Goal: Contribute content: Add original content to the website for others to see

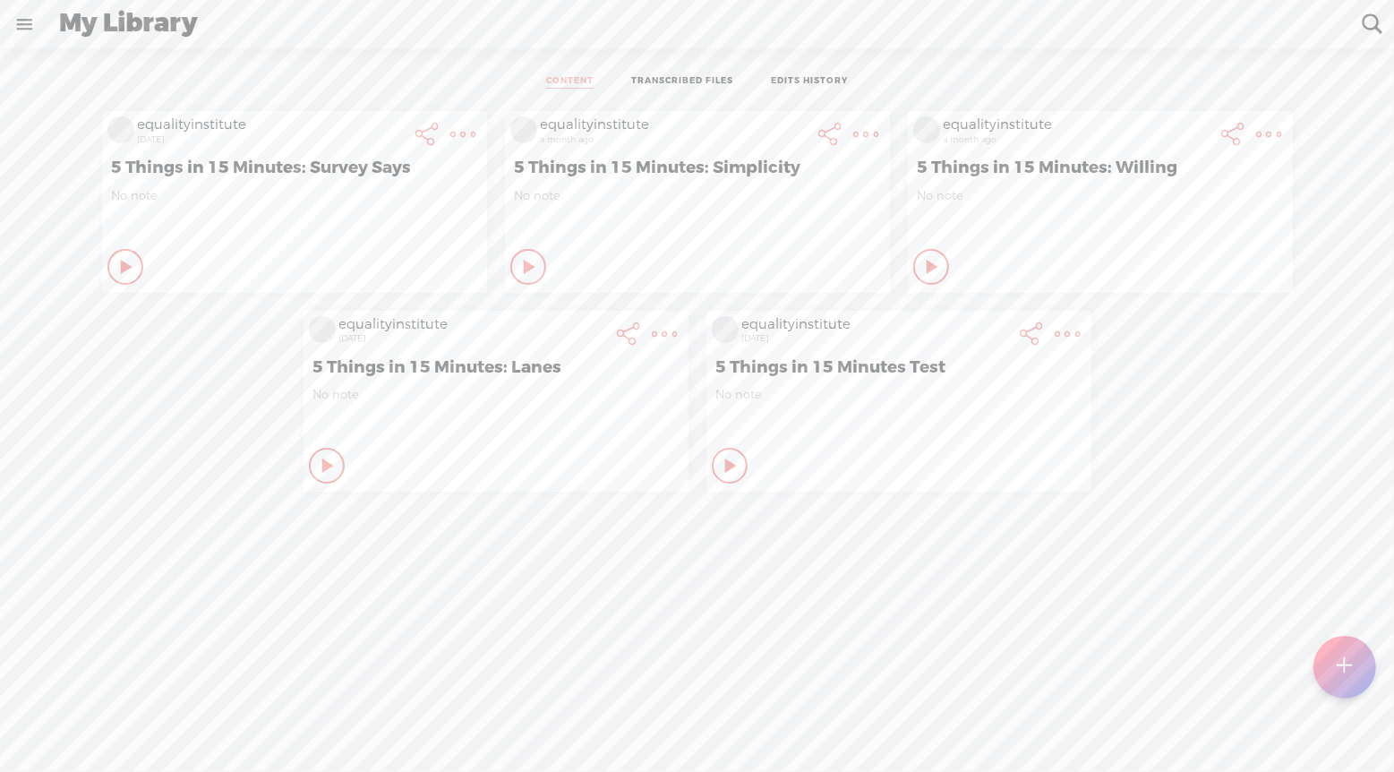
scroll to position [0, 376]
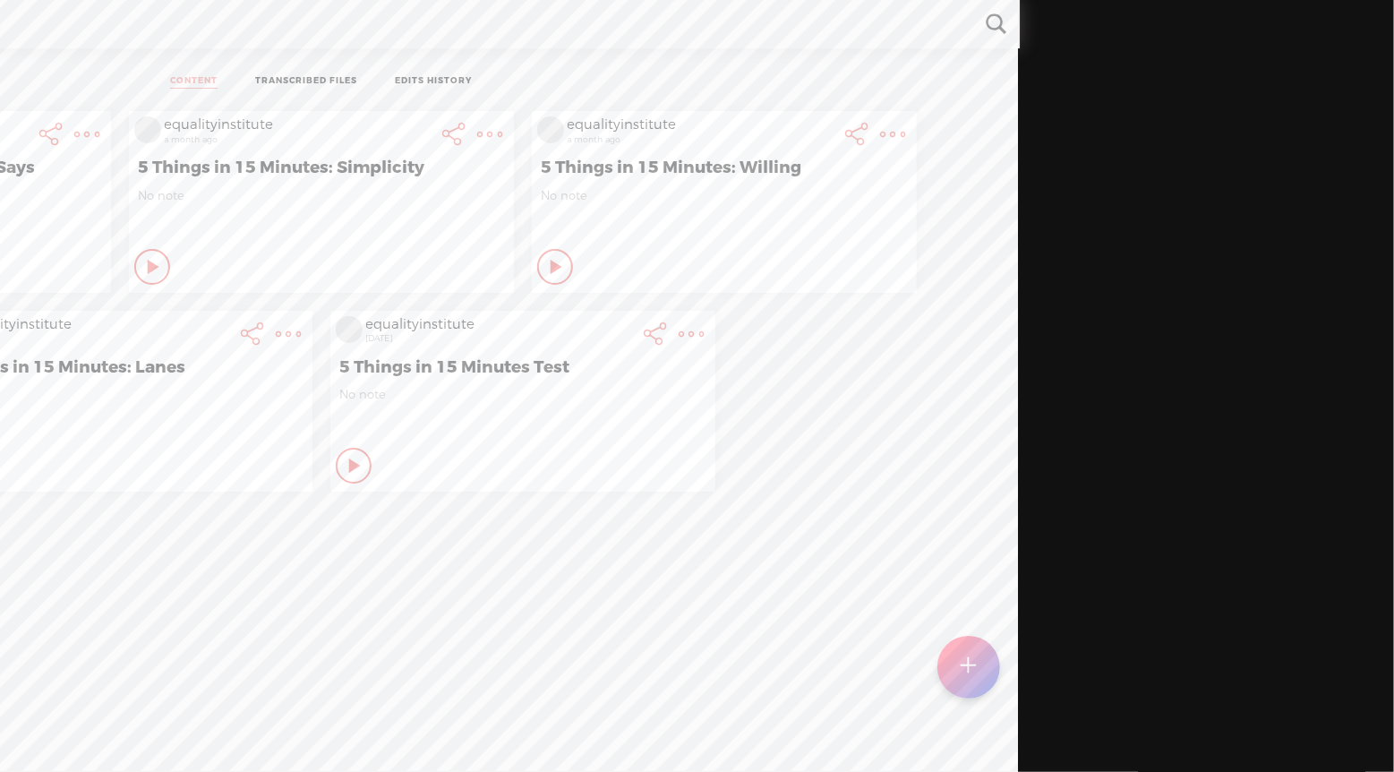
scroll to position [13, 0]
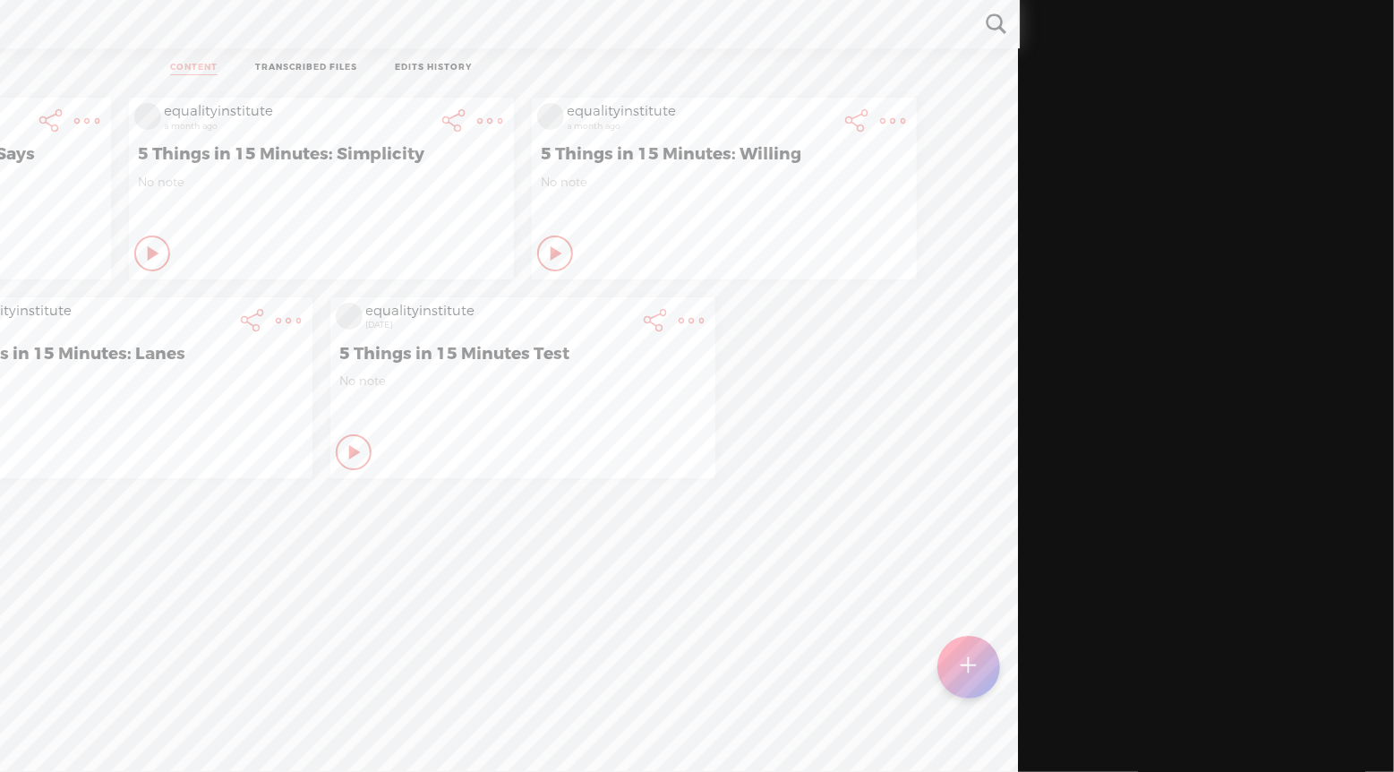
click at [971, 669] on t at bounding box center [968, 667] width 15 height 40
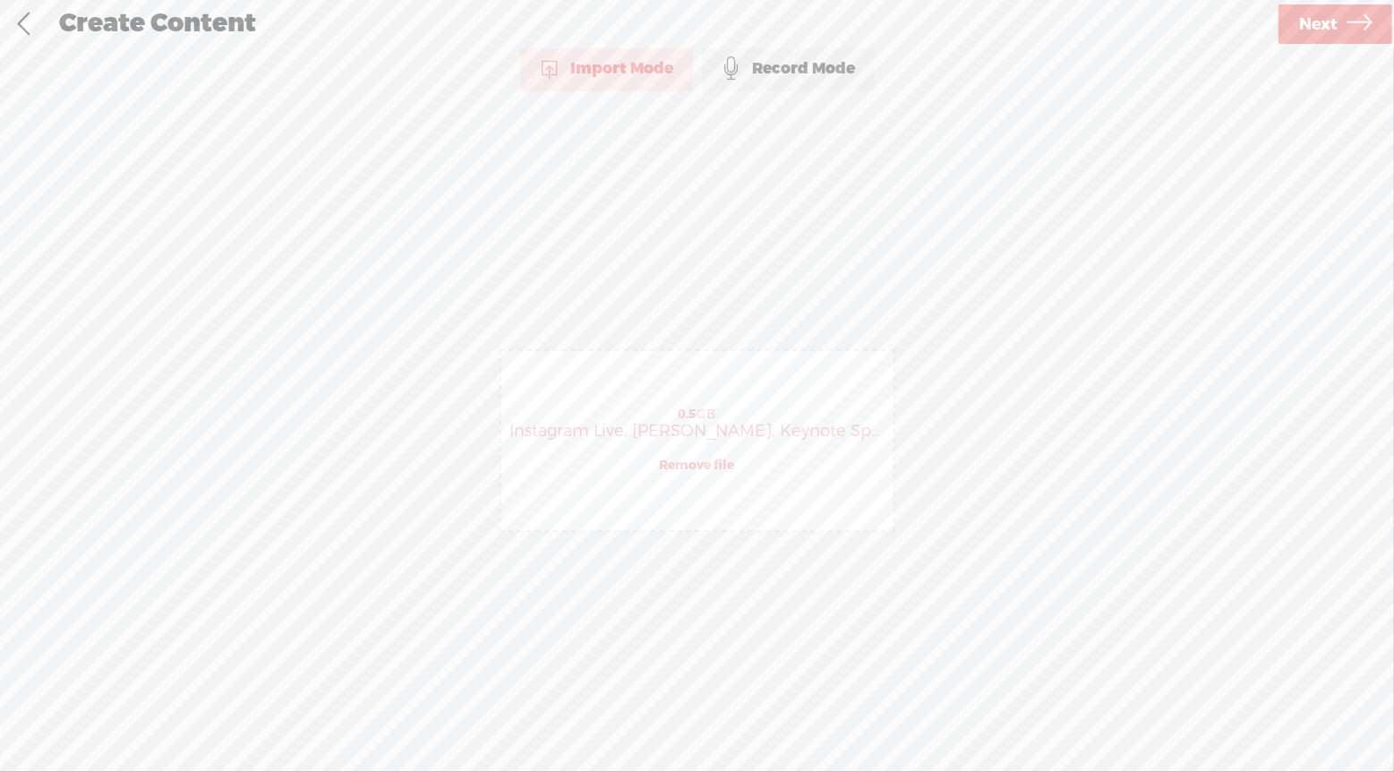
click at [1315, 21] on span "Next" at bounding box center [1318, 25] width 39 height 46
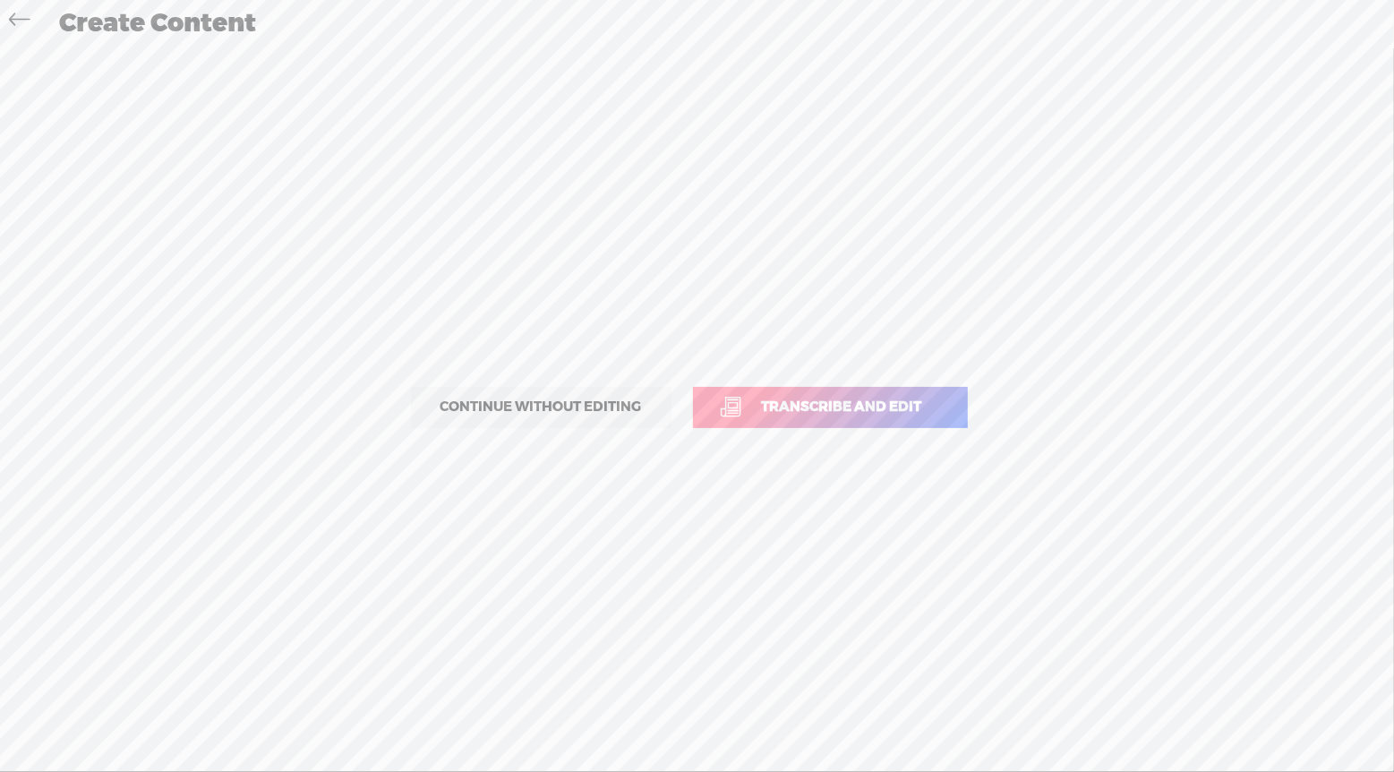
click at [846, 397] on span "Transcribe and edit" at bounding box center [842, 407] width 198 height 21
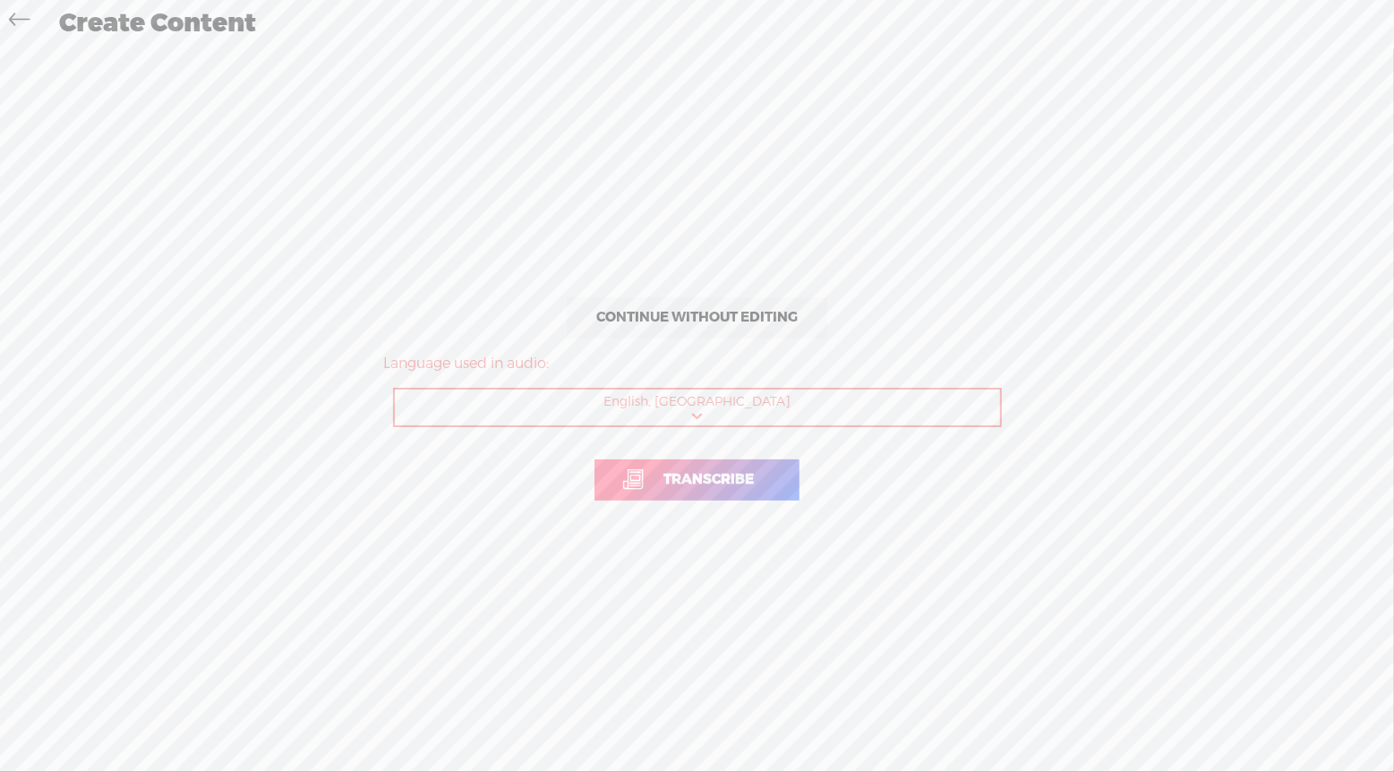
click at [755, 474] on span "Transcribe" at bounding box center [709, 479] width 128 height 21
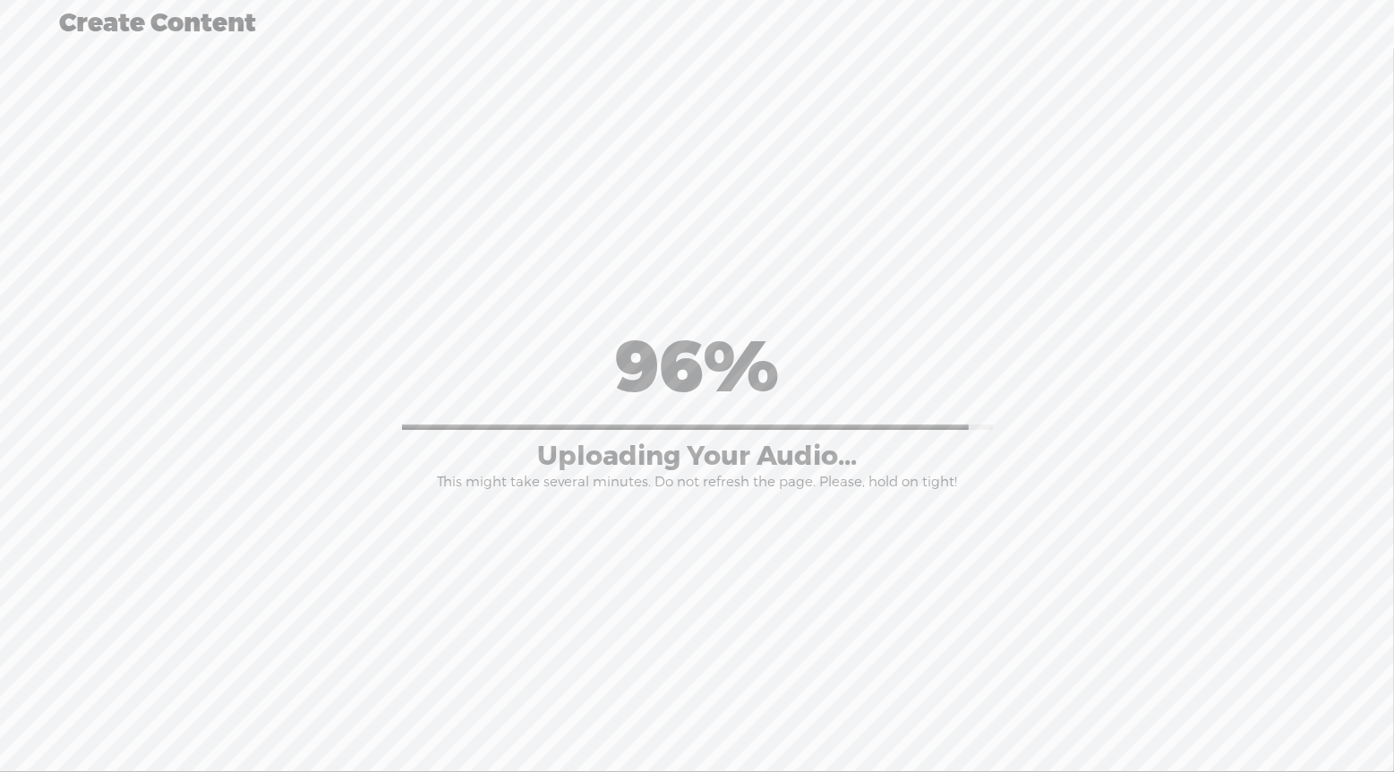
click at [968, 616] on div "Continue without editing Transcribe and edit Language used in audio: English, U…" at bounding box center [697, 407] width 1358 height 721
click at [76, 85] on div "Continue without editing Transcribe and edit Language used in audio: English, U…" at bounding box center [697, 407] width 1358 height 721
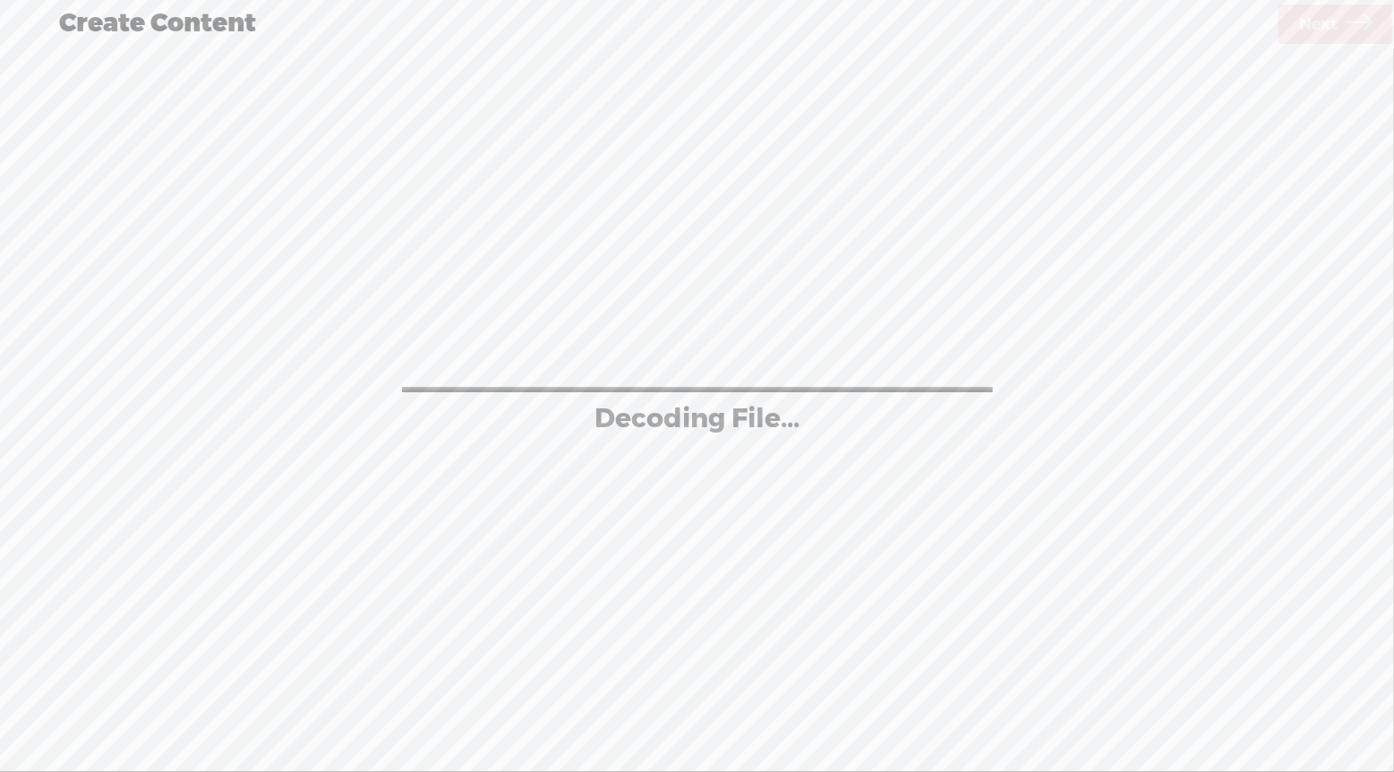
click at [1011, 342] on div "100% Decoding File..." at bounding box center [697, 407] width 1358 height 392
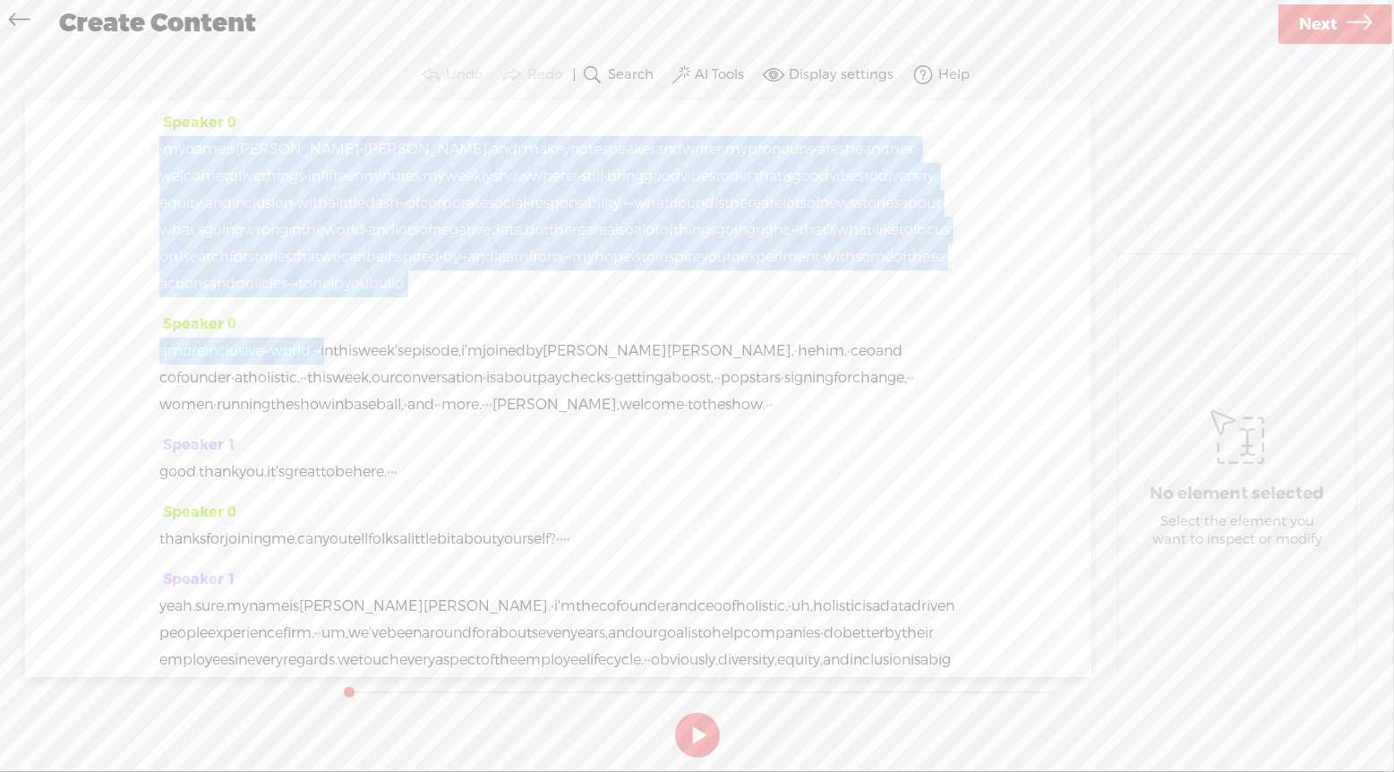
drag, startPoint x: 381, startPoint y: 377, endPoint x: 111, endPoint y: 151, distance: 352.2
click at [111, 151] on div "Speaker 0 · my name is bernadette · smith, and i'm a keynote speaker and writer…" at bounding box center [558, 388] width 1067 height 577
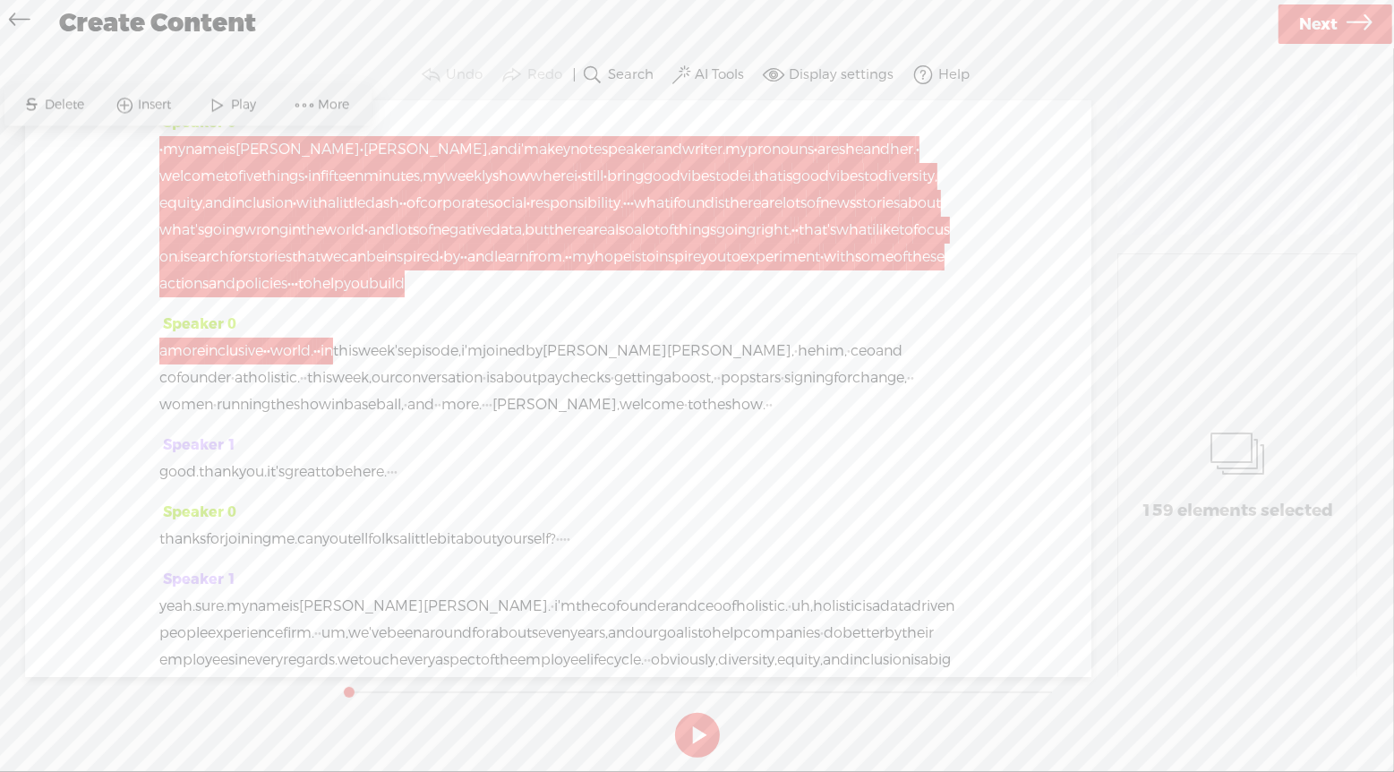
click at [824, 270] on span "with" at bounding box center [839, 257] width 31 height 27
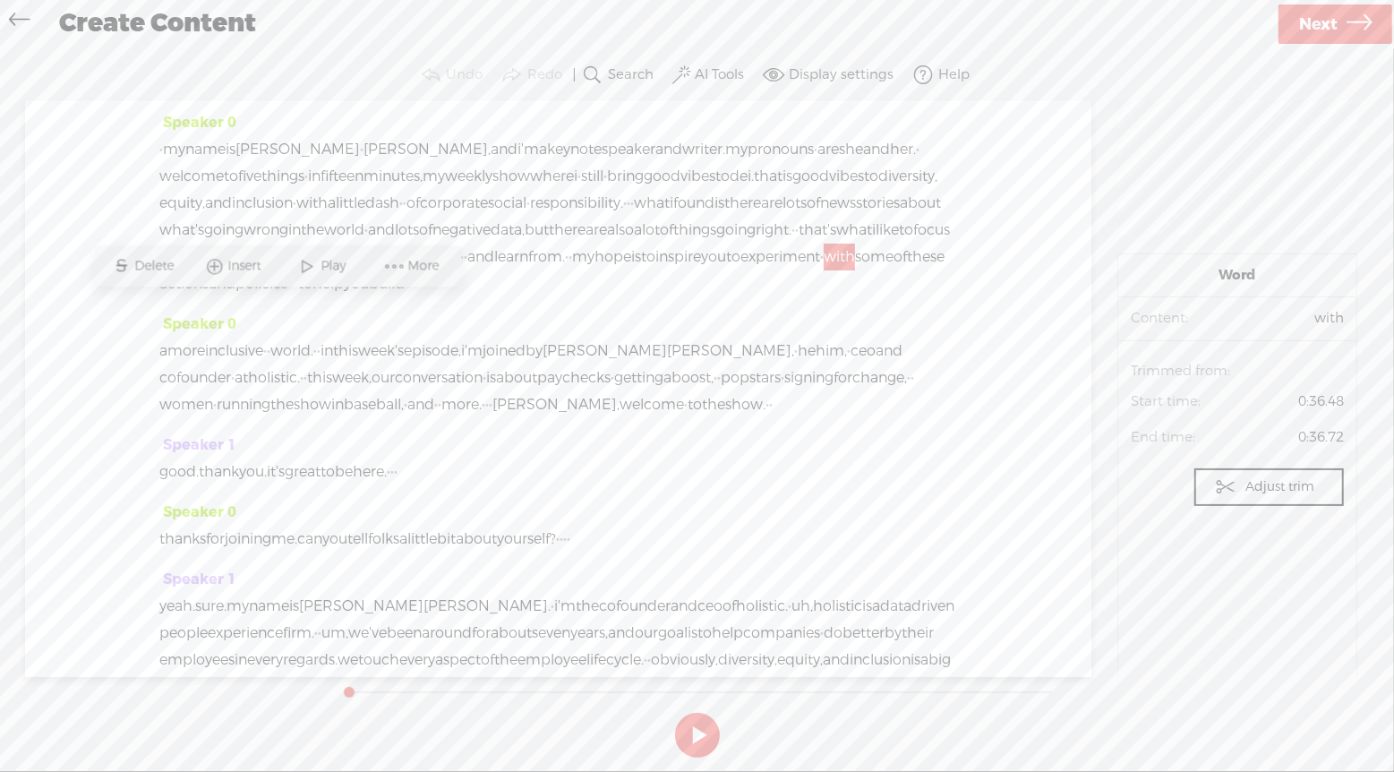
drag, startPoint x: 165, startPoint y: 149, endPoint x: 377, endPoint y: 377, distance: 311.7
click at [377, 377] on div "Speaker 0 · my name is bernadette · smith, and i'm a keynote speaker and writer…" at bounding box center [558, 388] width 1067 height 577
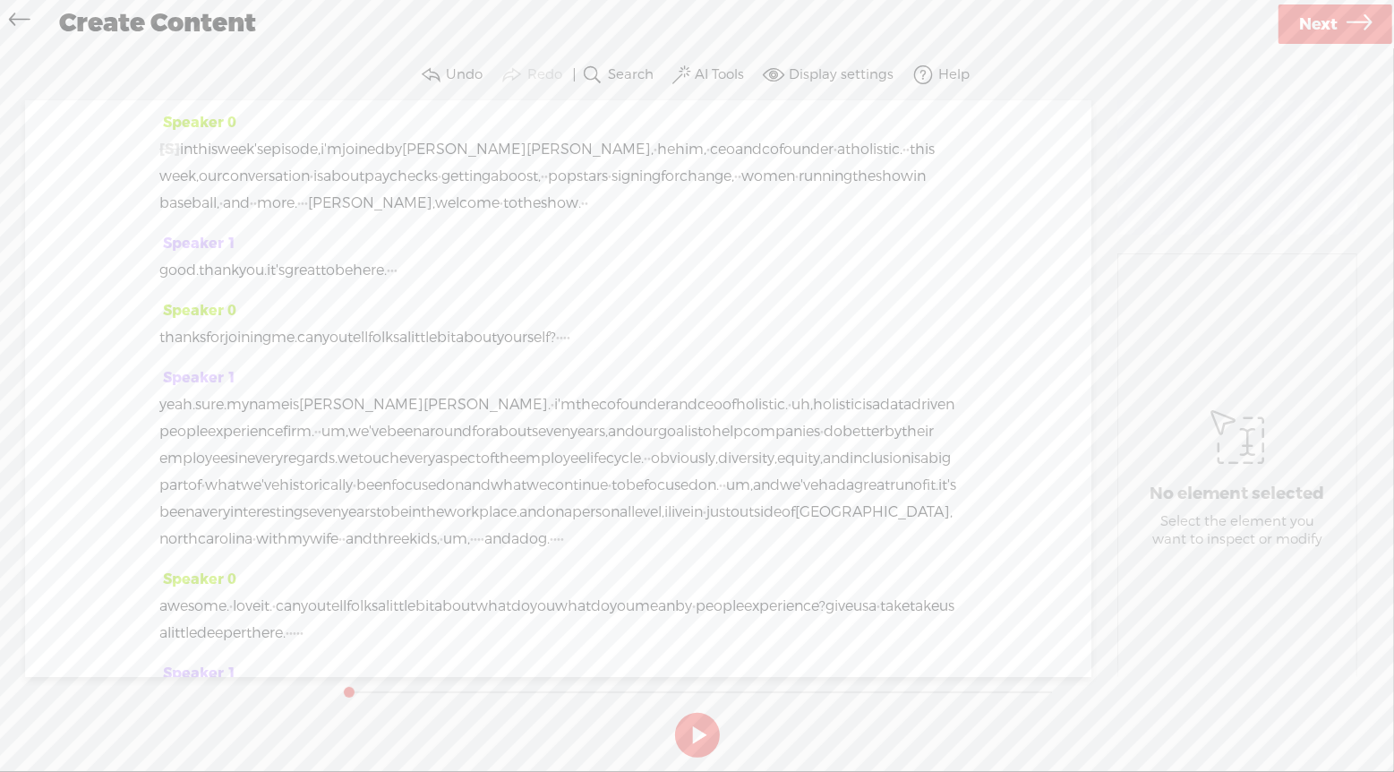
click at [308, 203] on span "·" at bounding box center [306, 203] width 4 height 27
click at [568, 158] on span "Insert" at bounding box center [569, 159] width 38 height 18
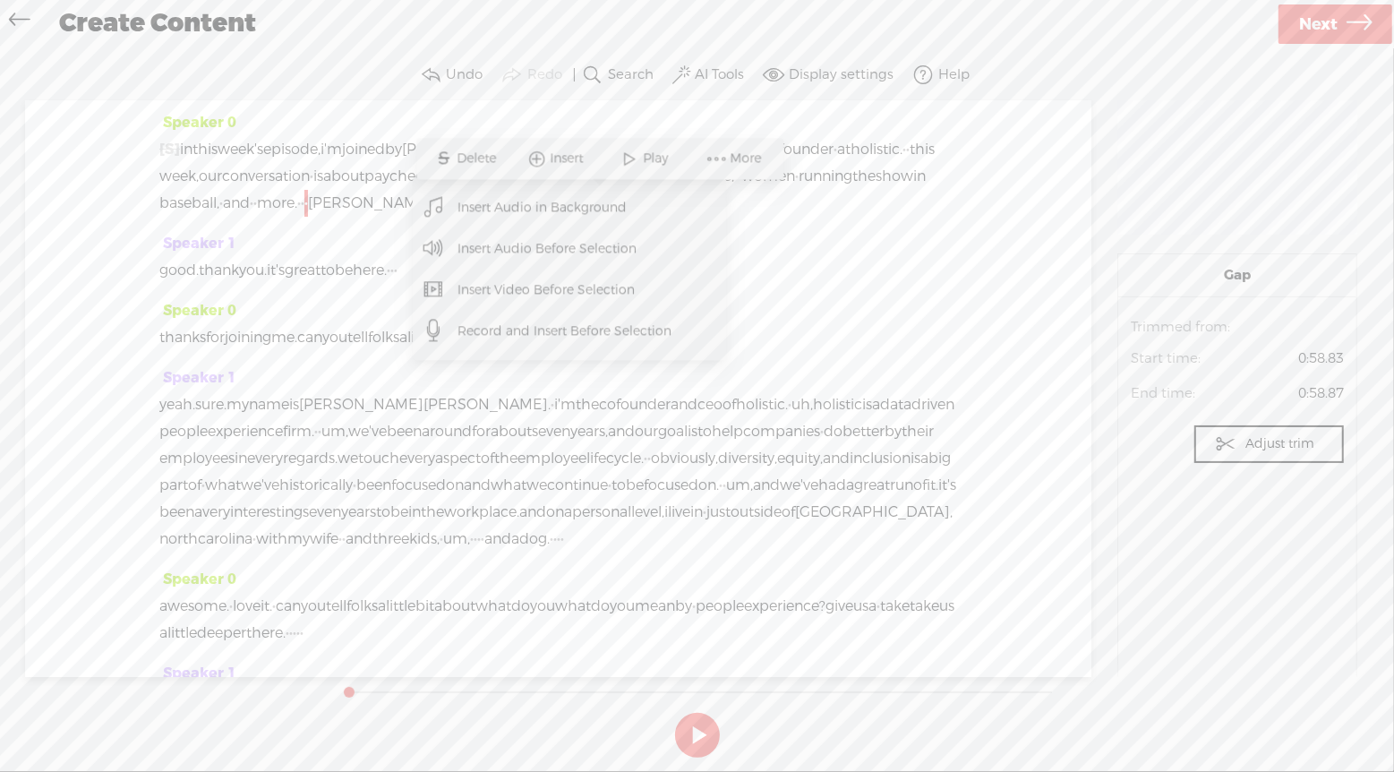
click at [564, 244] on span "Insert Audio Before Selection" at bounding box center [548, 248] width 250 height 40
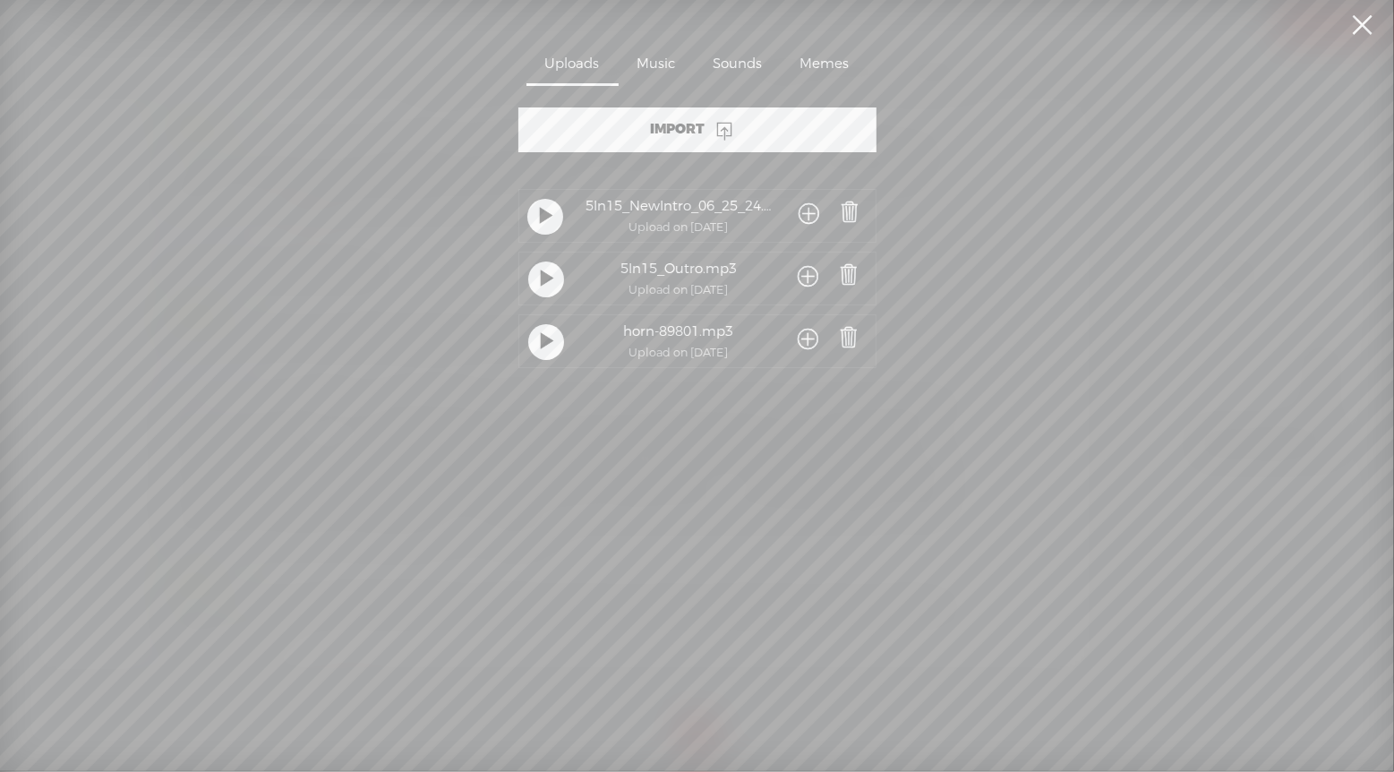
click at [804, 215] on span at bounding box center [809, 215] width 21 height 33
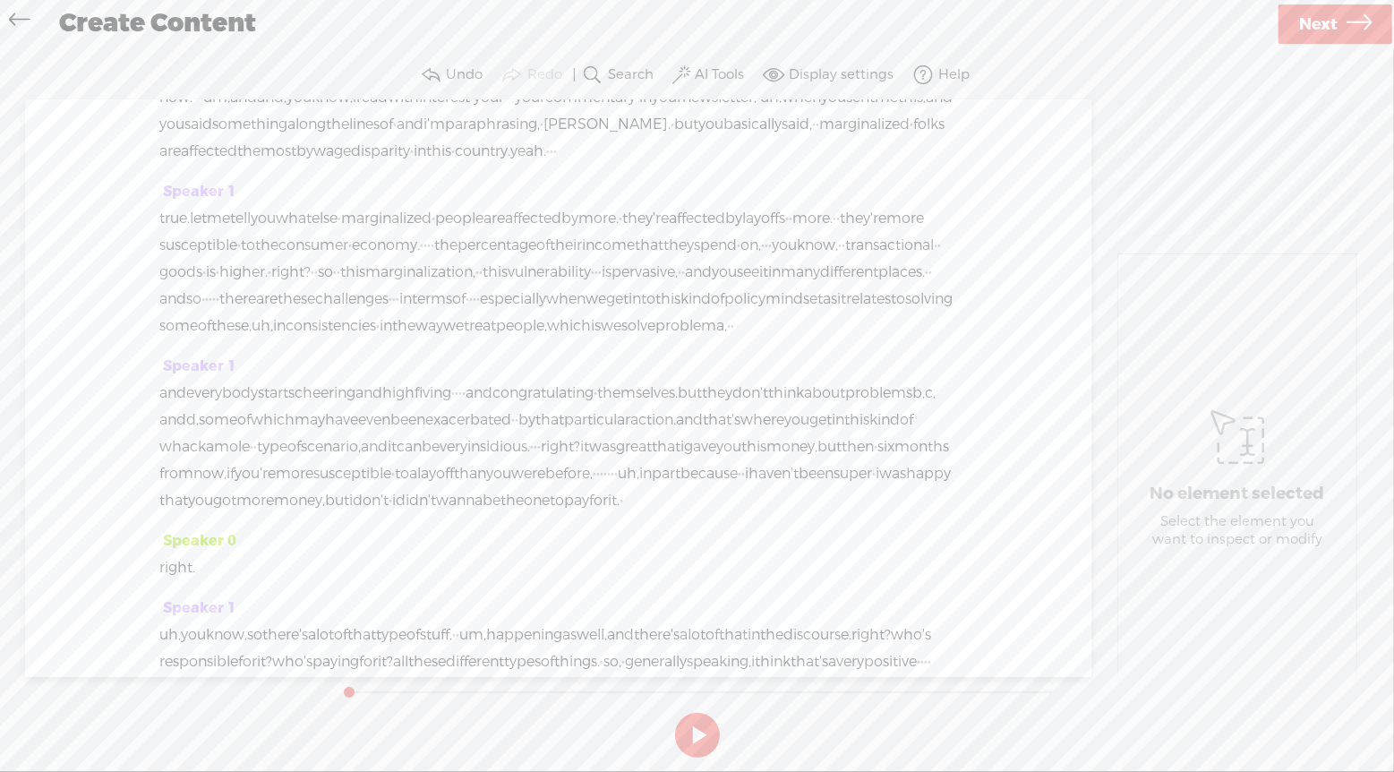
scroll to position [3985, 0]
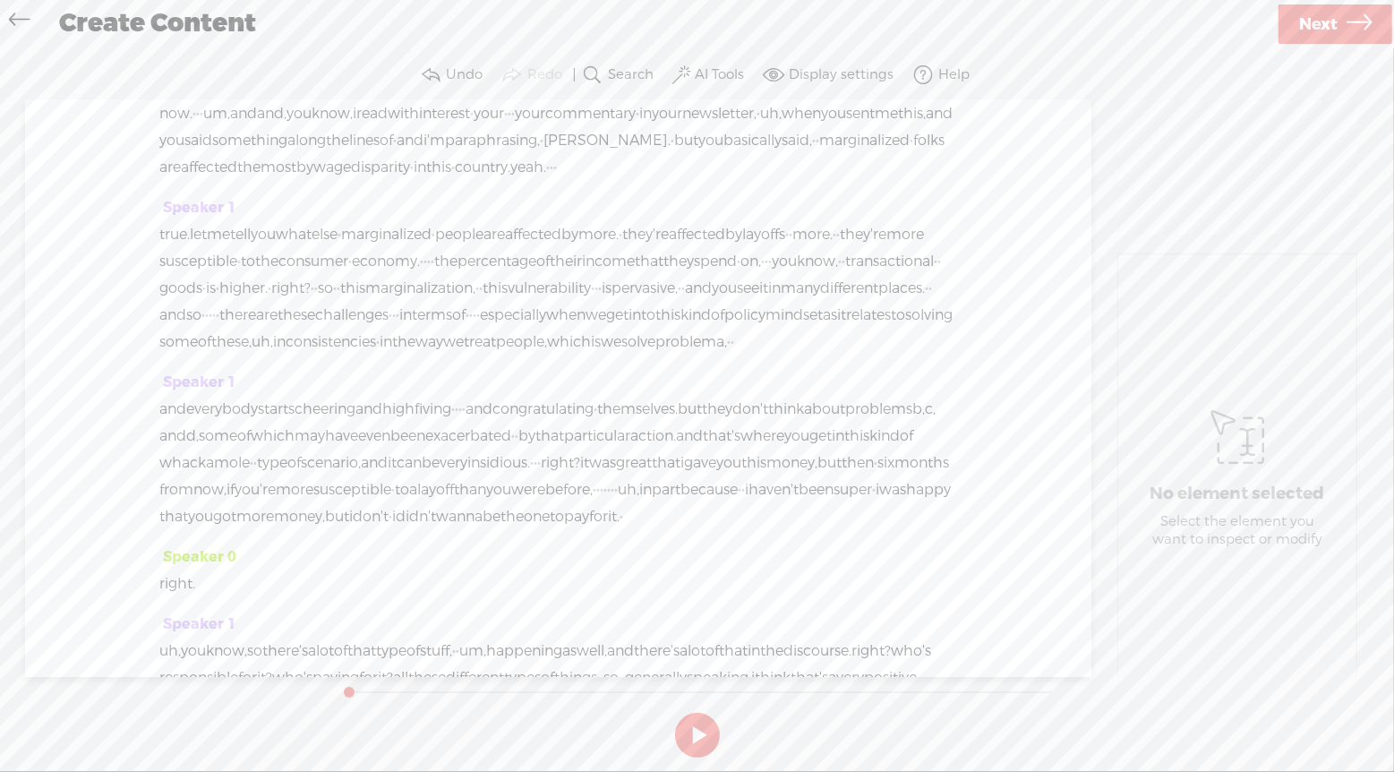
drag, startPoint x: 161, startPoint y: 376, endPoint x: 440, endPoint y: 532, distance: 319.1
click at [440, 532] on div "Speaker 0 [S] · my name is bernadette · smith, and i'm a keynote speaker and wr…" at bounding box center [558, 388] width 1067 height 577
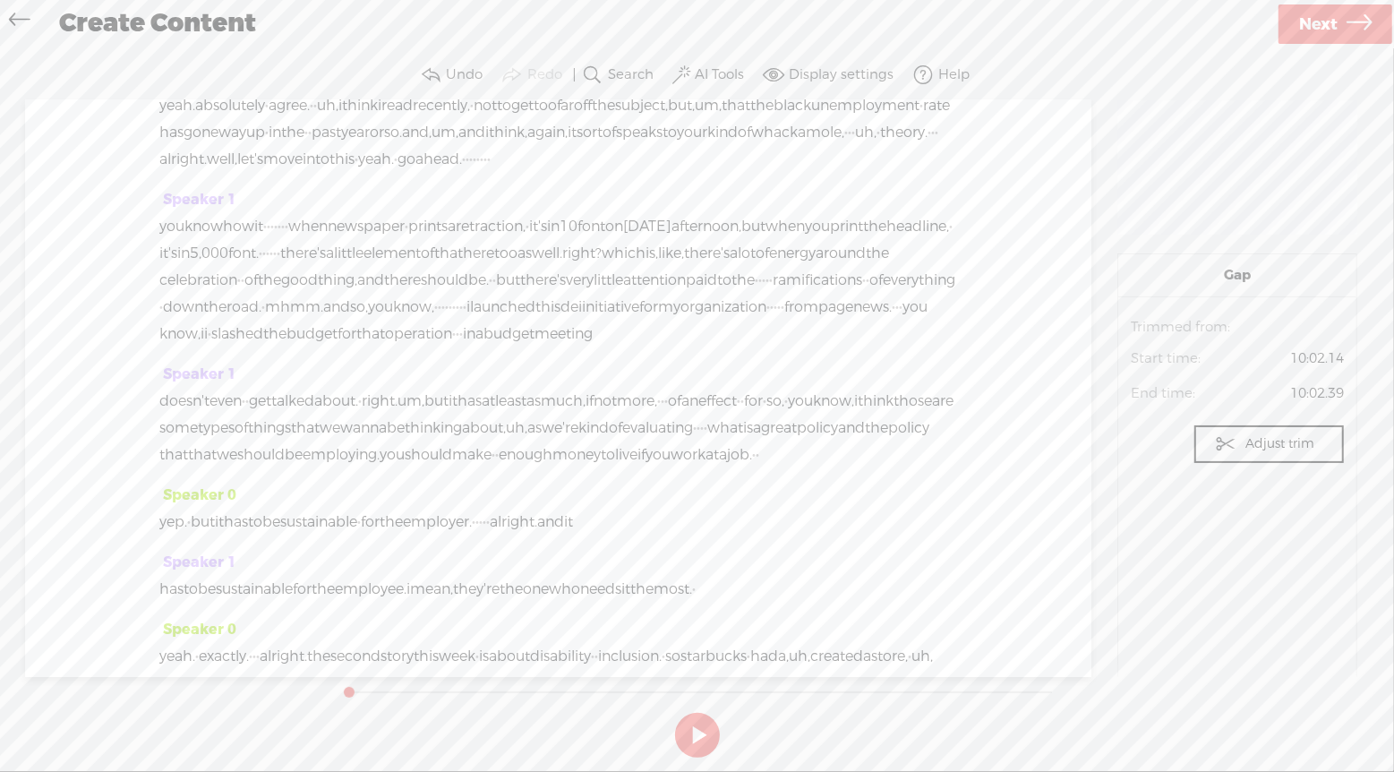
scroll to position [4679, 0]
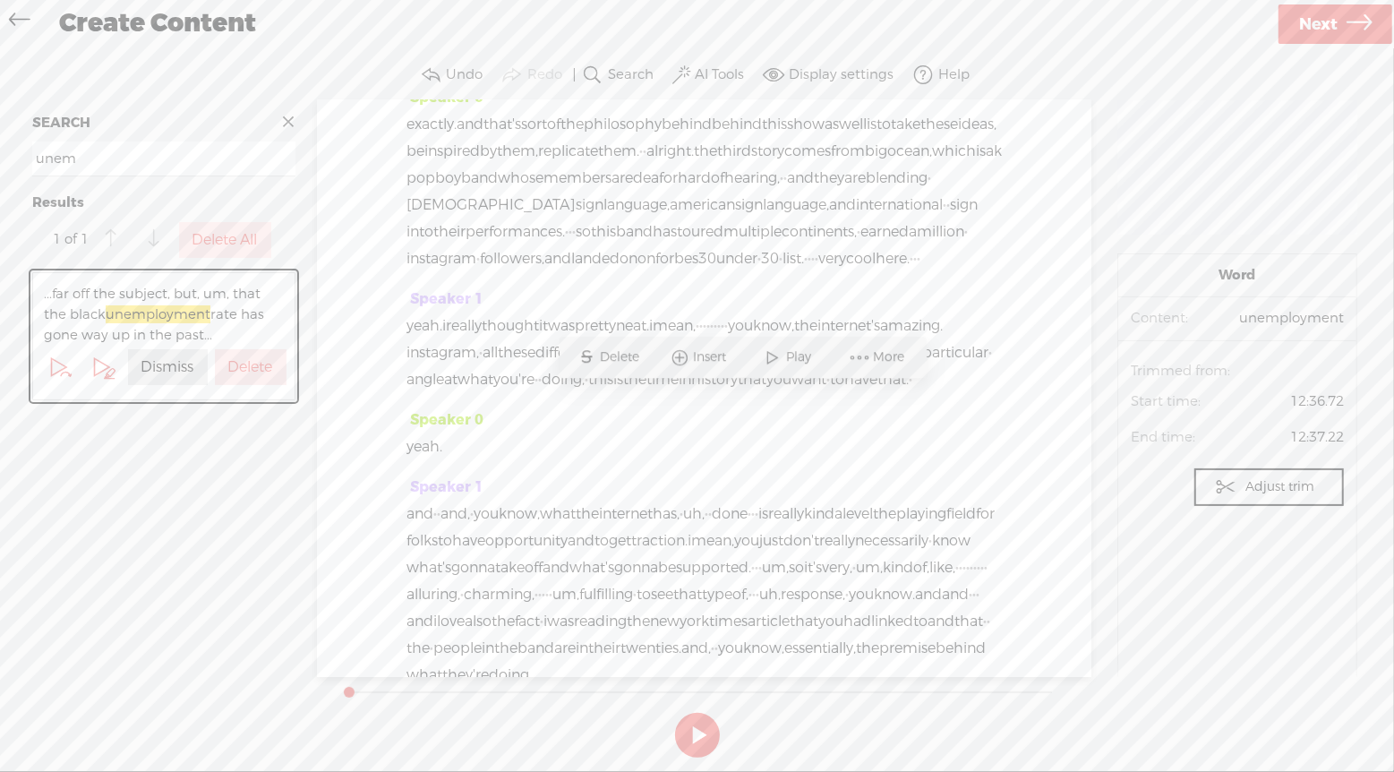
scroll to position [6331, 0]
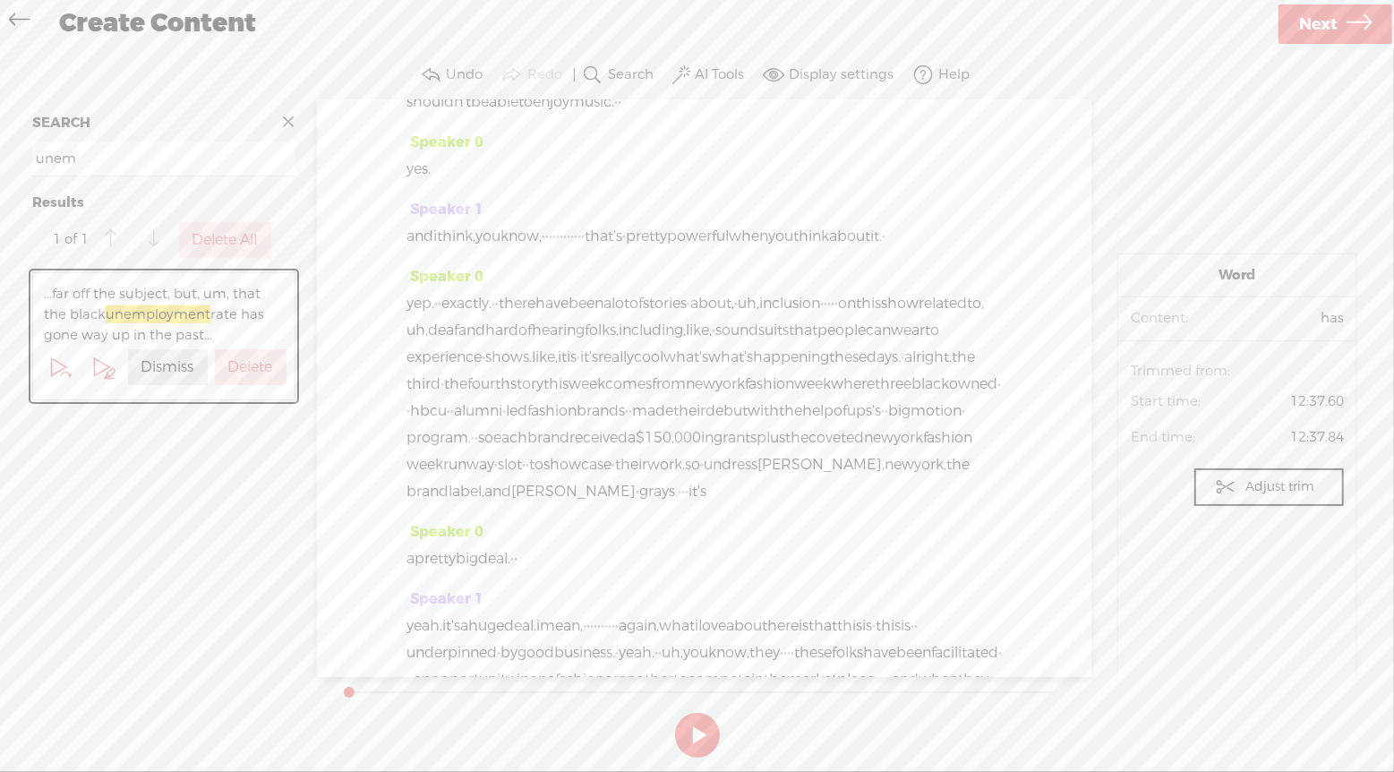
scroll to position [7016, 0]
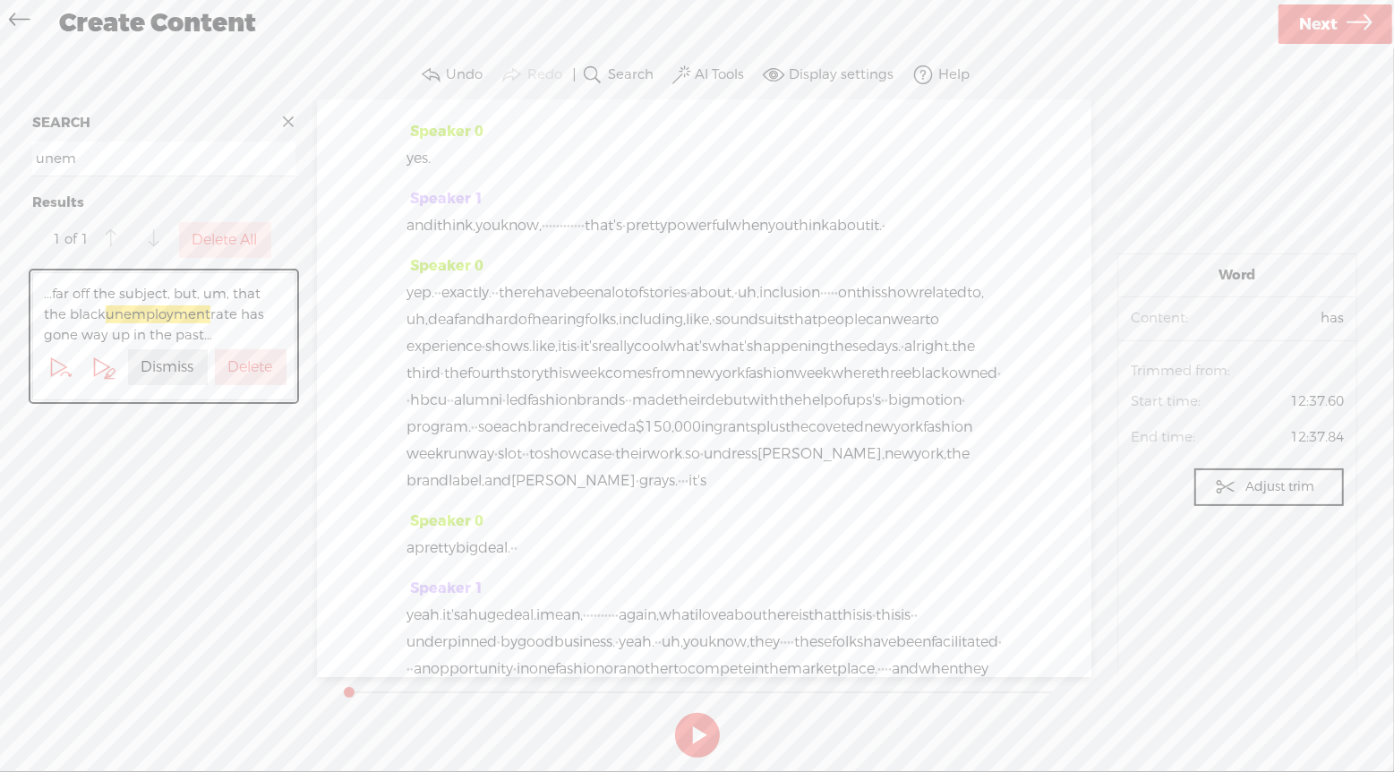
drag, startPoint x: 613, startPoint y: 428, endPoint x: 815, endPoint y: 527, distance: 224.7
click at [815, 527] on div "Speaker 0 [S] · my name is bernadette · smith, and i'm a keynote speaker and wr…" at bounding box center [704, 388] width 775 height 577
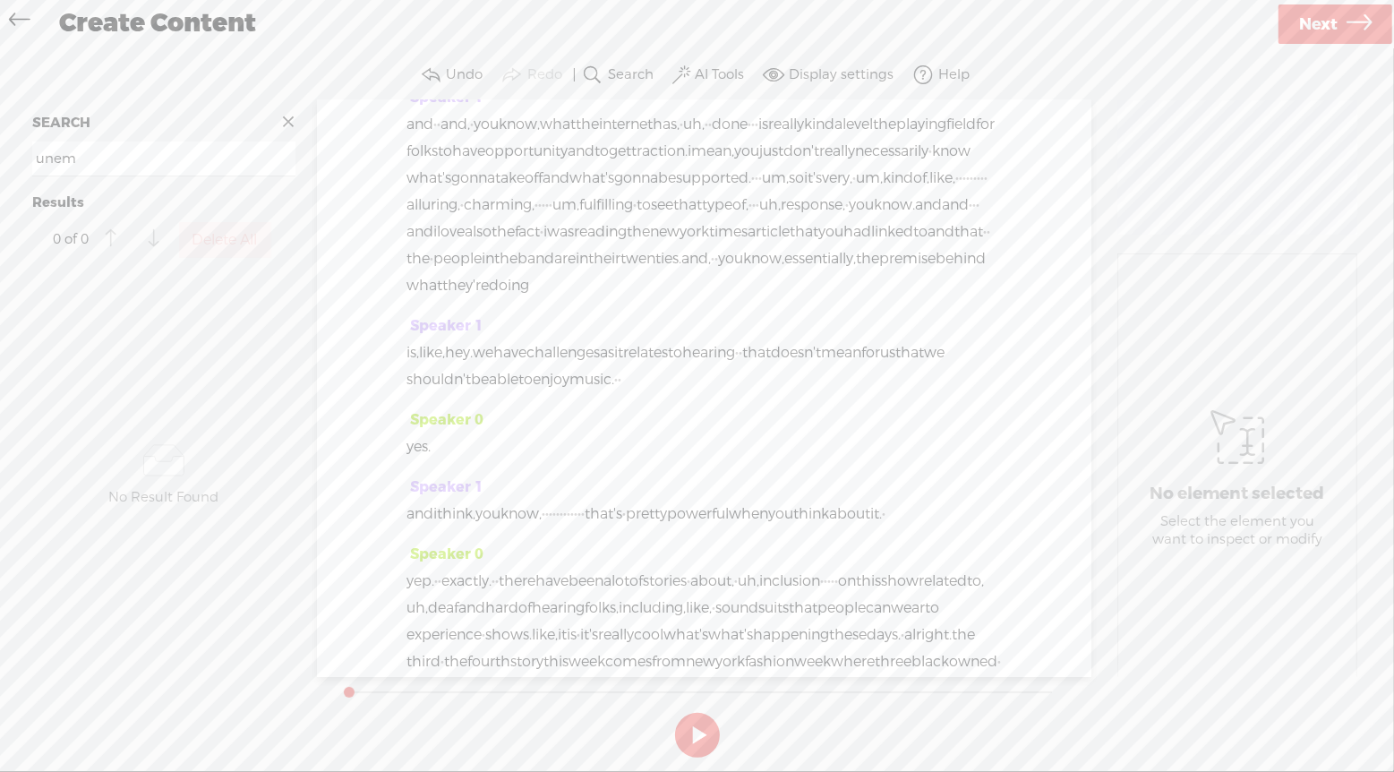
scroll to position [6212, 0]
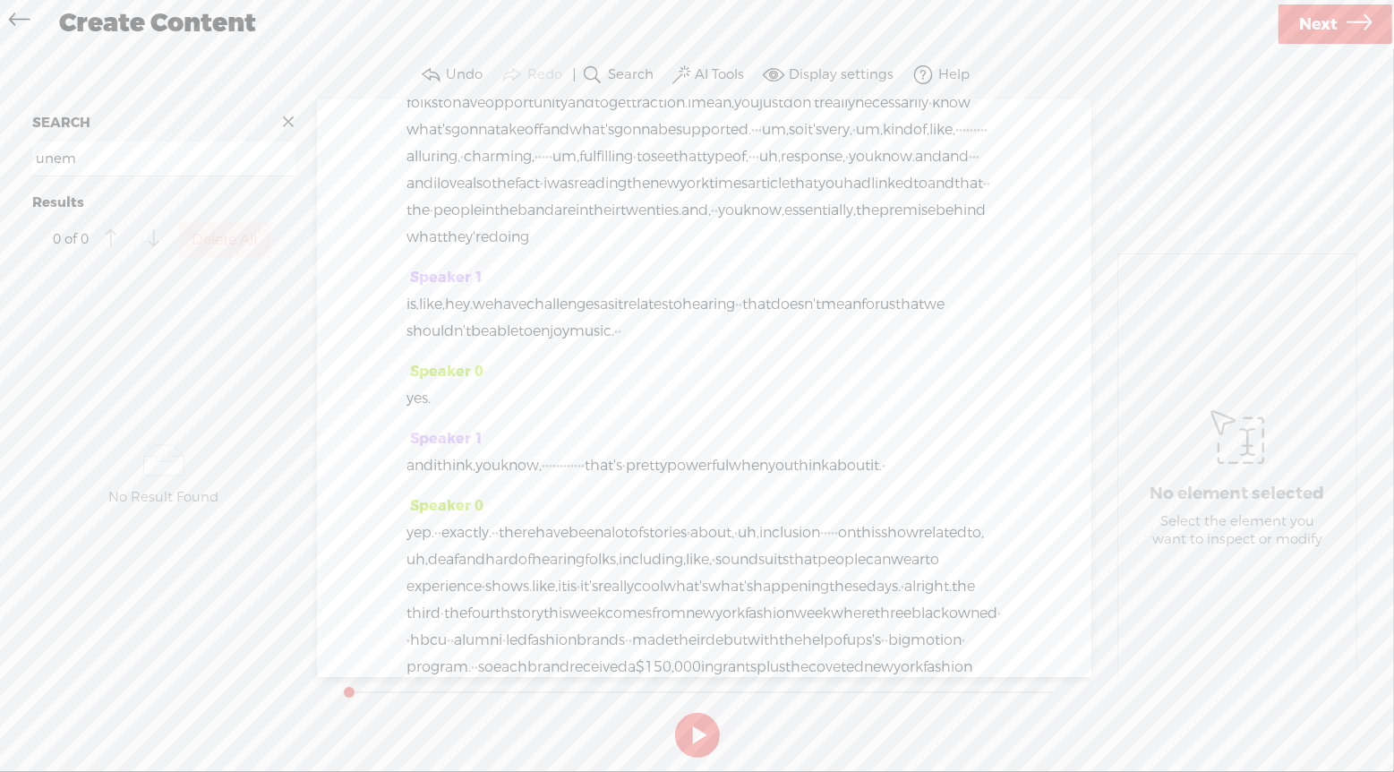
drag, startPoint x: 724, startPoint y: 474, endPoint x: 743, endPoint y: 549, distance: 77.8
click at [743, 549] on div "Speaker 0 [S] · my name is bernadette · smith, and i'm a keynote speaker and wr…" at bounding box center [704, 388] width 775 height 577
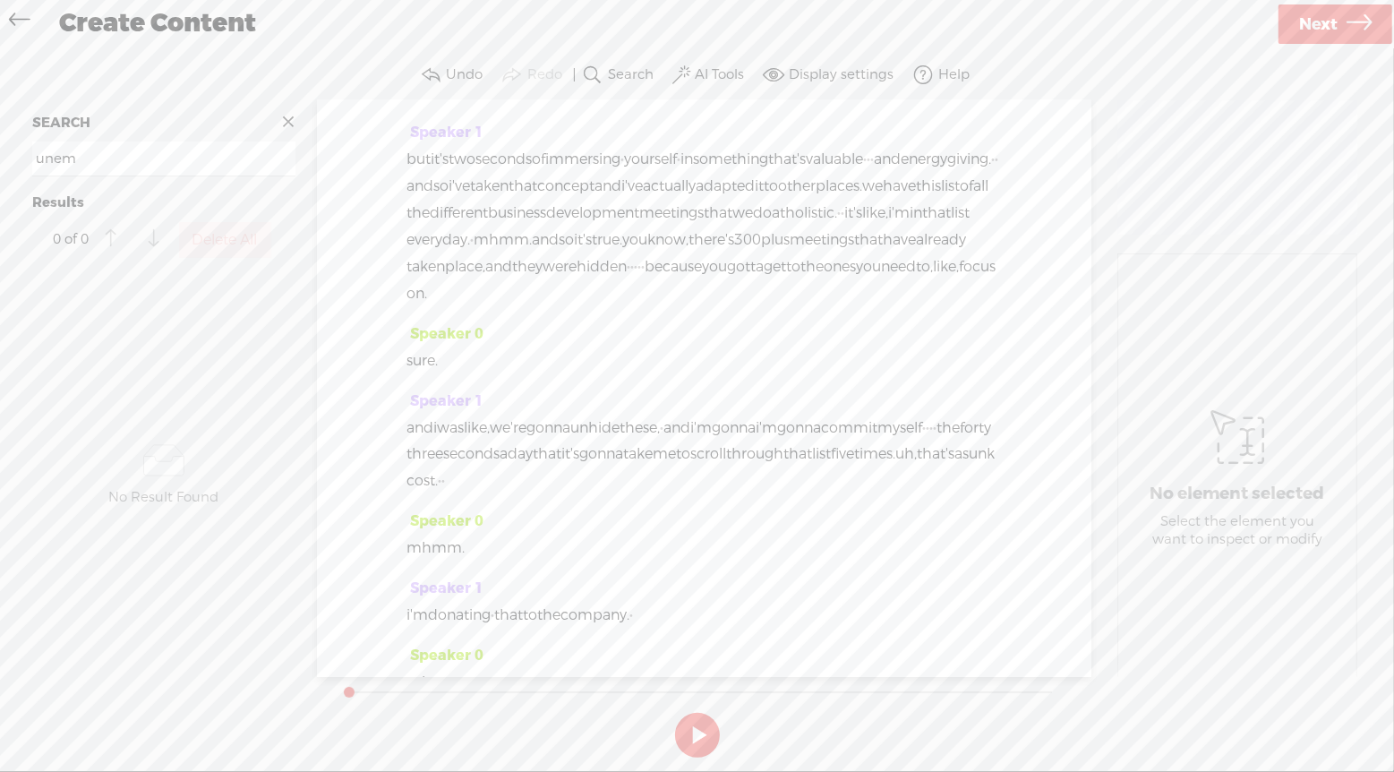
scroll to position [12472, 0]
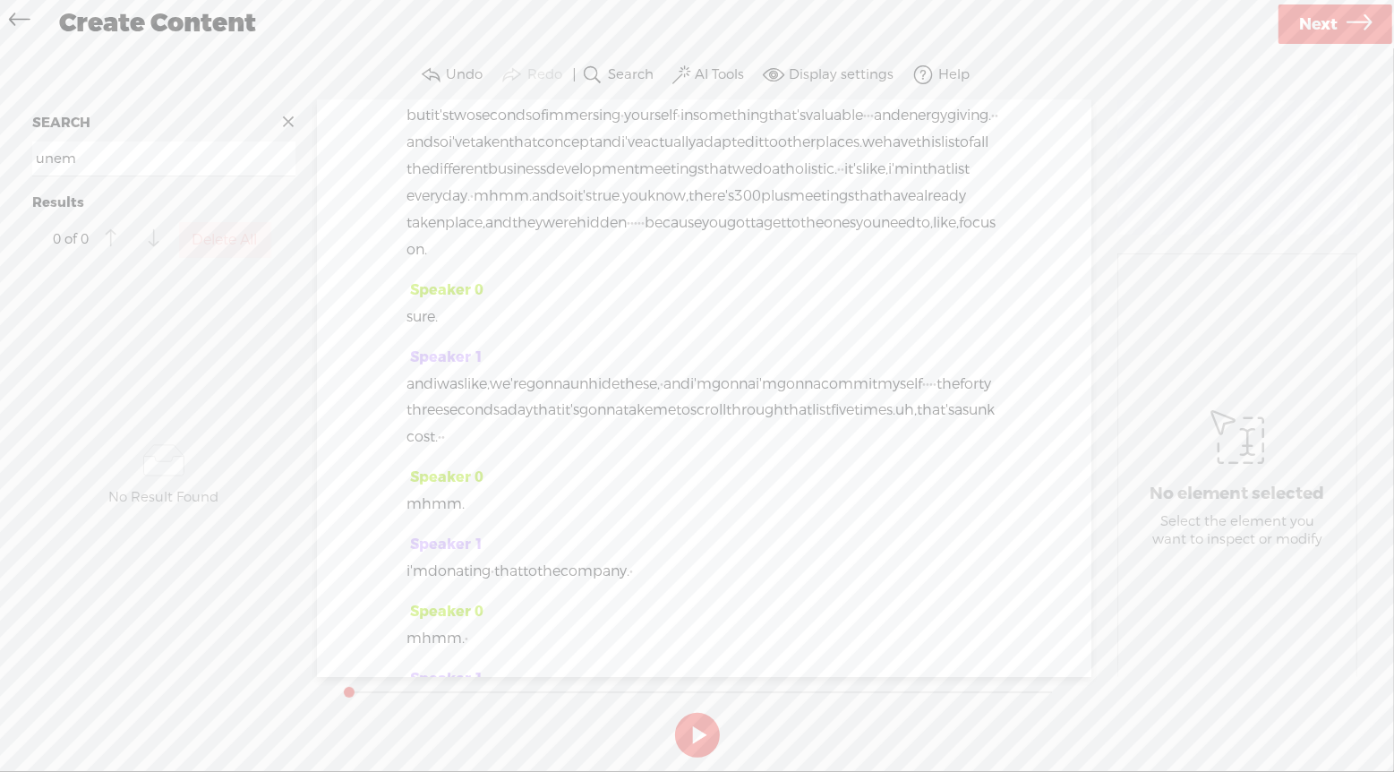
click at [188, 158] on input "unem" at bounding box center [163, 158] width 263 height 35
type input "u"
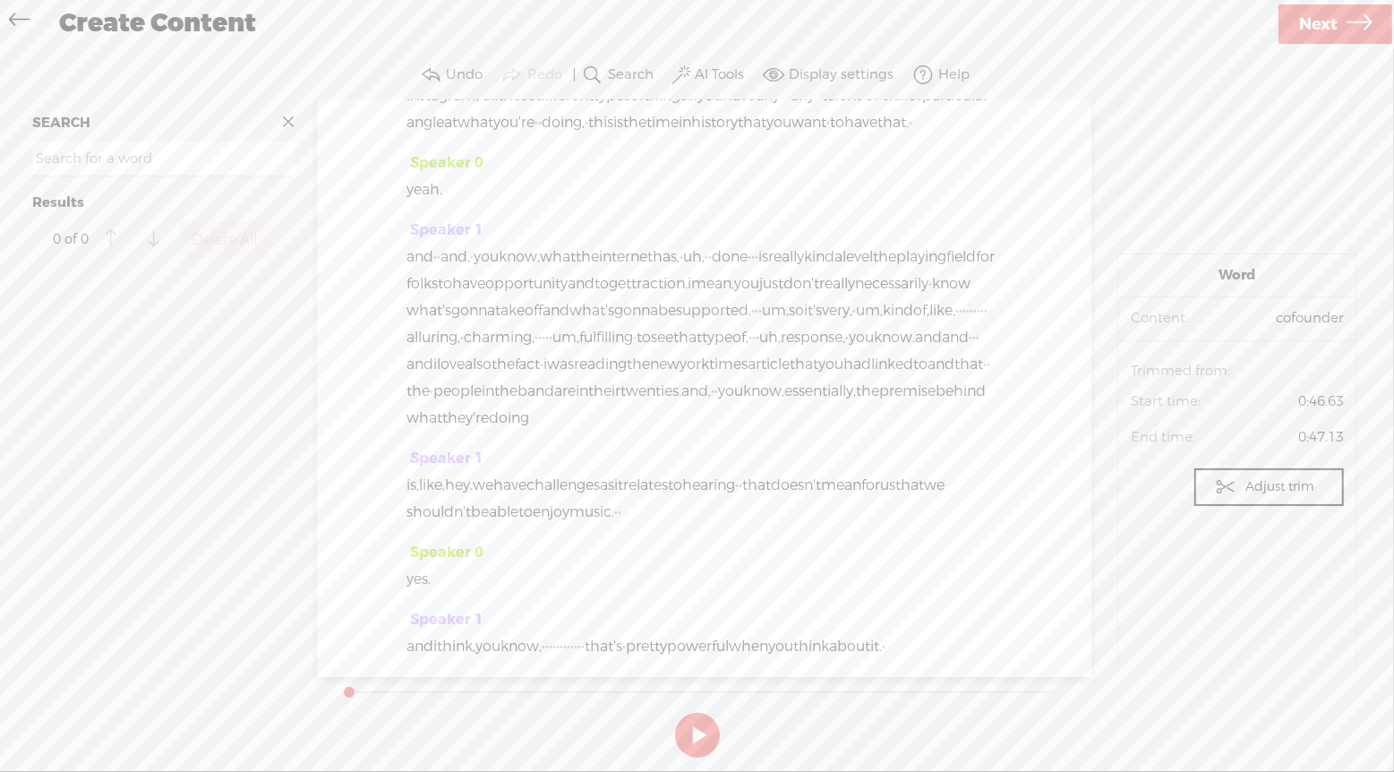
scroll to position [6940, 0]
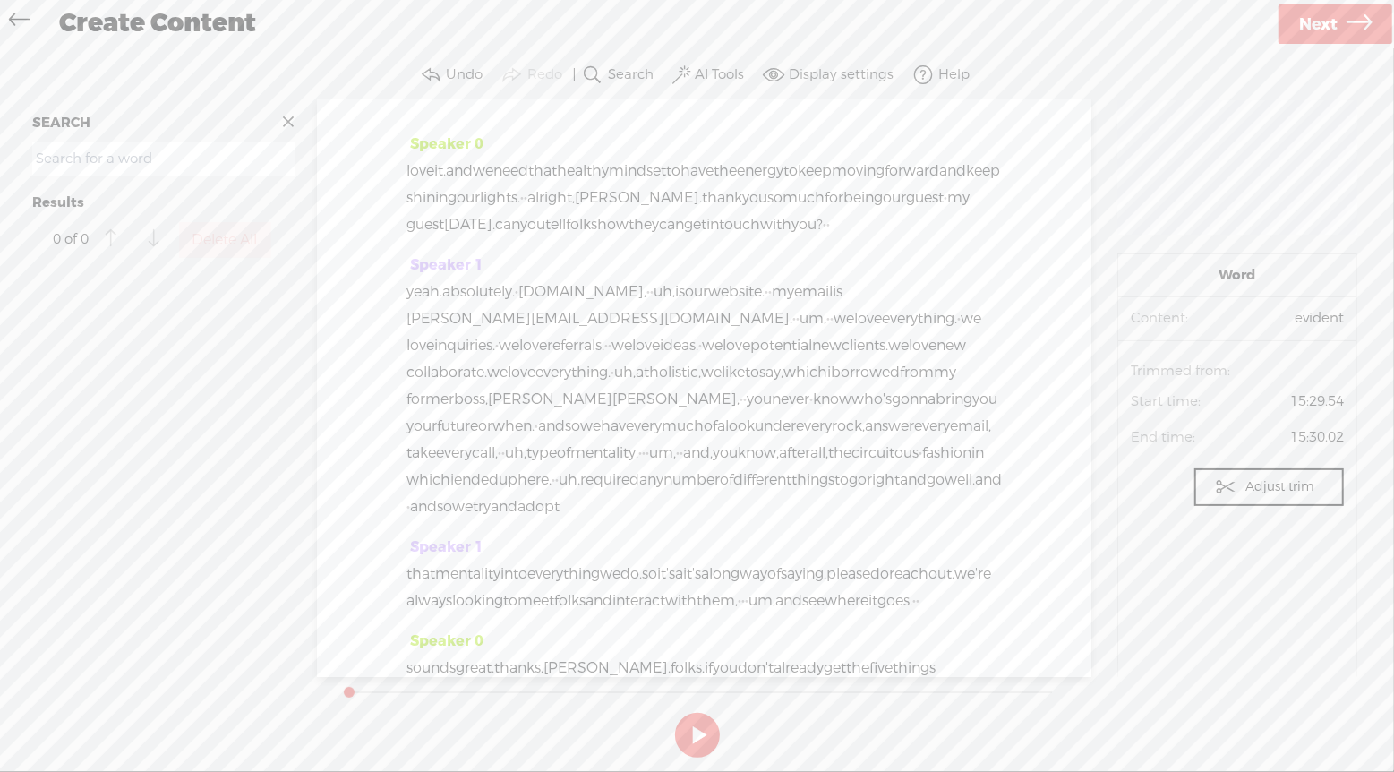
scroll to position [13206, 0]
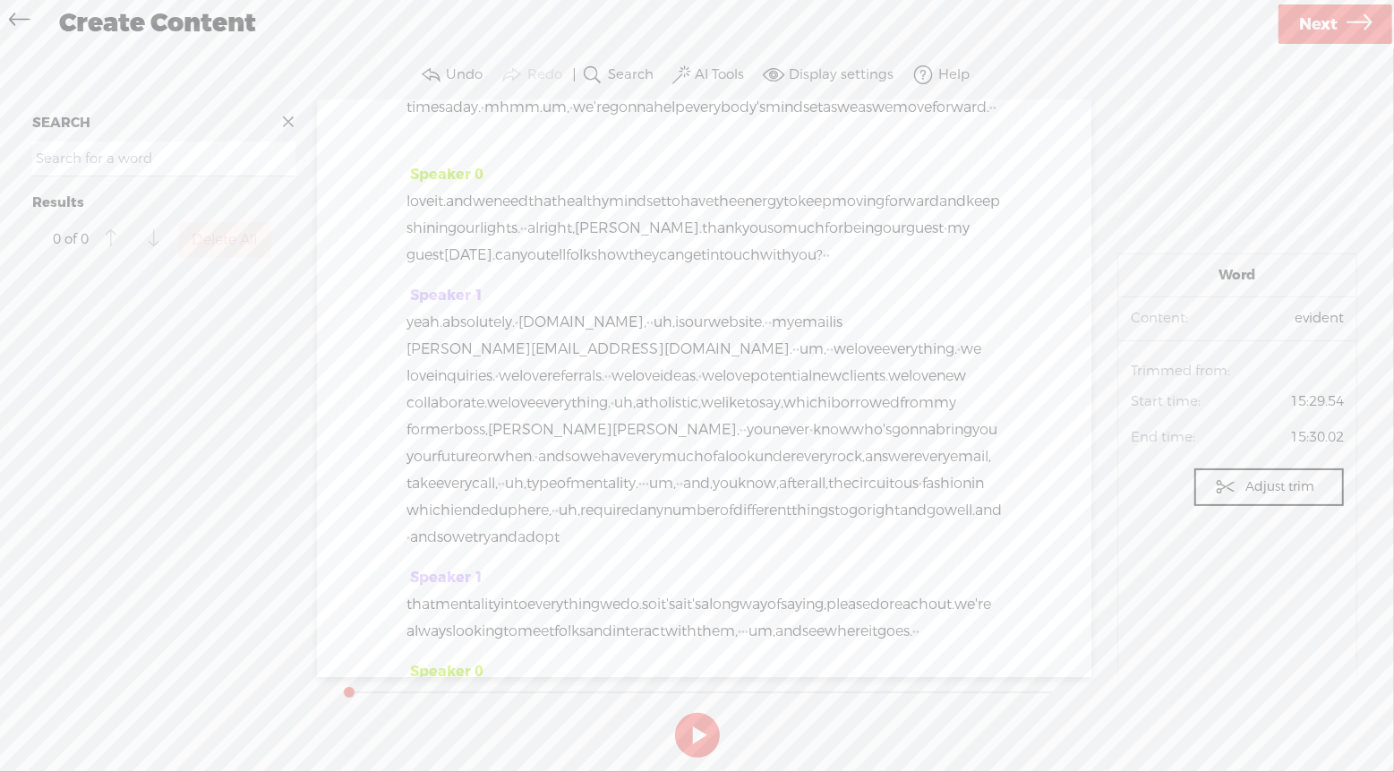
drag, startPoint x: 684, startPoint y: 261, endPoint x: 913, endPoint y: 290, distance: 230.1
click at [913, 290] on div "Speaker 0 [S] · my name is bernadette · smith, and i'm a keynote speaker and wr…" at bounding box center [704, 388] width 775 height 577
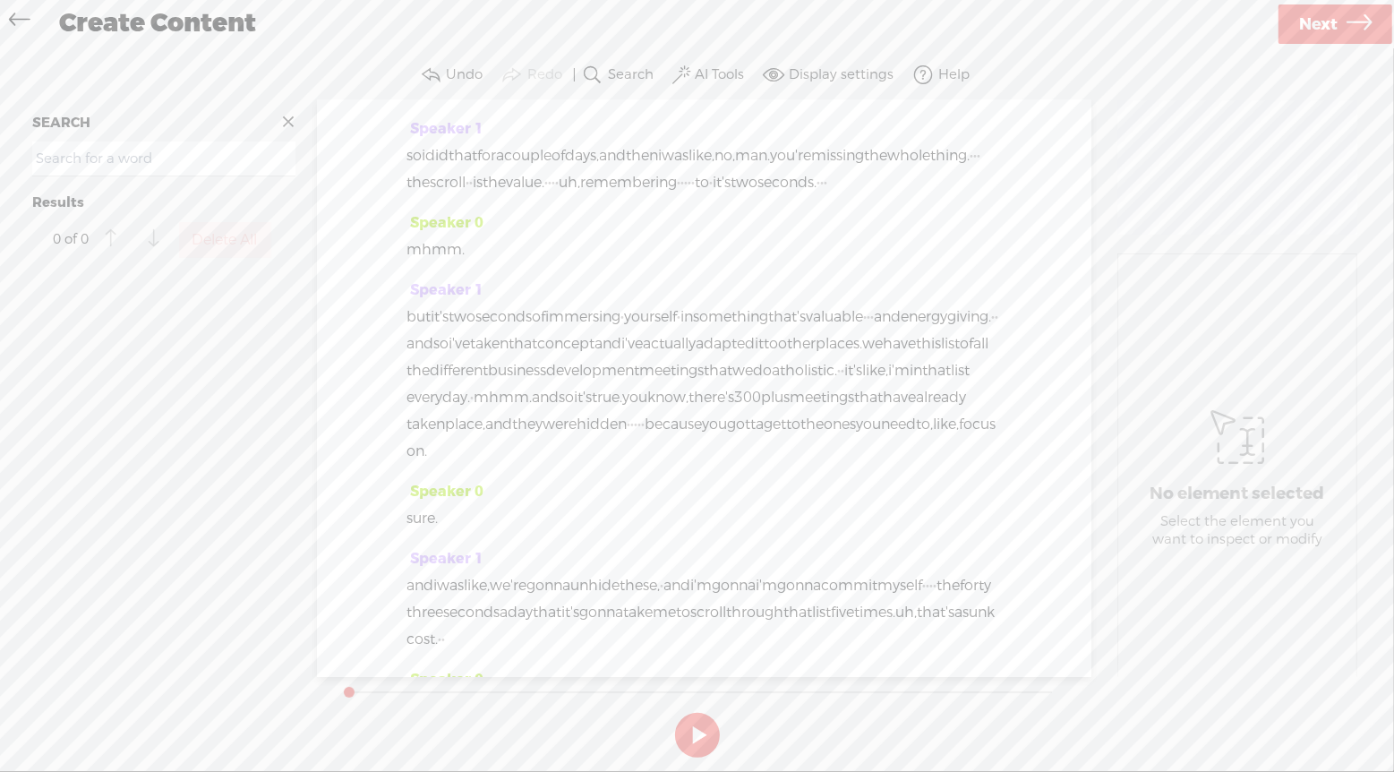
scroll to position [10866, 0]
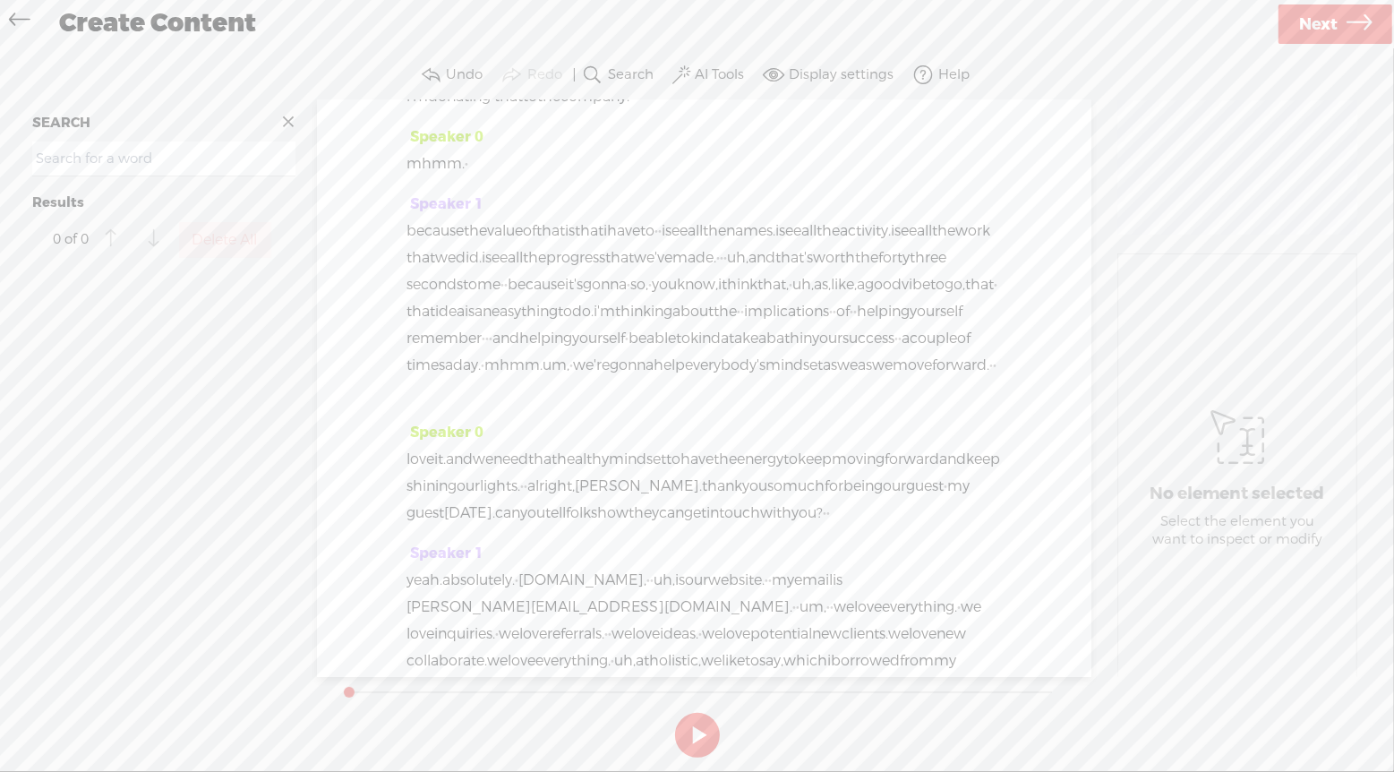
scroll to position [11525, 0]
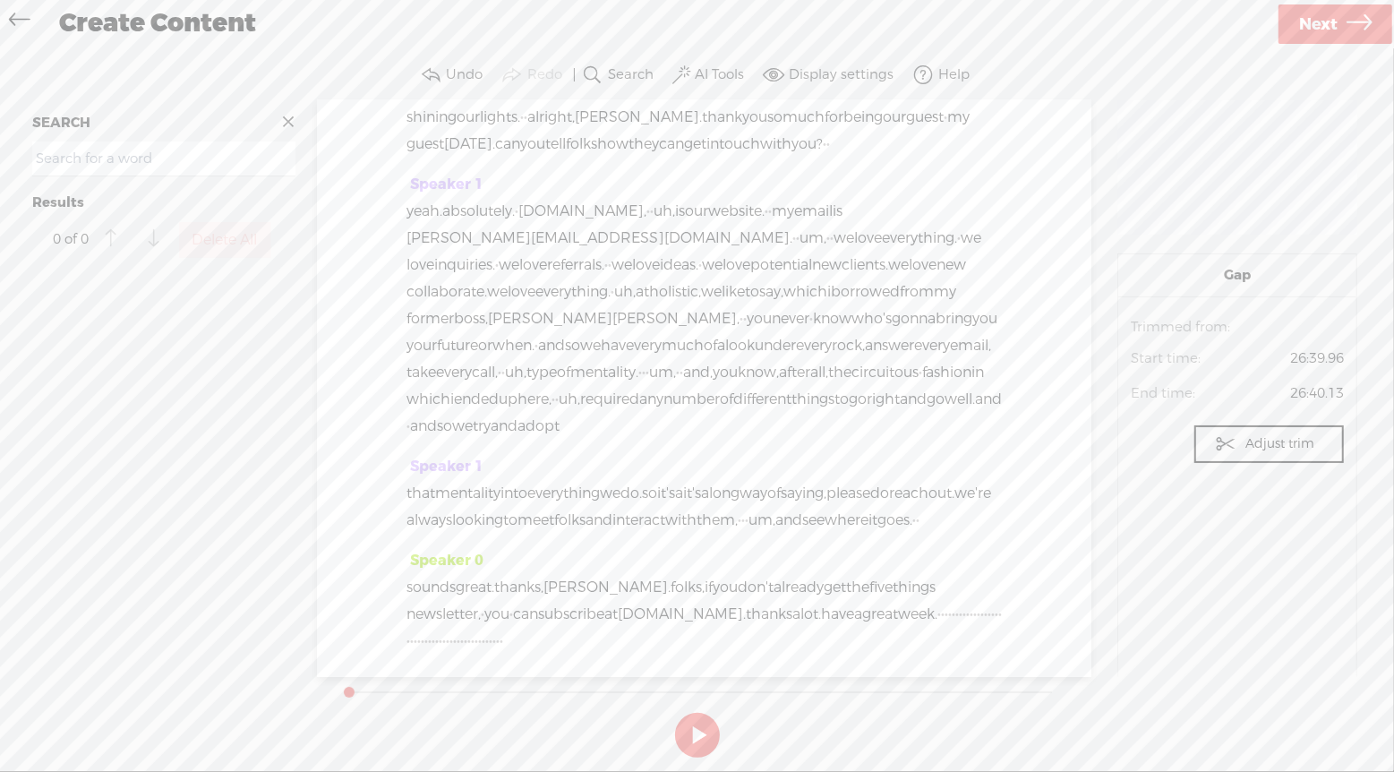
scroll to position [12526, 0]
drag, startPoint x: 818, startPoint y: 408, endPoint x: 984, endPoint y: 422, distance: 167.1
click at [984, 422] on div "Speaker 0 [S] · my name is bernadette · smith, and i'm a keynote speaker and wr…" at bounding box center [704, 388] width 775 height 577
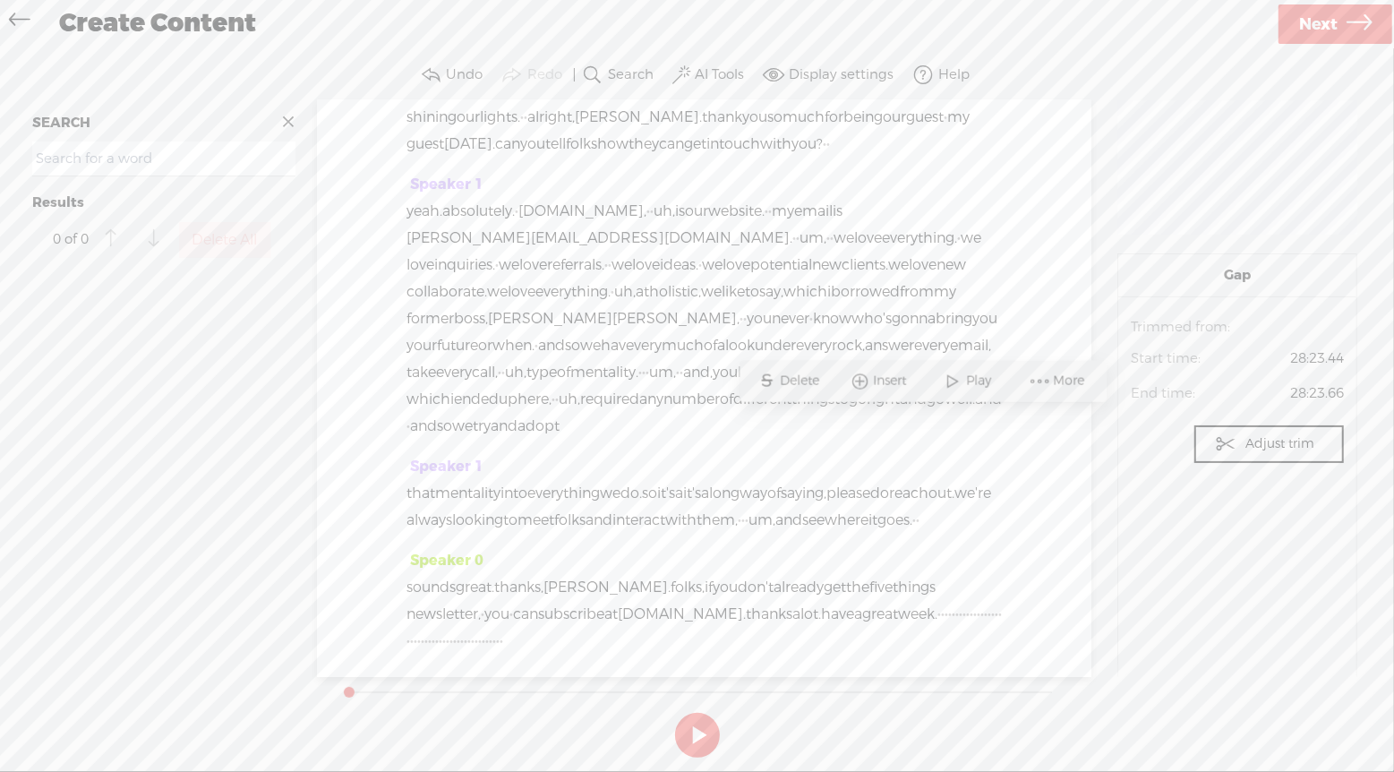
drag, startPoint x: 921, startPoint y: 424, endPoint x: 825, endPoint y: 278, distance: 175.8
click at [825, 278] on div "Speaker 0 [S] · my name is bernadette · smith, and i'm a keynote speaker and wr…" at bounding box center [704, 388] width 775 height 577
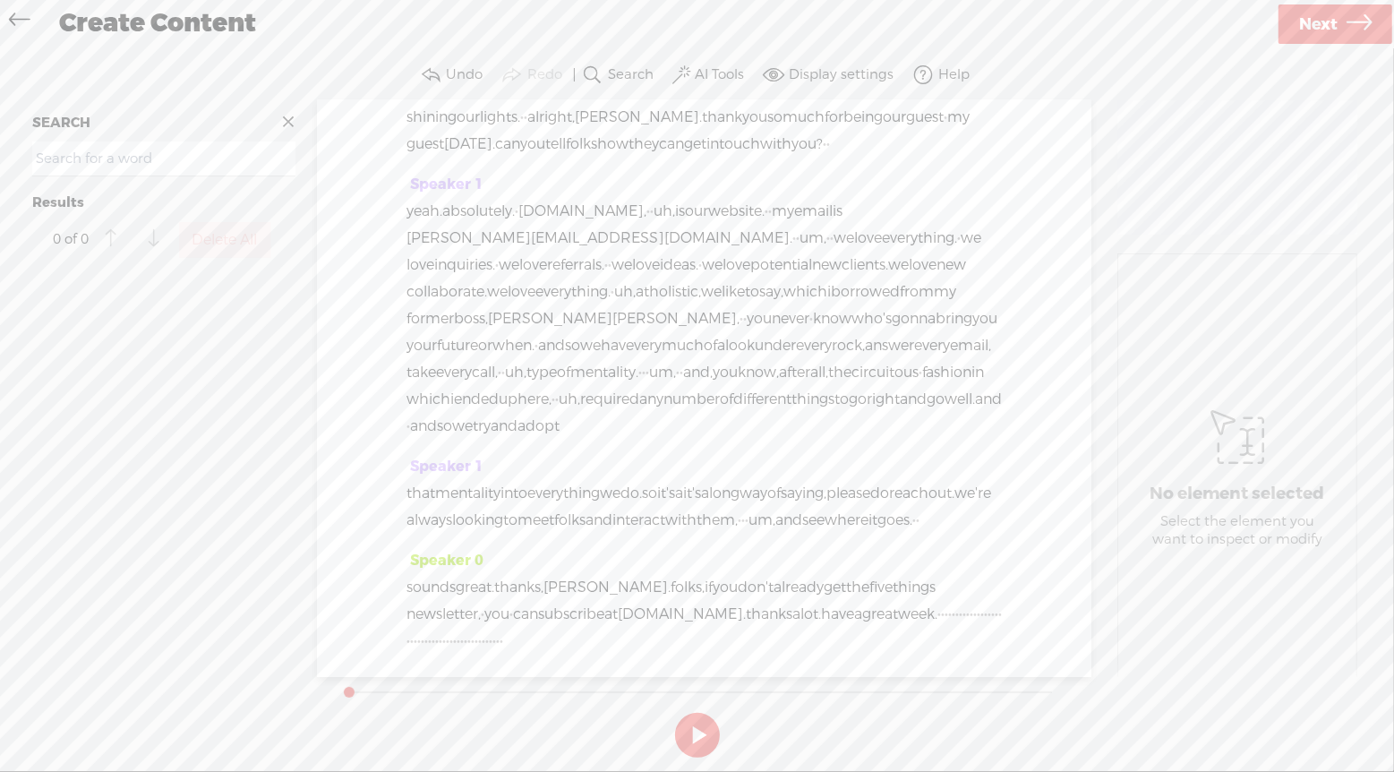
scroll to position [11743, 0]
click at [472, 251] on span "Play" at bounding box center [482, 249] width 30 height 18
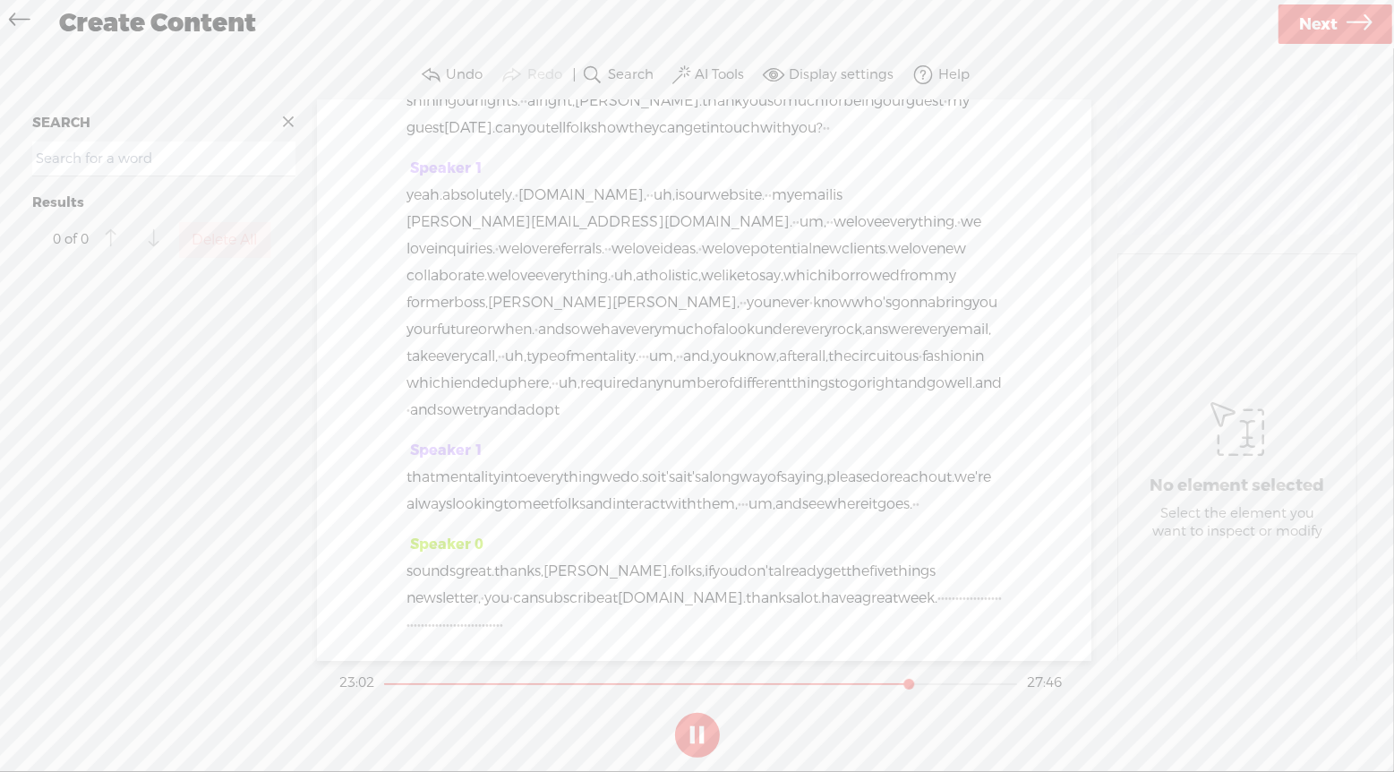
scroll to position [11999, 0]
click at [688, 734] on button at bounding box center [697, 735] width 45 height 45
click at [446, 410] on span "Insert" at bounding box center [452, 411] width 38 height 18
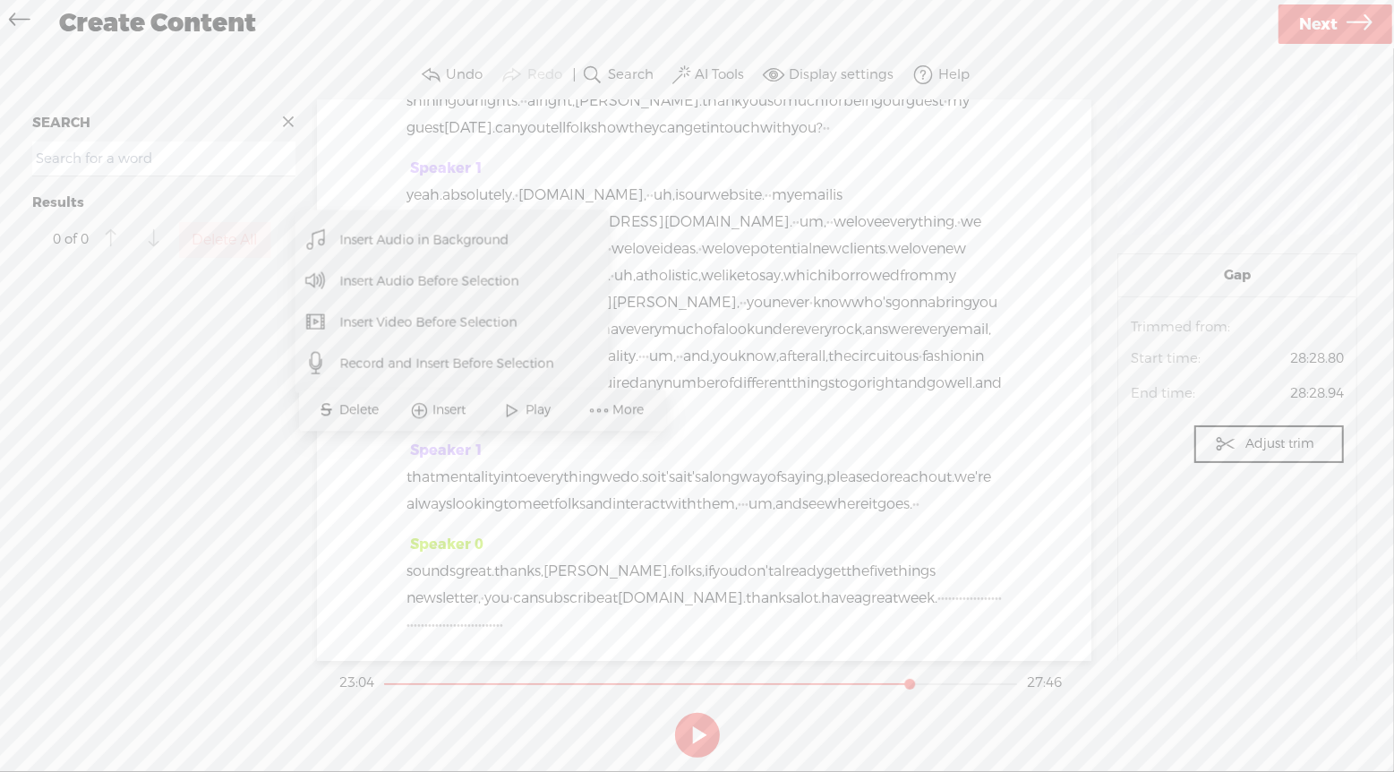
click at [462, 283] on span "Insert Audio Before Selection" at bounding box center [430, 281] width 250 height 40
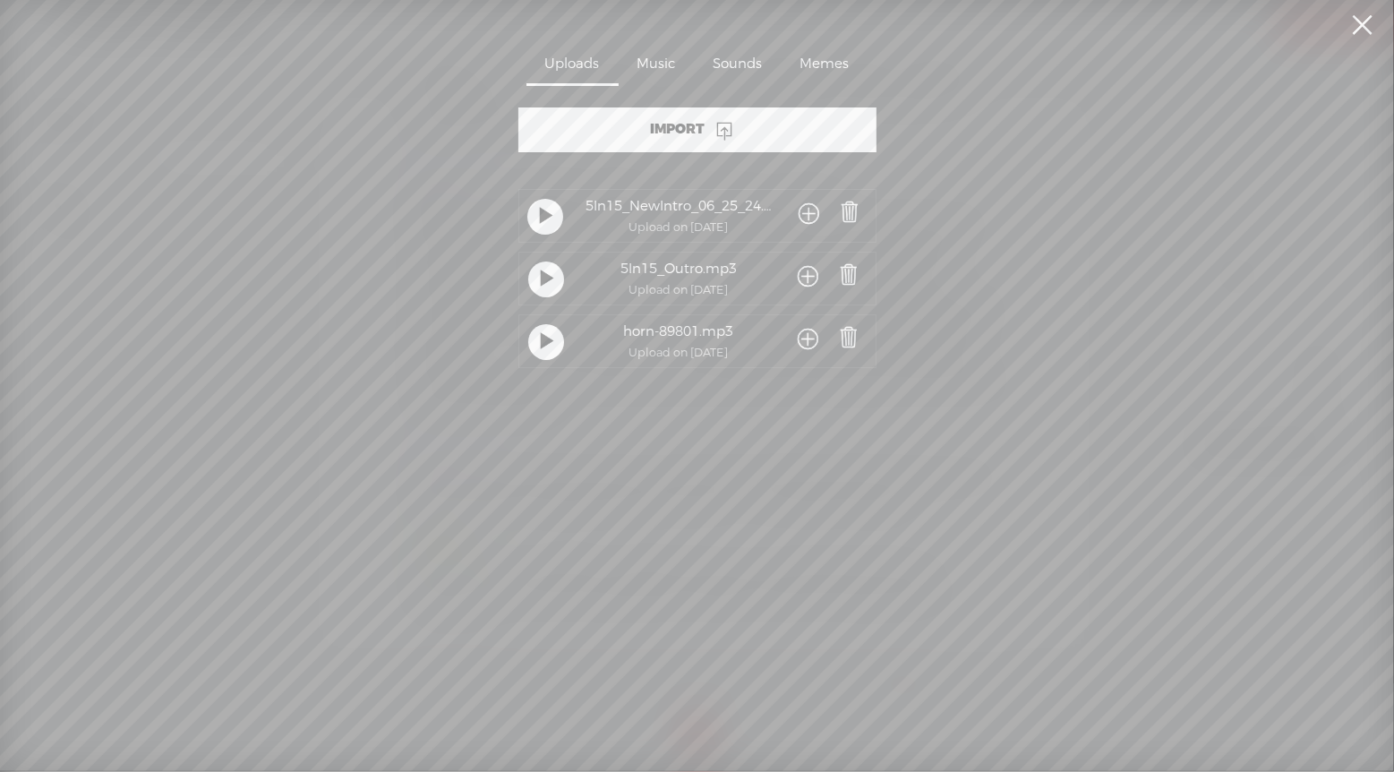
click at [810, 338] on span at bounding box center [809, 340] width 21 height 33
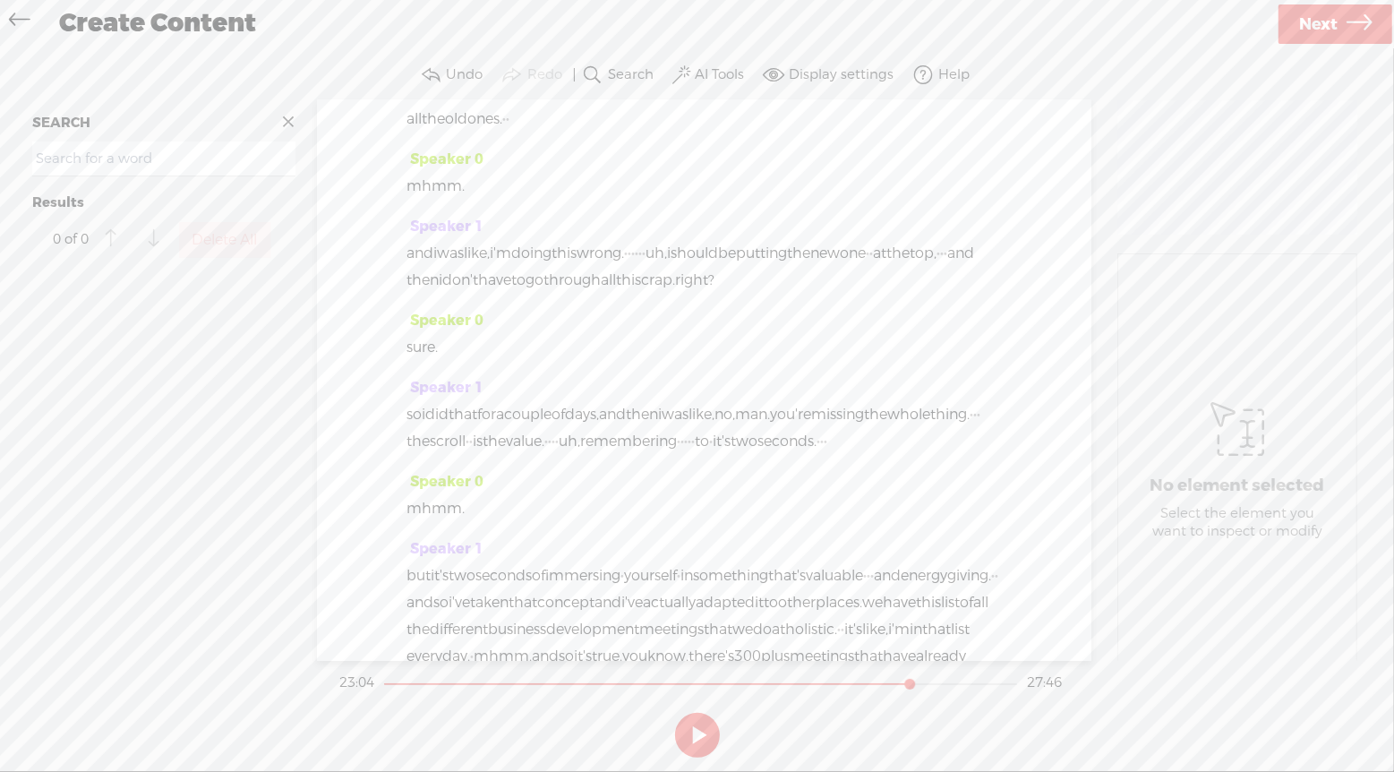
scroll to position [9798, 0]
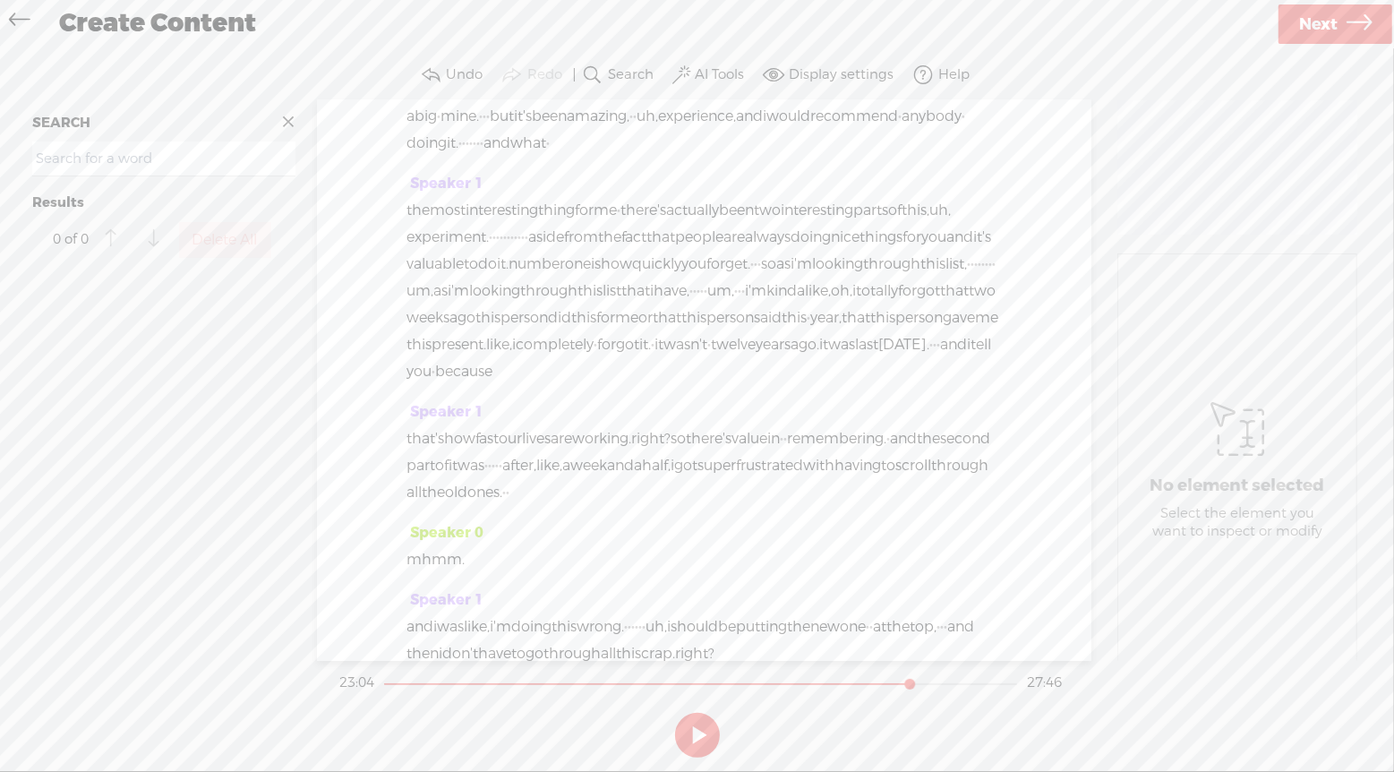
click at [192, 162] on input at bounding box center [163, 158] width 263 height 35
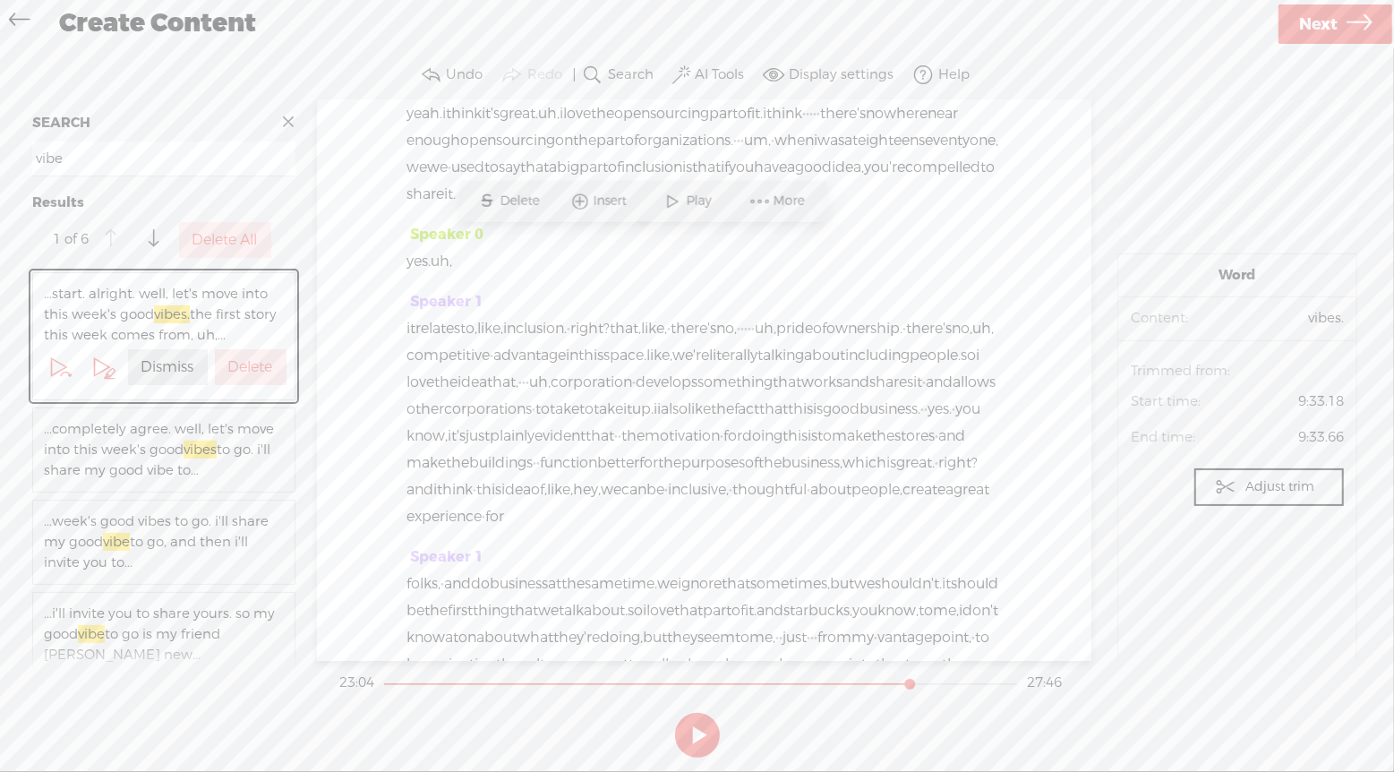
scroll to position [4949, 0]
click at [645, 207] on span "Insert" at bounding box center [651, 204] width 38 height 18
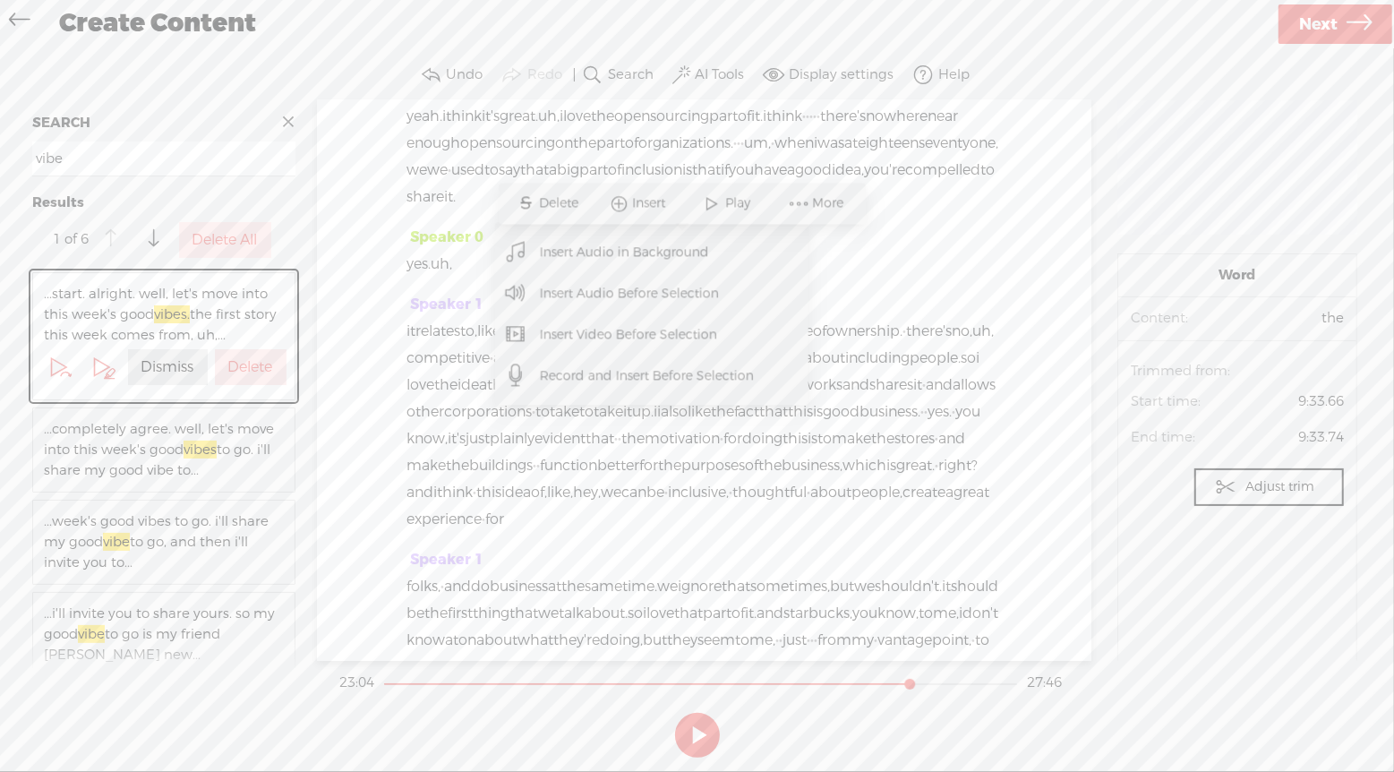
click at [647, 291] on span "Insert Audio Before Selection" at bounding box center [630, 293] width 250 height 40
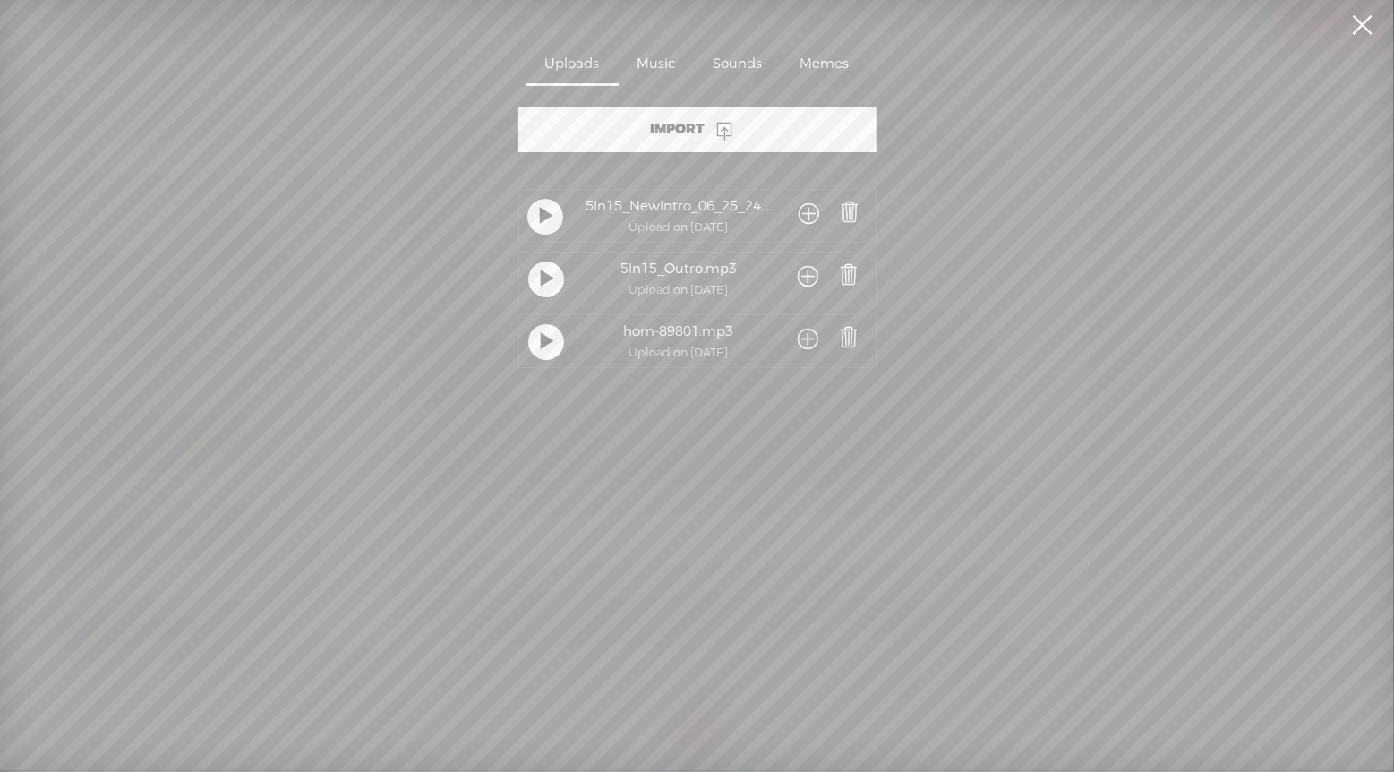
click at [801, 338] on span at bounding box center [809, 340] width 21 height 33
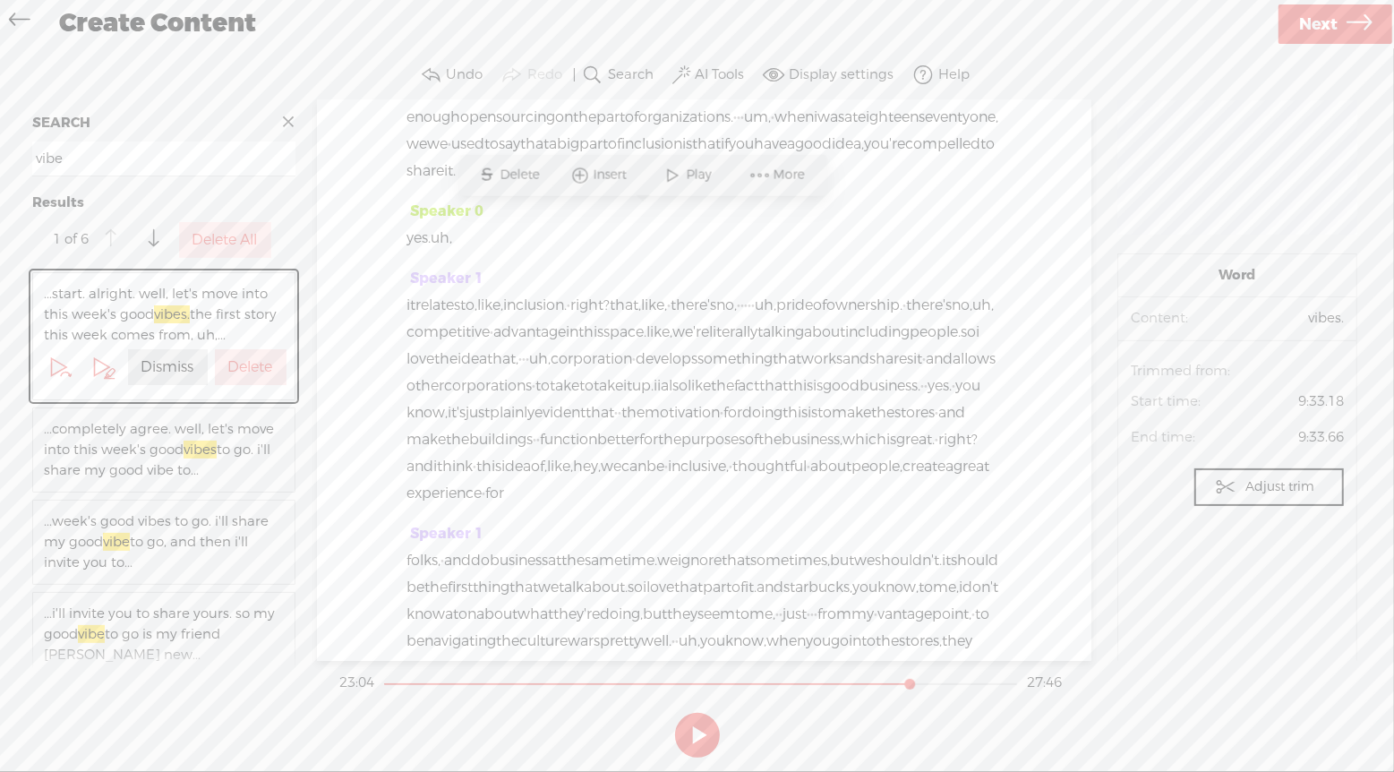
scroll to position [4960, 0]
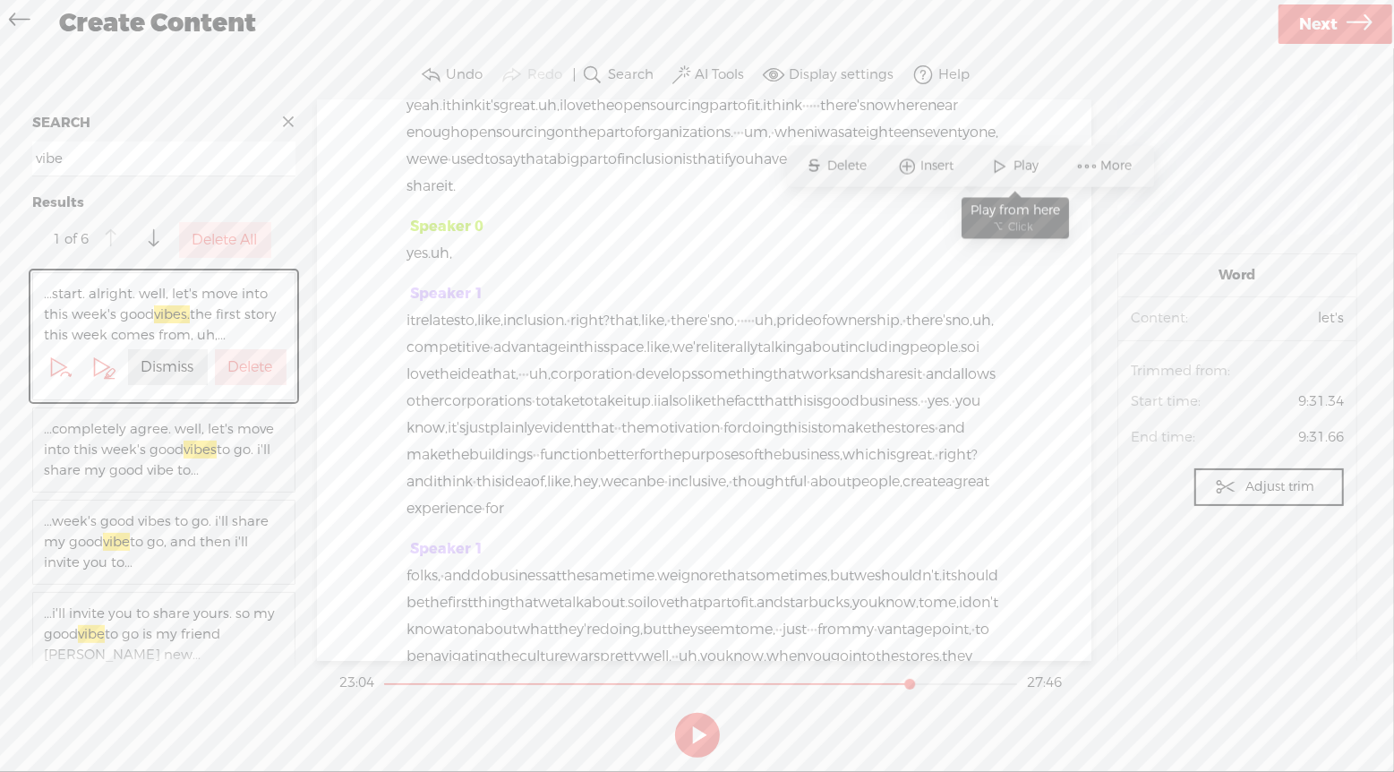
click at [1016, 161] on span "Play" at bounding box center [1030, 167] width 30 height 18
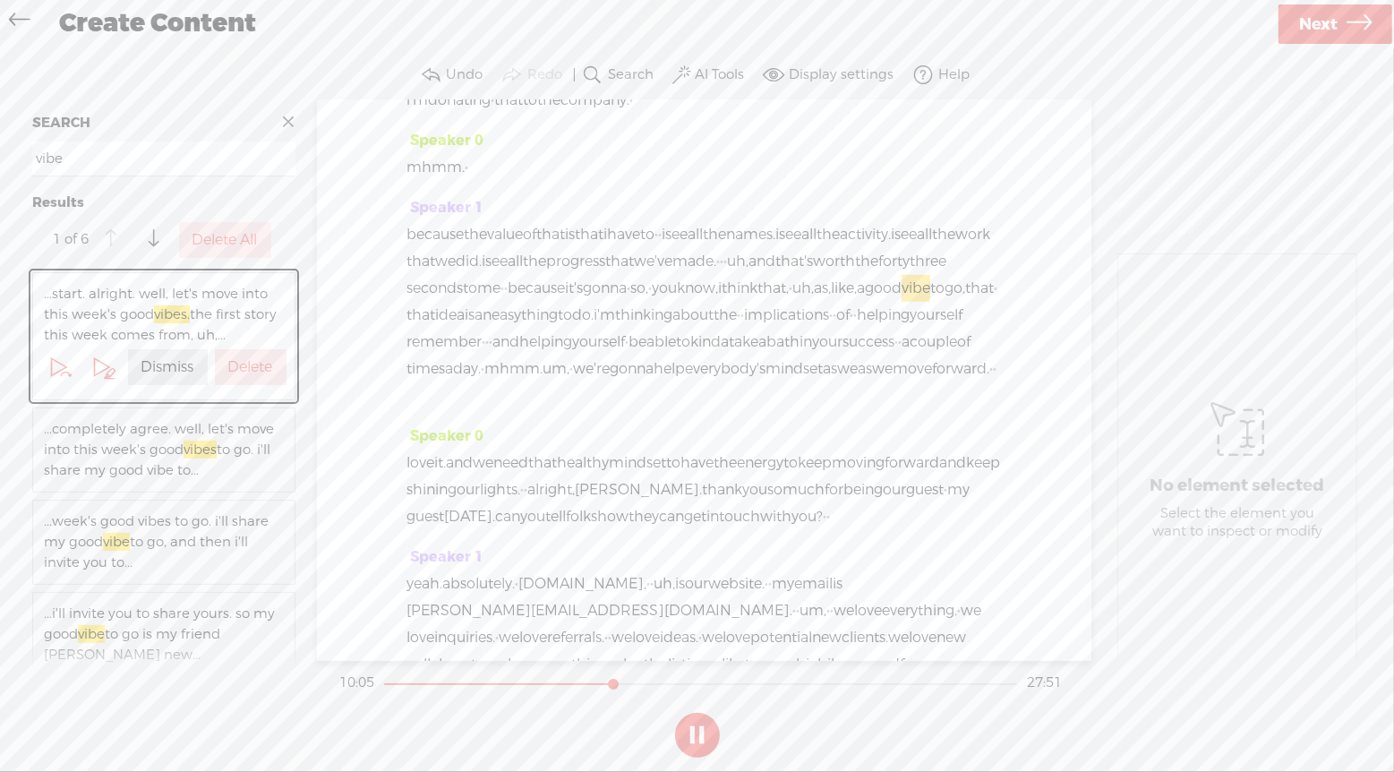
scroll to position [11765, 0]
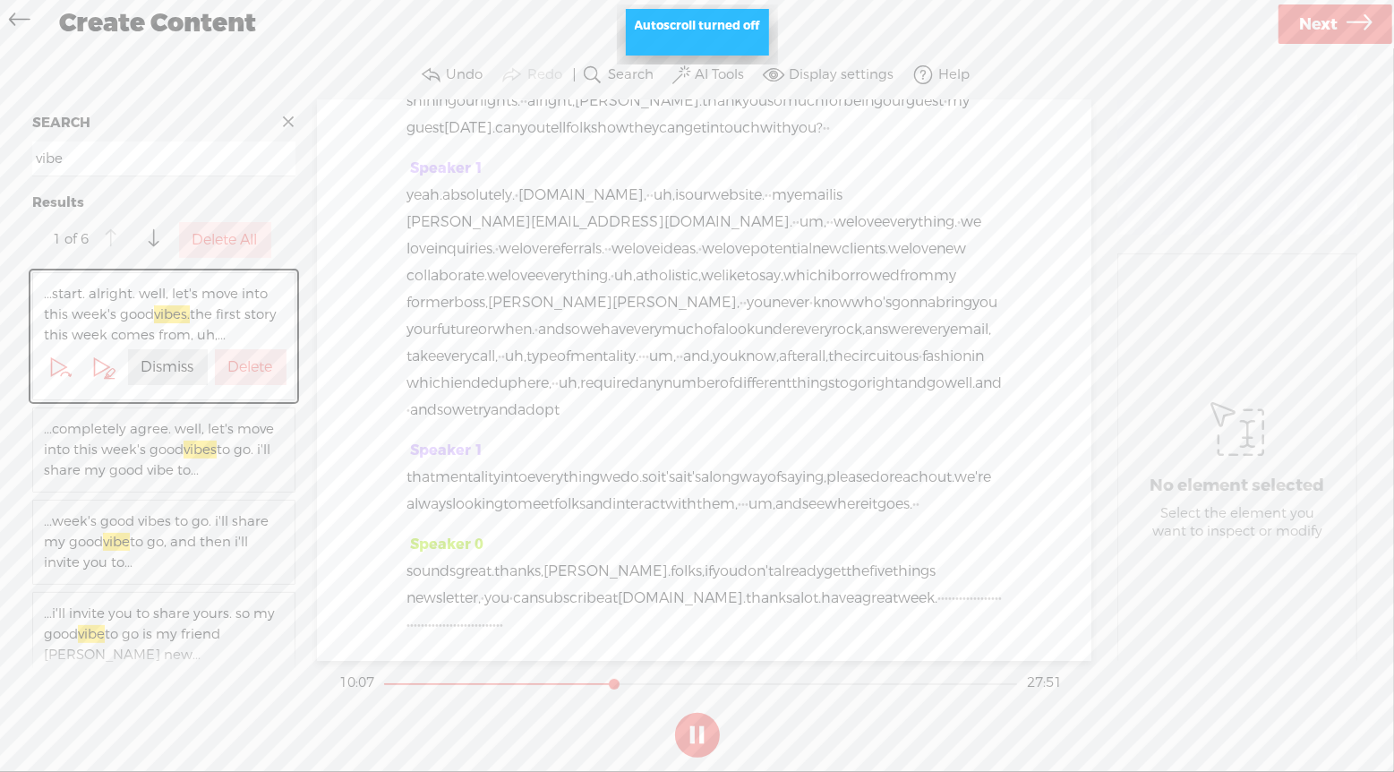
click at [210, 161] on input "vibe" at bounding box center [163, 158] width 263 height 35
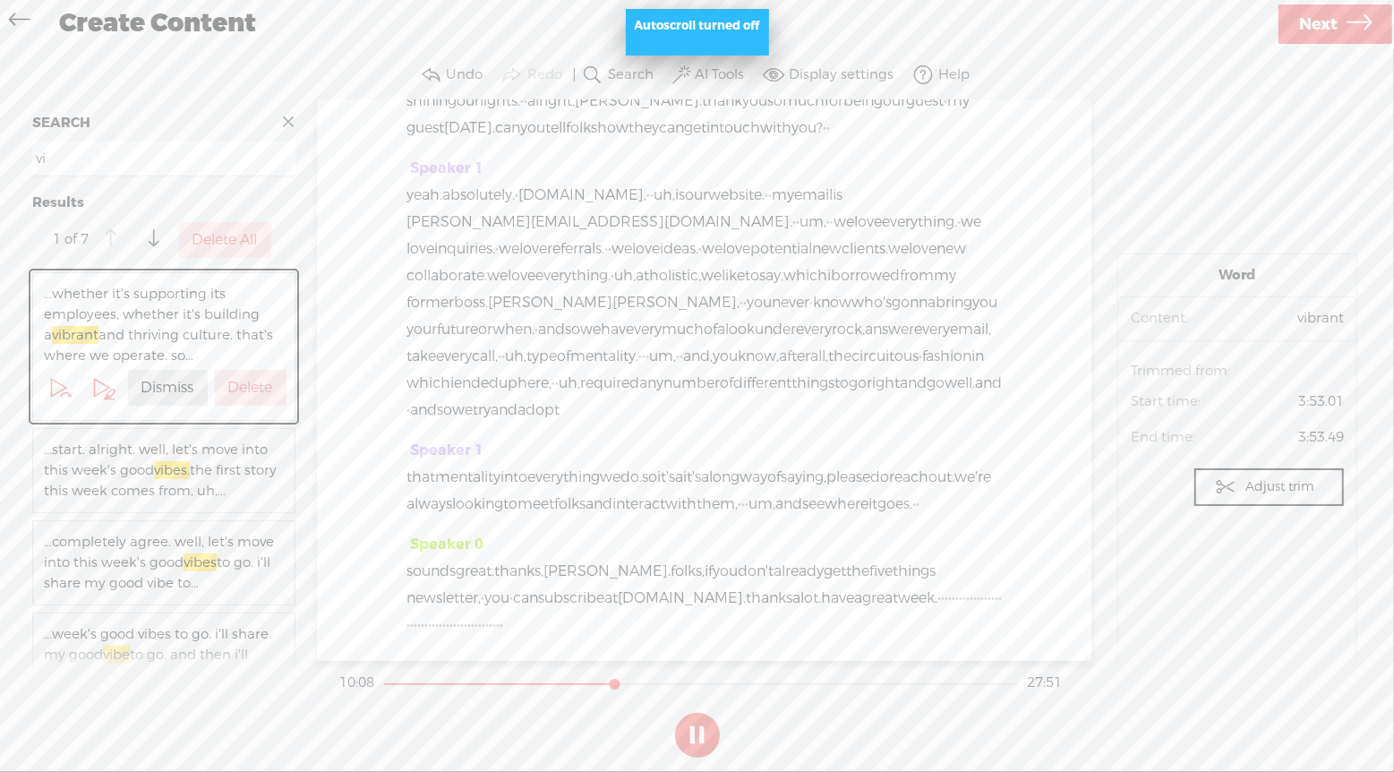
type input "v"
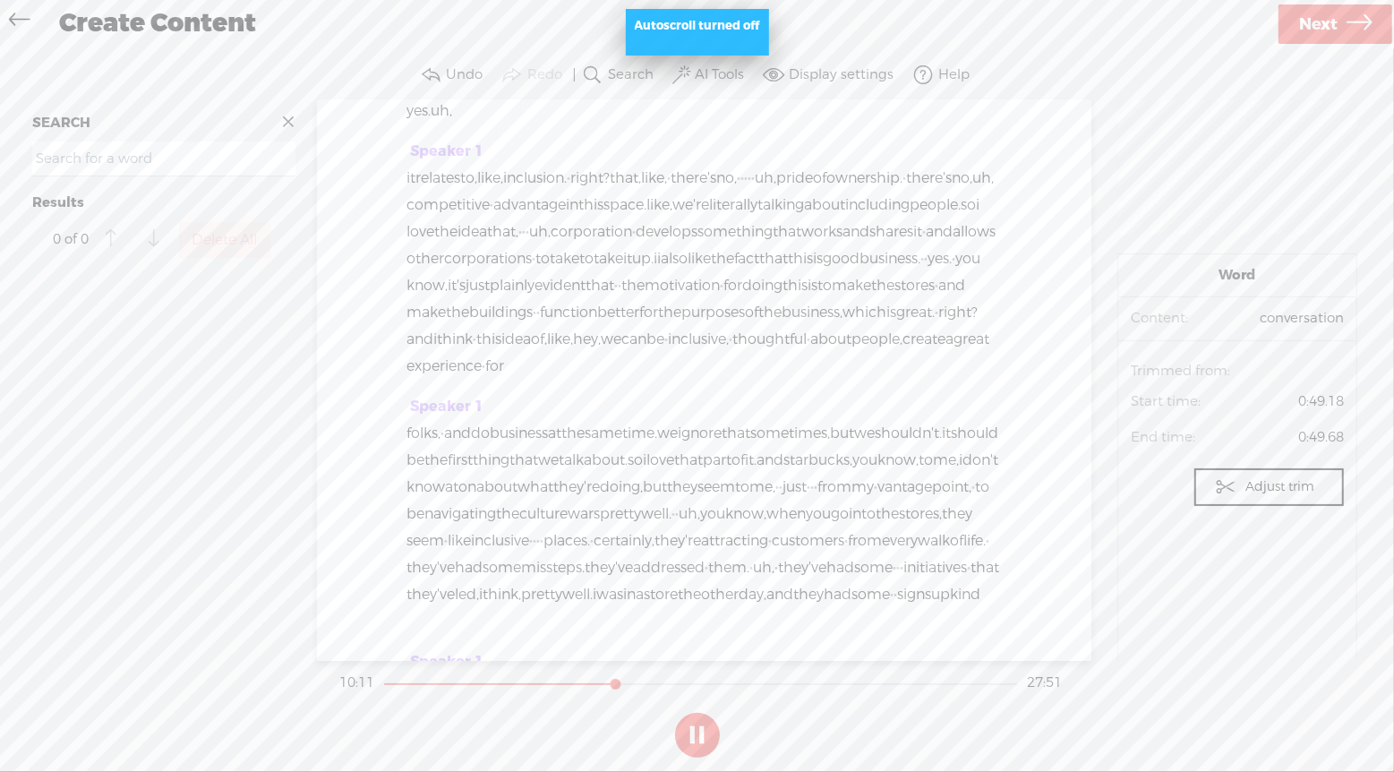
scroll to position [5805, 0]
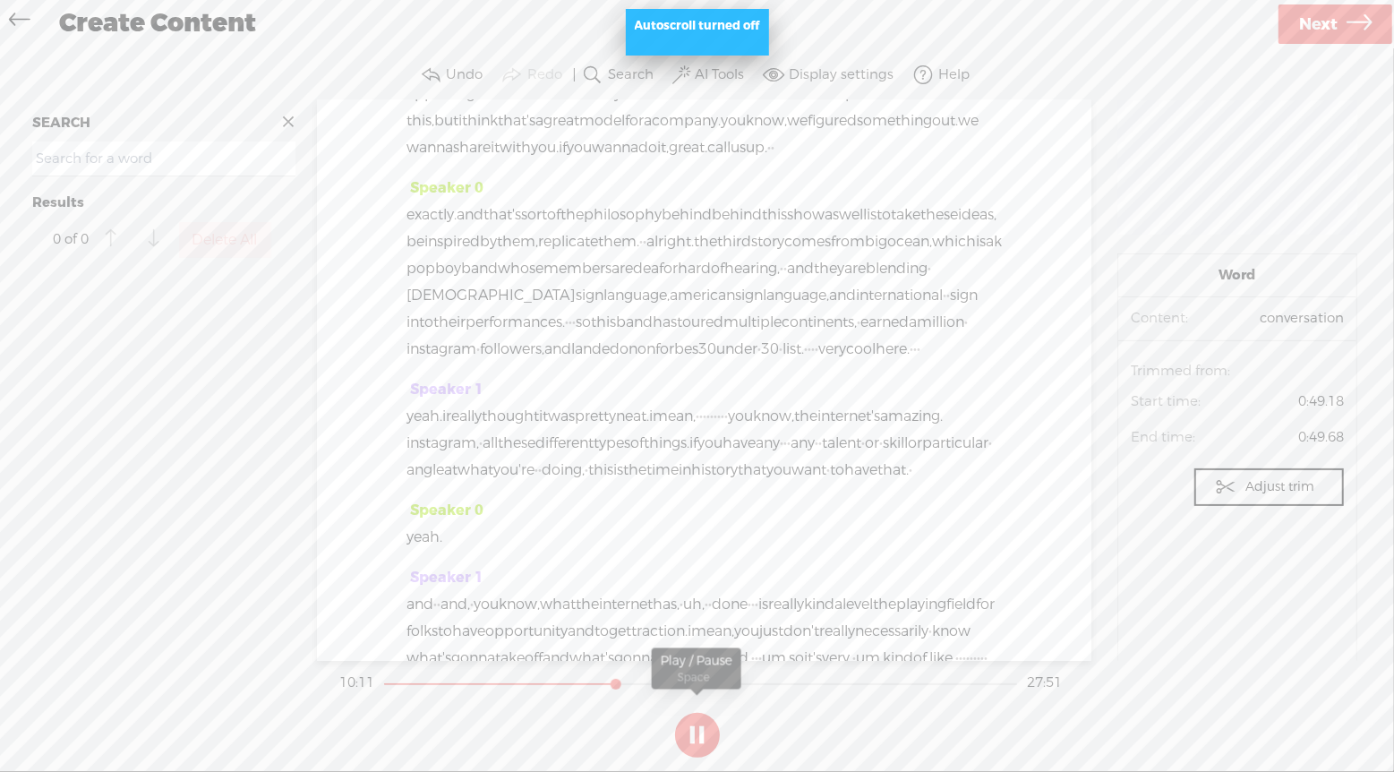
click at [690, 740] on button at bounding box center [697, 735] width 45 height 45
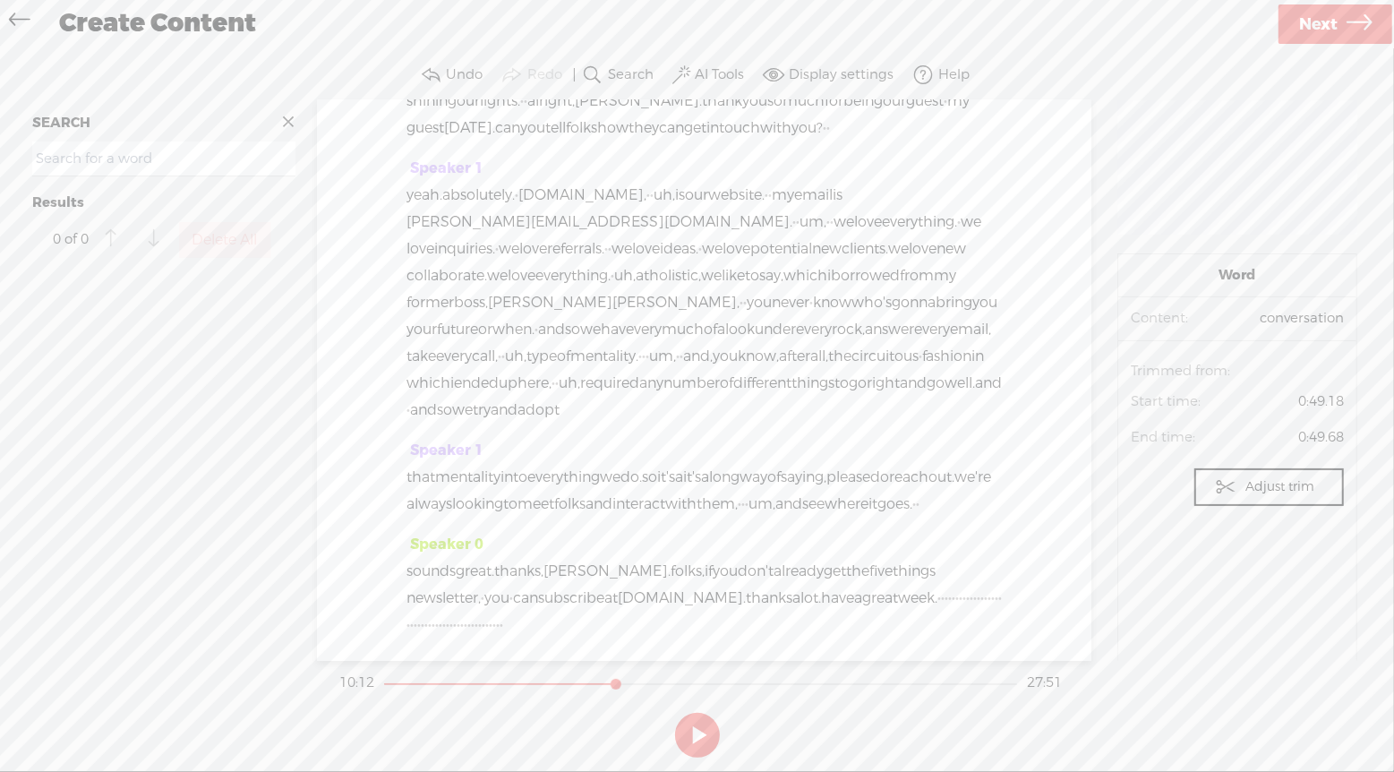
scroll to position [12348, 0]
drag, startPoint x: 565, startPoint y: 383, endPoint x: 933, endPoint y: 444, distance: 373.0
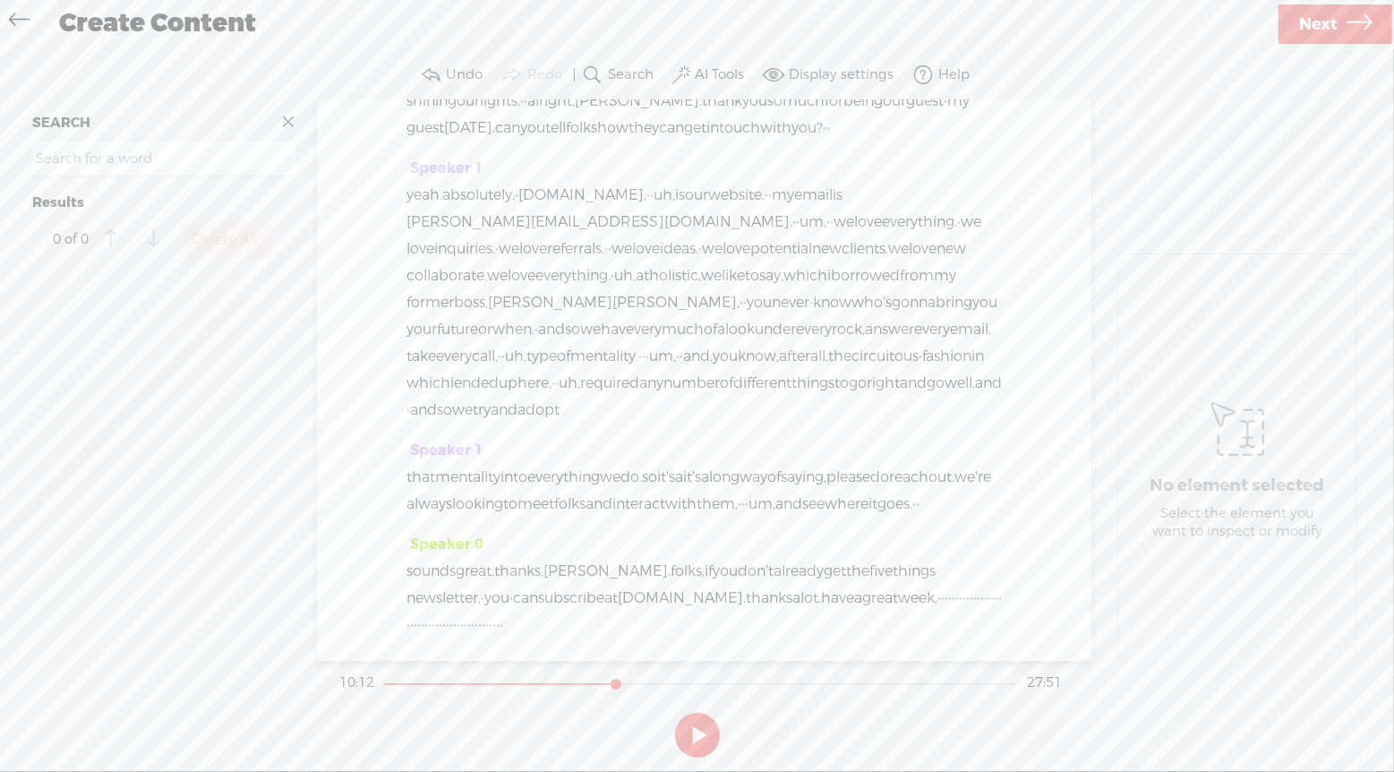
drag, startPoint x: 556, startPoint y: 240, endPoint x: 657, endPoint y: 243, distance: 101.2
click at [657, 243] on div "Speaker 0 [S] · my name is bernadette · smith, and i'm a keynote speaker and wr…" at bounding box center [704, 380] width 775 height 561
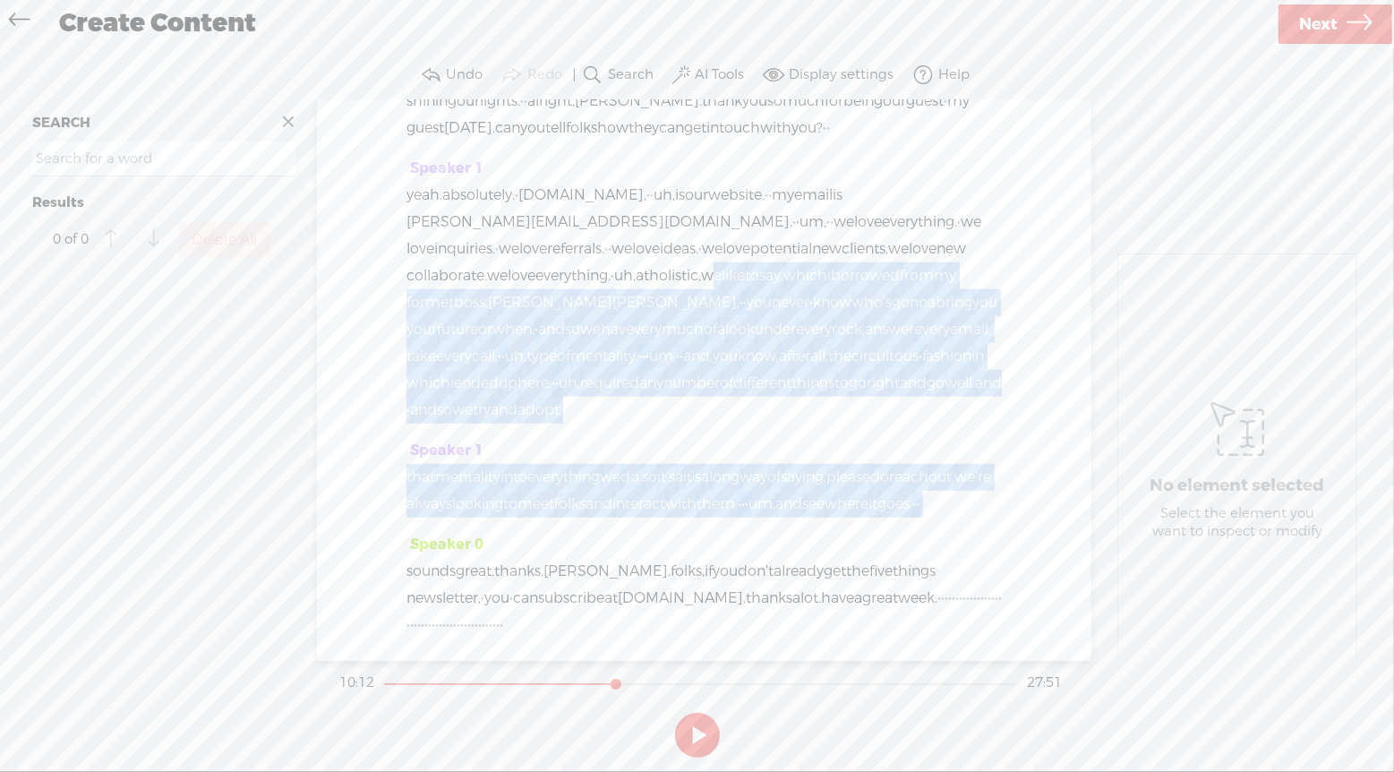
drag, startPoint x: 769, startPoint y: 222, endPoint x: 878, endPoint y: 509, distance: 306.4
click at [878, 509] on div "Speaker 0 [S] · my name is bernadette · smith, and i'm a keynote speaker and wr…" at bounding box center [704, 380] width 775 height 561
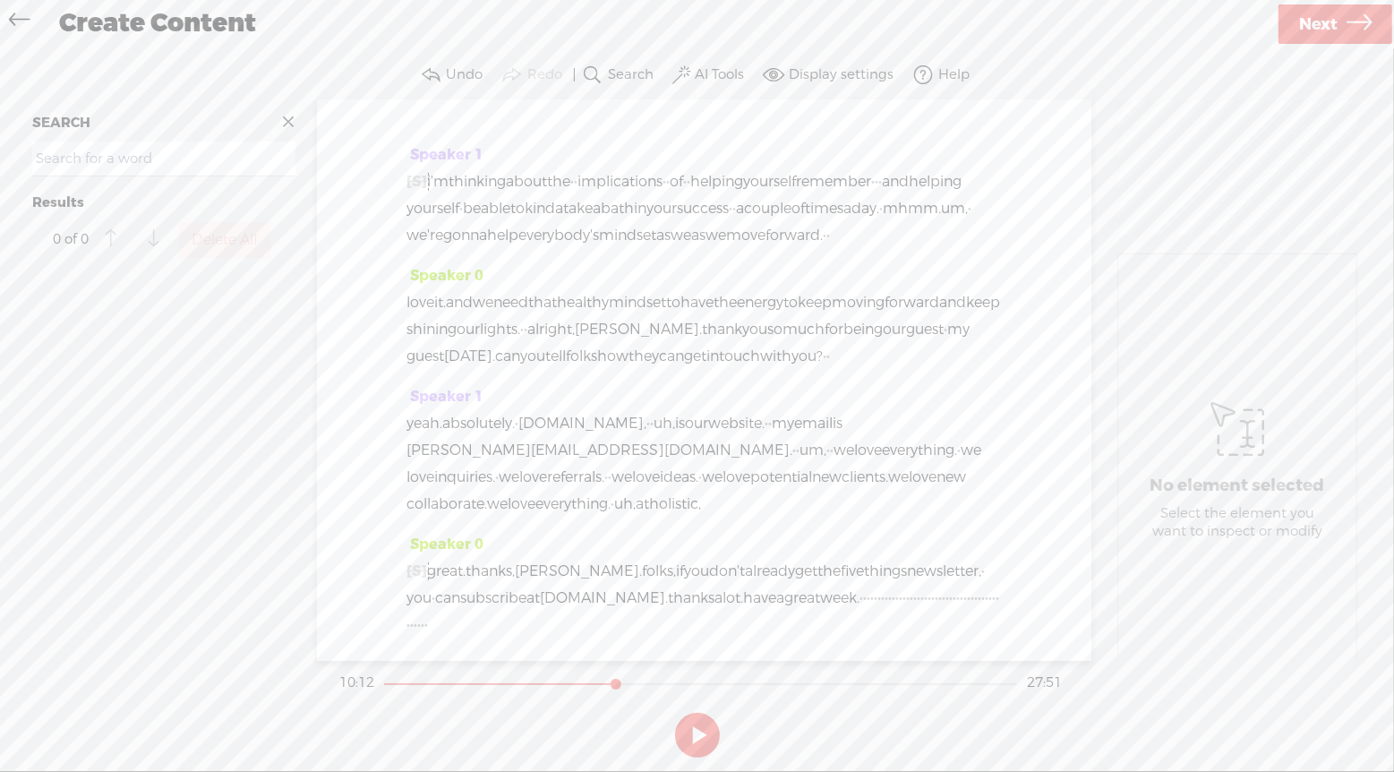
scroll to position [13673, 0]
click at [927, 353] on div "love it. and we need that healthy mindset to have the energy to keep moving for…" at bounding box center [704, 329] width 595 height 81
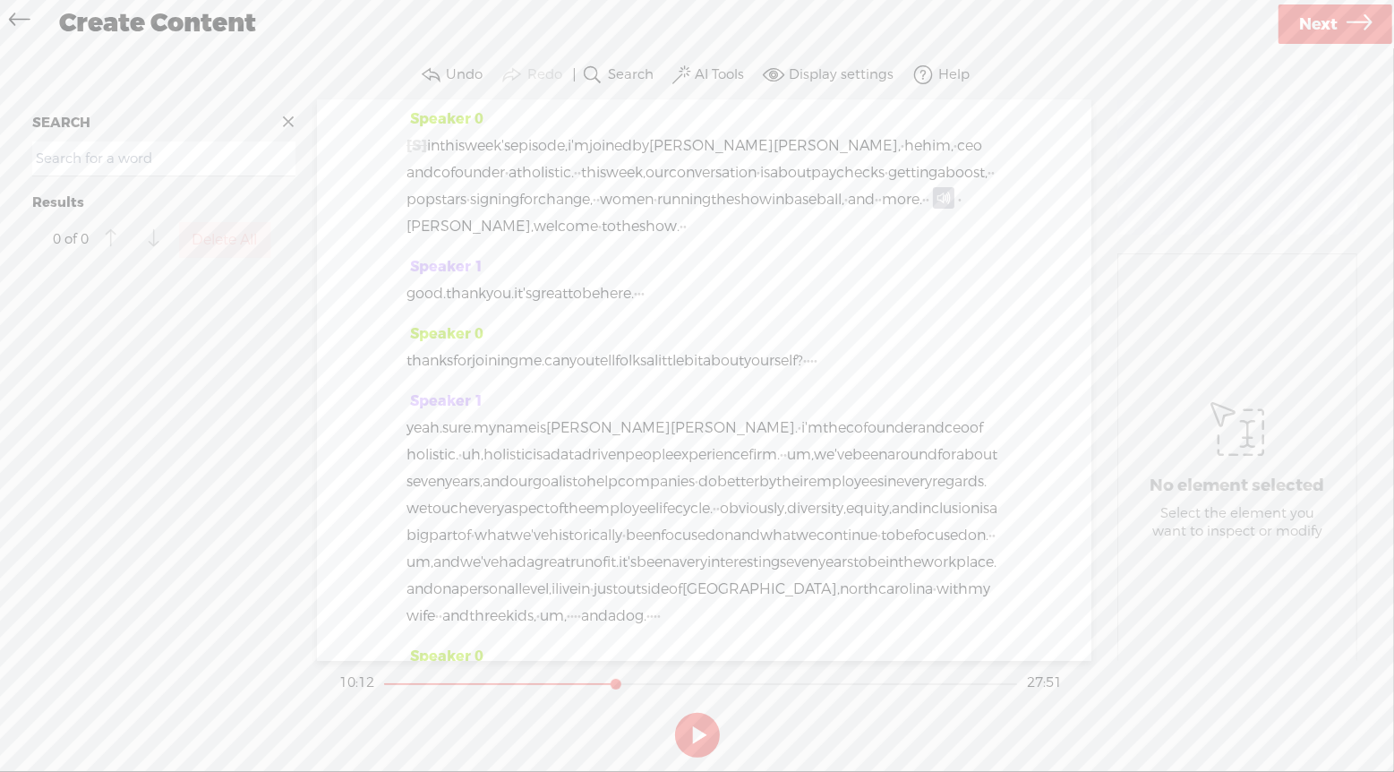
scroll to position [0, 0]
click at [933, 212] on span at bounding box center [943, 201] width 21 height 21
click at [1002, 46] on div "Create Content" at bounding box center [662, 24] width 1230 height 47
click at [186, 478] on div at bounding box center [164, 468] width 278 height 399
click at [610, 389] on div "Speaker 0 thanks for joining me. can you tell folks a little bit about yourself…" at bounding box center [704, 357] width 595 height 67
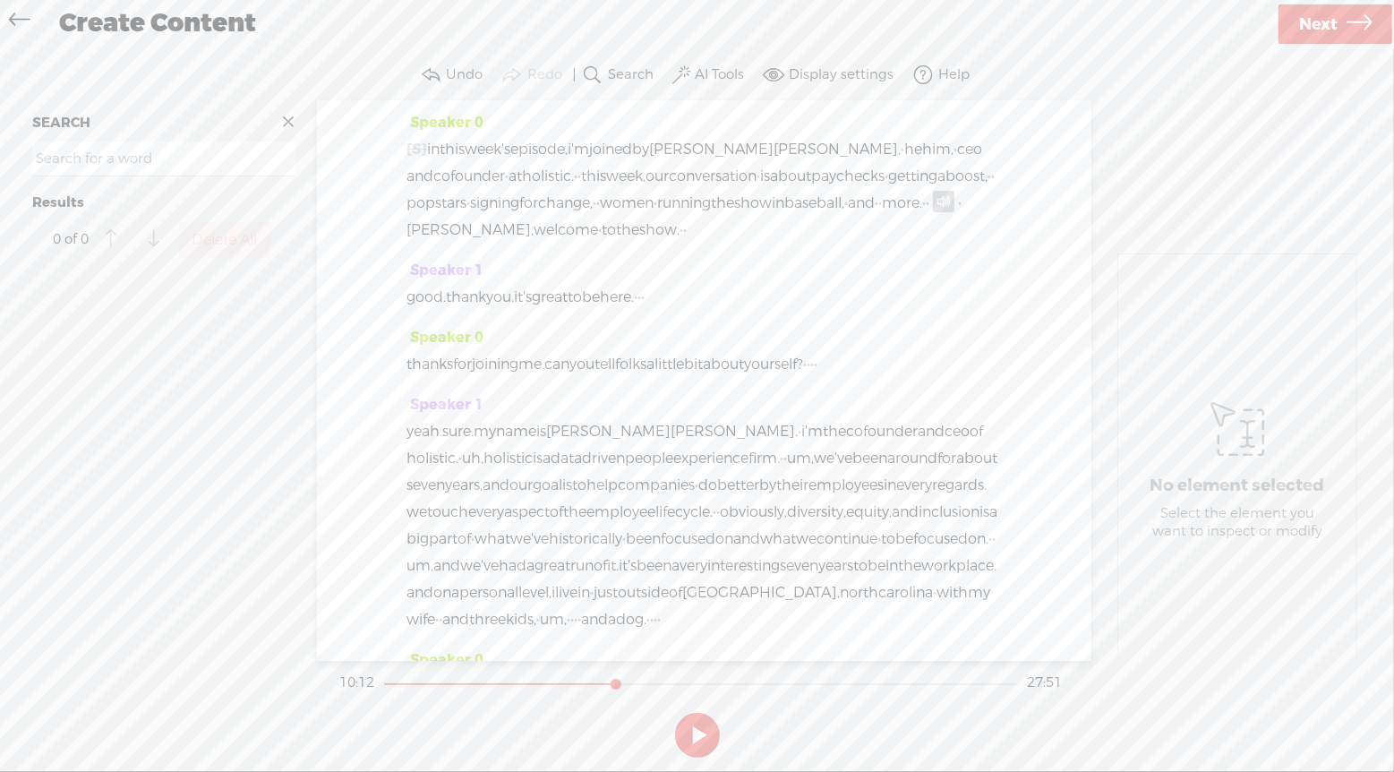
click at [687, 733] on button at bounding box center [697, 735] width 45 height 45
click at [690, 733] on button at bounding box center [697, 735] width 45 height 45
click at [915, 331] on div "Speaker 0 thanks for joining me. can you tell folks a little bit about yourself…" at bounding box center [704, 357] width 595 height 67
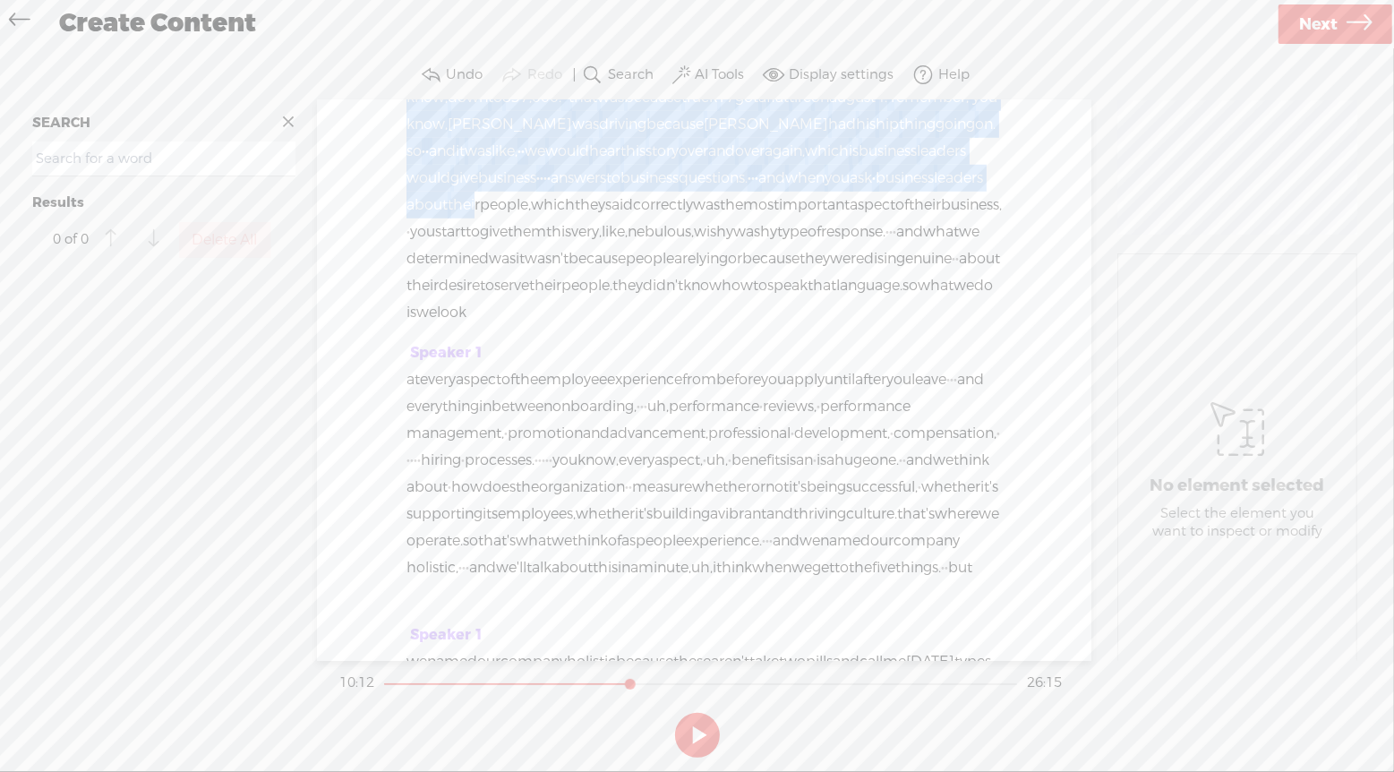
scroll to position [1129, 0]
drag, startPoint x: 955, startPoint y: 185, endPoint x: 647, endPoint y: 364, distance: 357.1
click at [647, 364] on div "Speaker 0 [S] · my name is bernadette · smith, and i'm a keynote speaker and wr…" at bounding box center [704, 380] width 775 height 561
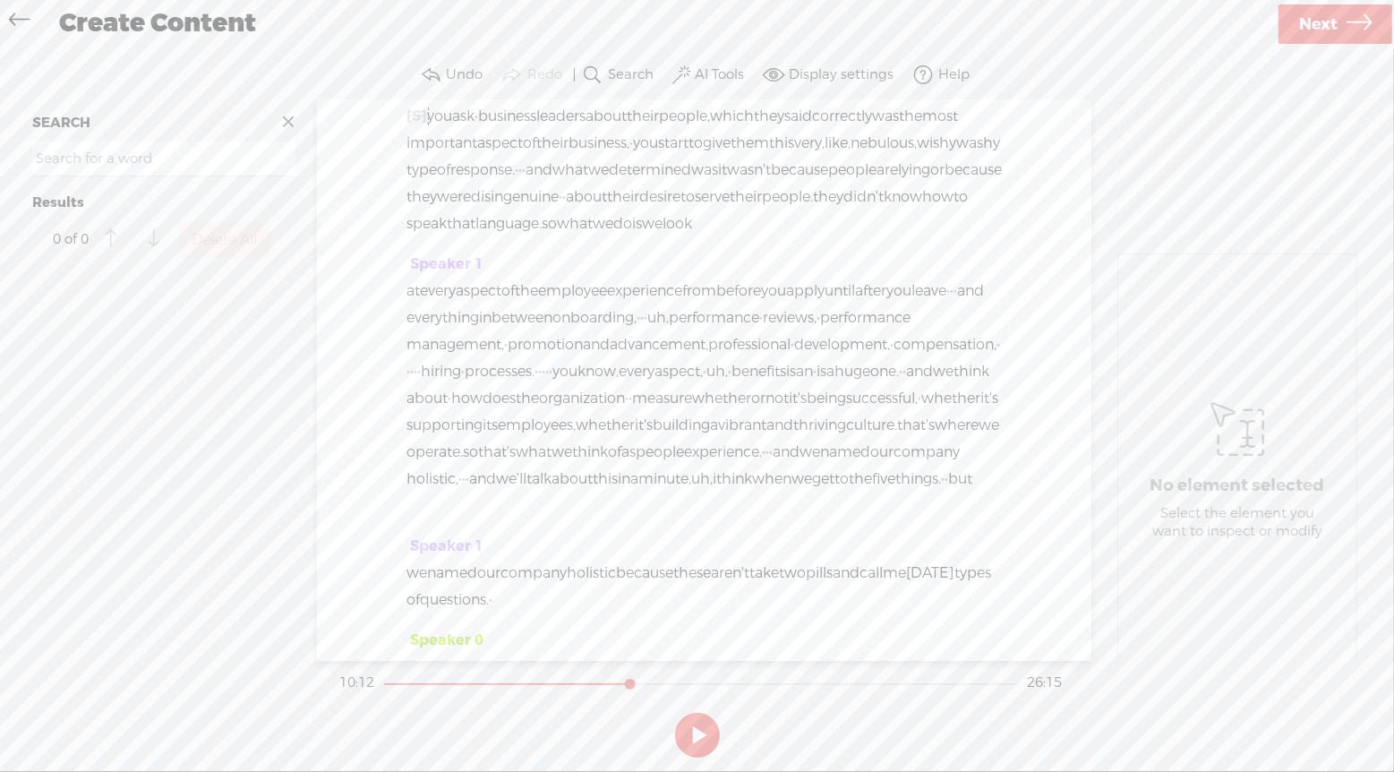
scroll to position [929, 0]
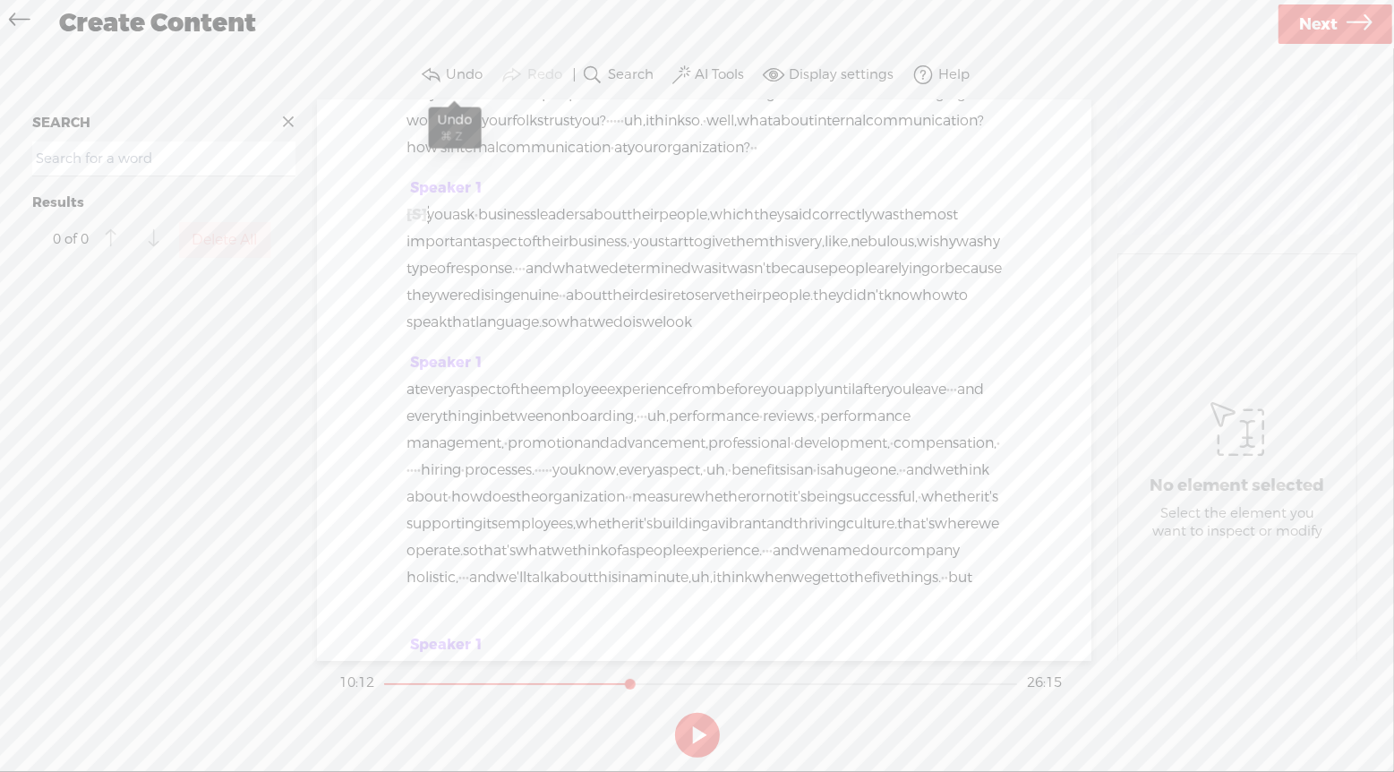
click at [451, 77] on label "Undo" at bounding box center [464, 75] width 37 height 18
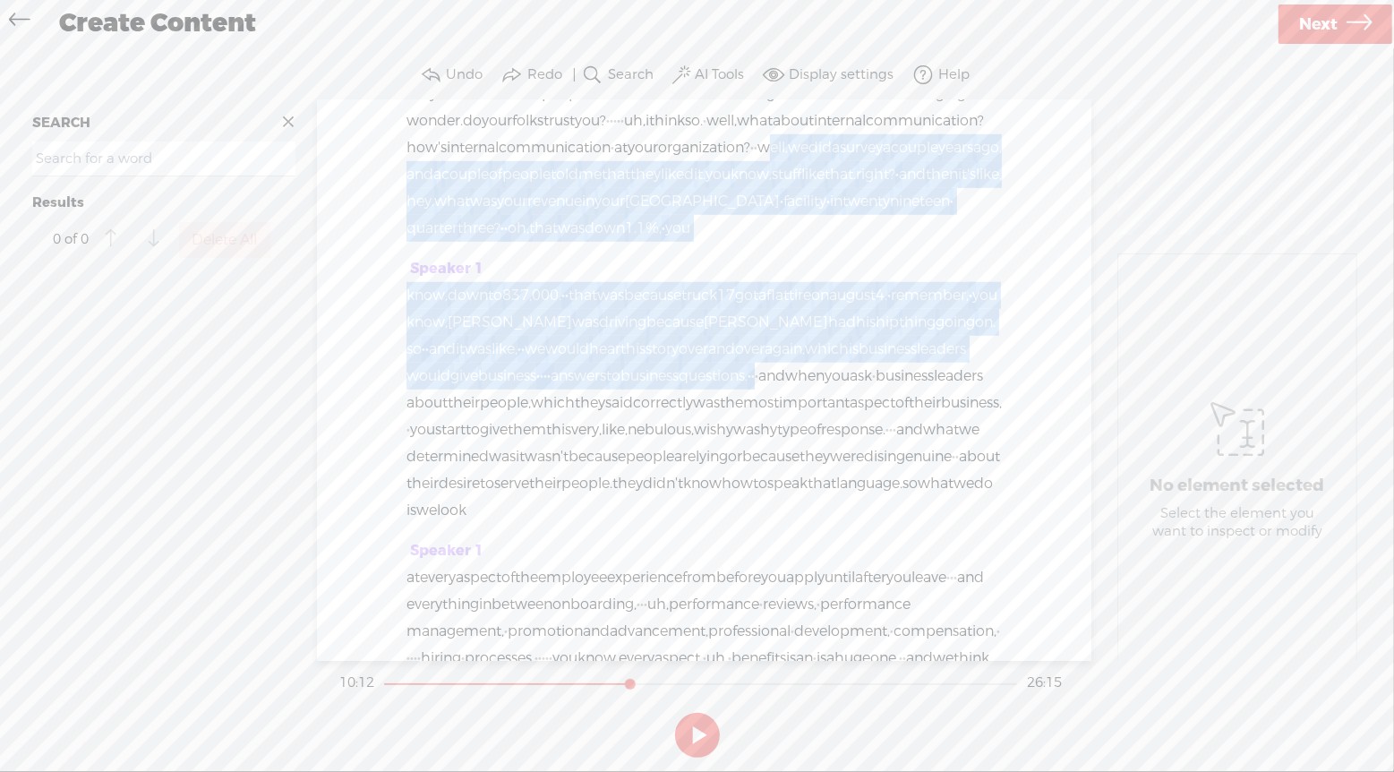
drag, startPoint x: 957, startPoint y: 287, endPoint x: 587, endPoint y: 561, distance: 460.3
click at [587, 561] on div "Speaker 0 [S] · my name is bernadette · smith, and i'm a keynote speaker and wr…" at bounding box center [704, 380] width 775 height 561
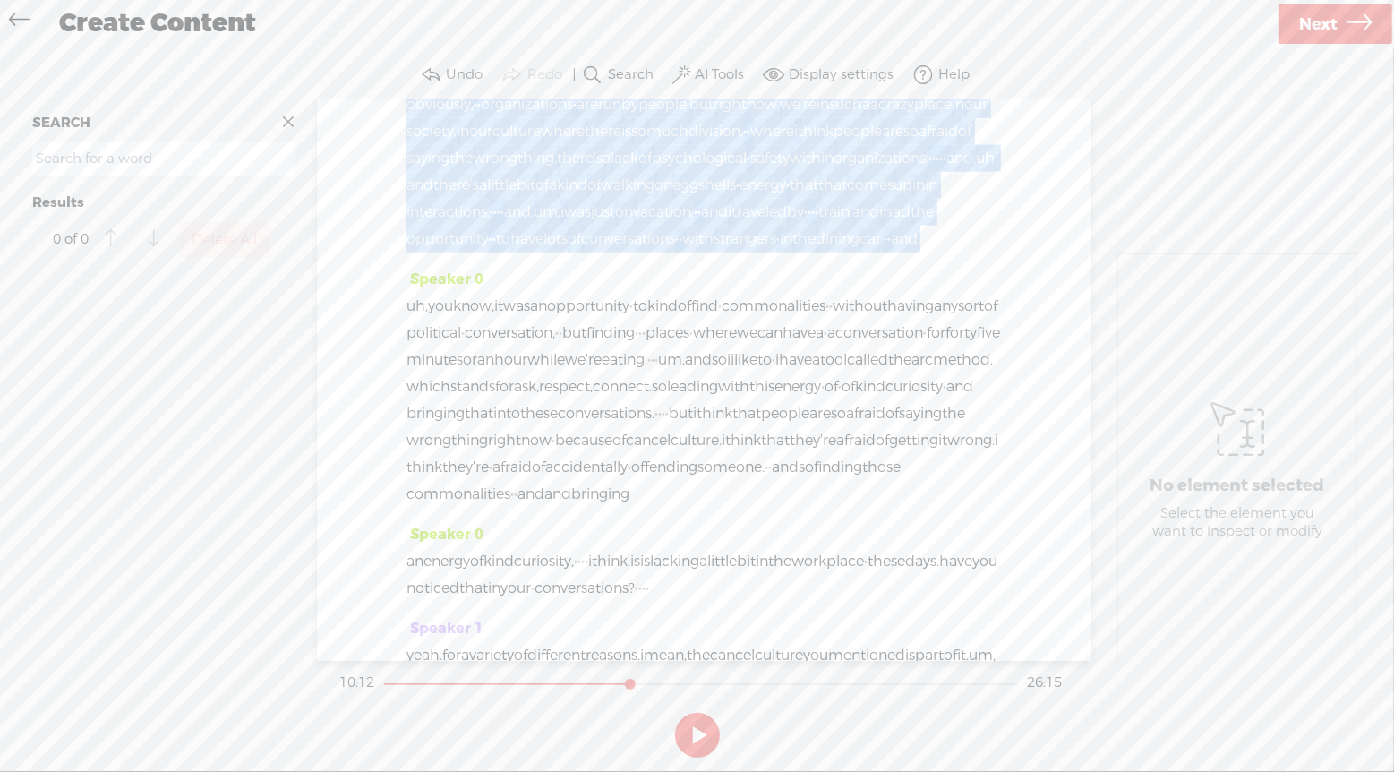
scroll to position [1967, 0]
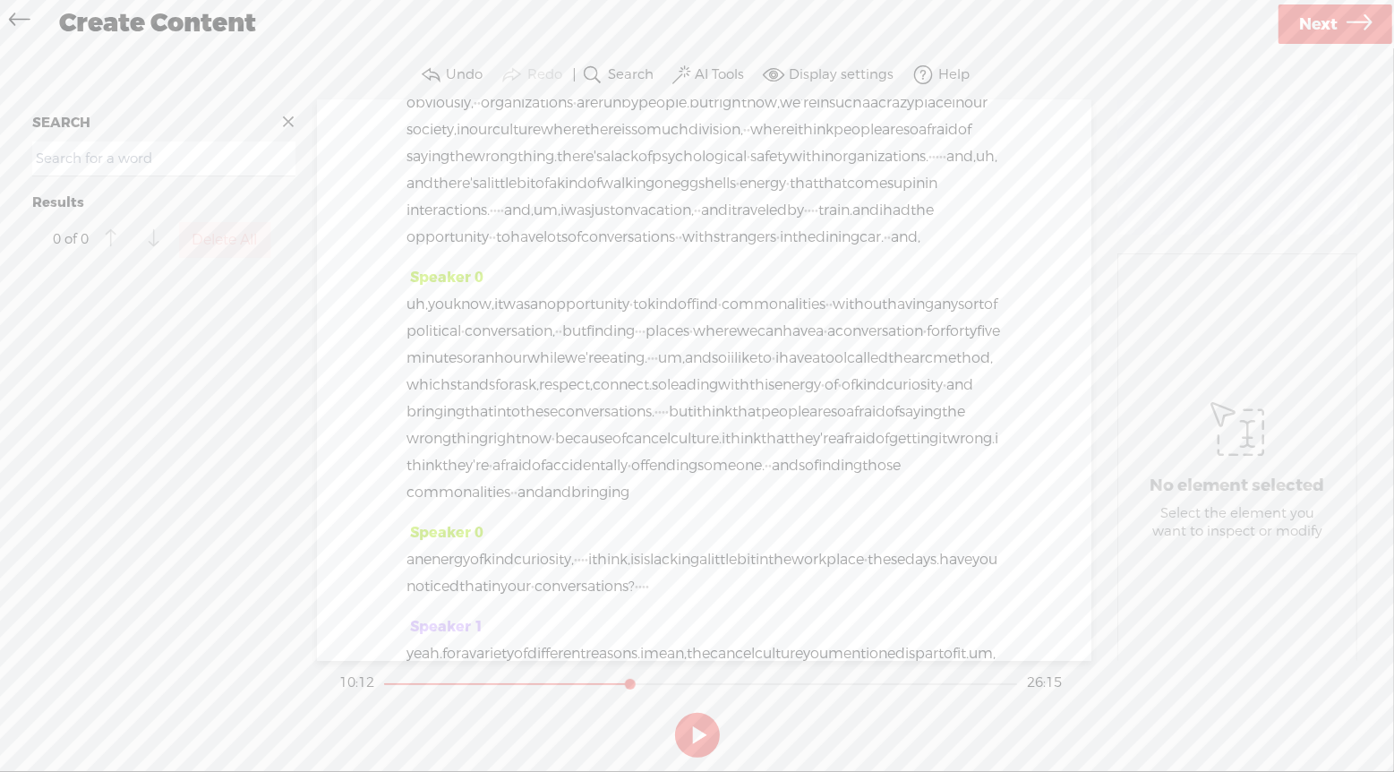
drag, startPoint x: 615, startPoint y: 260, endPoint x: 990, endPoint y: 245, distance: 375.5
click at [990, 245] on div "Speaker 0 [S] · my name is bernadette · smith, and i'm a keynote speaker and wr…" at bounding box center [704, 380] width 775 height 561
click at [967, 22] on div "uh, and so that's kind of really where we're trying to operate. · · · ·" at bounding box center [704, 9] width 595 height 27
click at [828, 22] on span at bounding box center [811, 9] width 36 height 27
click at [789, 22] on span "·" at bounding box center [787, 9] width 4 height 27
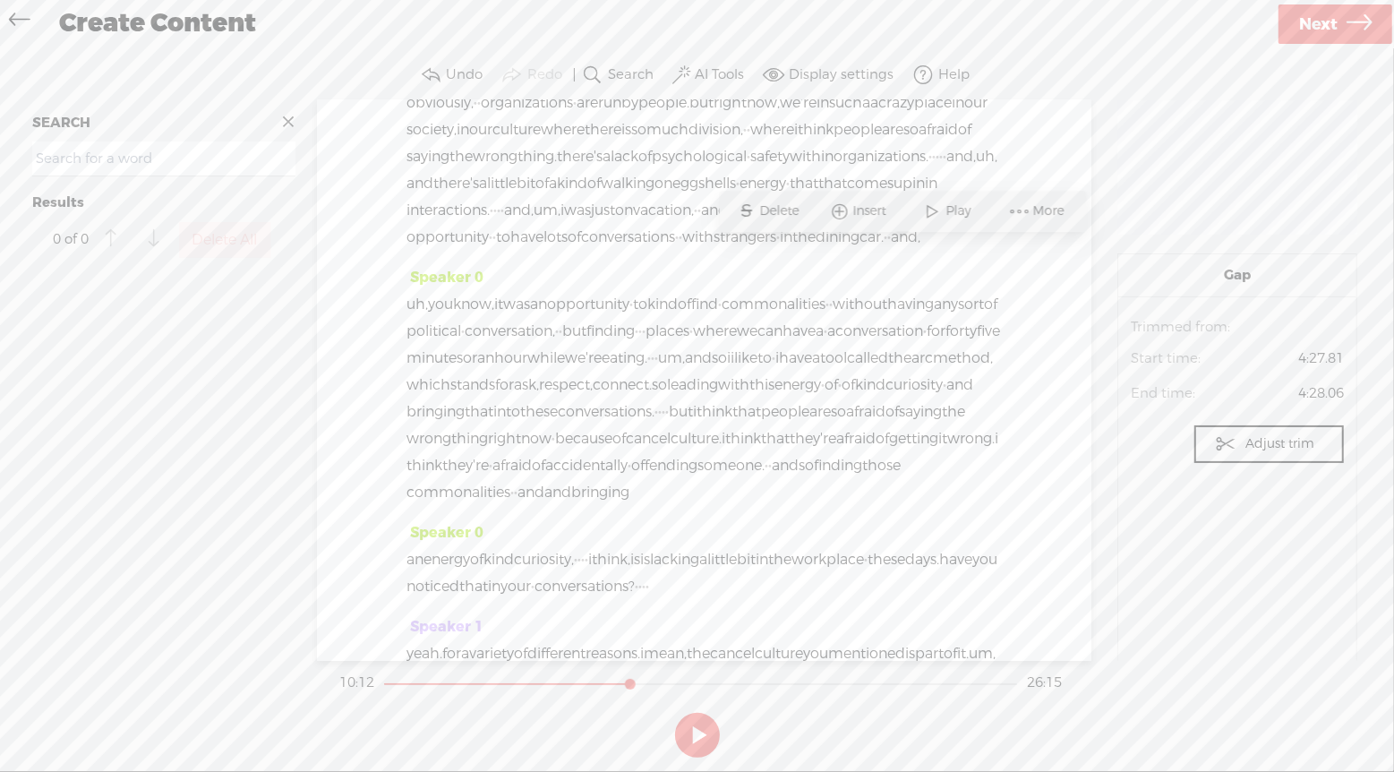
click at [828, 22] on span at bounding box center [811, 9] width 36 height 27
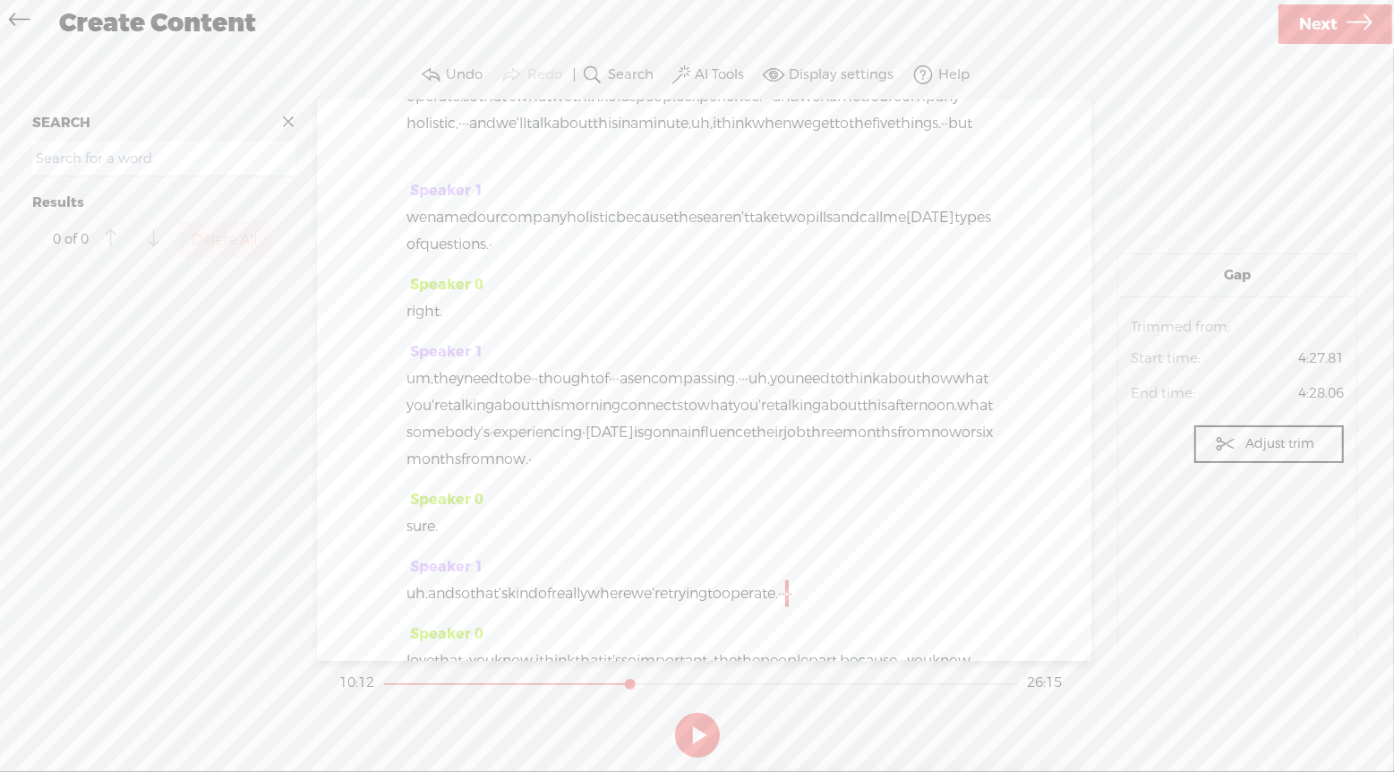
scroll to position [1369, 0]
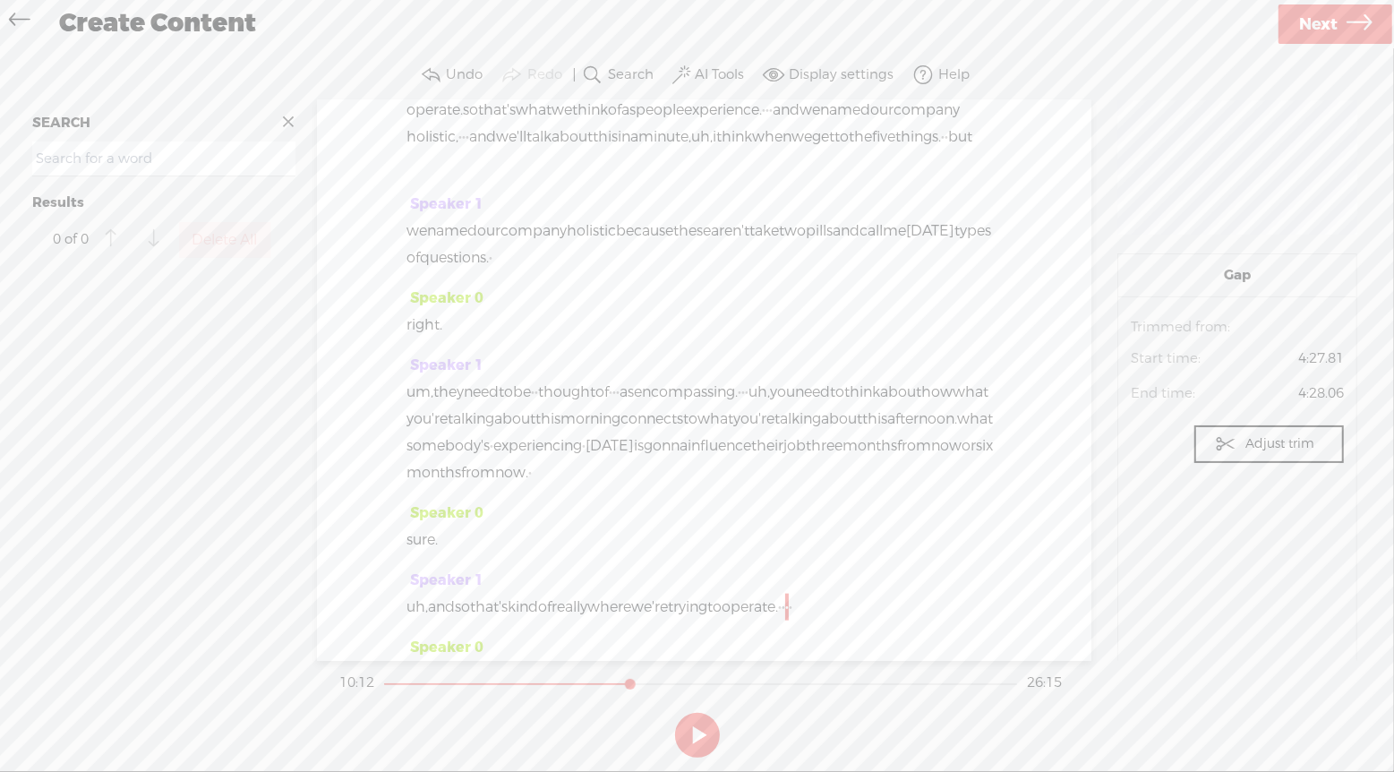
drag, startPoint x: 915, startPoint y: 256, endPoint x: 631, endPoint y: 331, distance: 293.7
click at [631, 331] on div "Speaker 0 [S] · my name is bernadette · smith, and i'm a keynote speaker and wr…" at bounding box center [704, 380] width 775 height 561
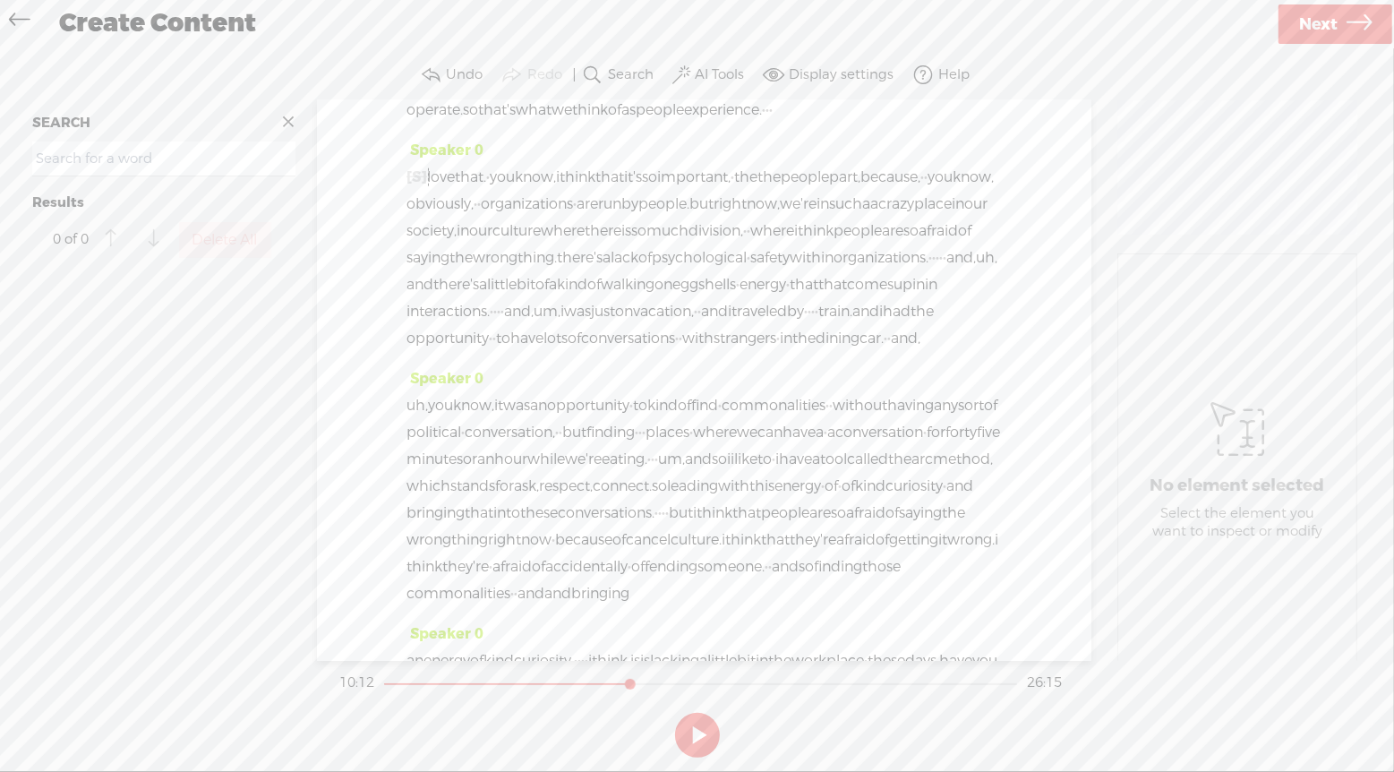
click at [766, 124] on span "·" at bounding box center [768, 110] width 4 height 27
click at [684, 124] on span "experience." at bounding box center [723, 110] width 78 height 27
click at [594, 294] on span at bounding box center [581, 285] width 27 height 32
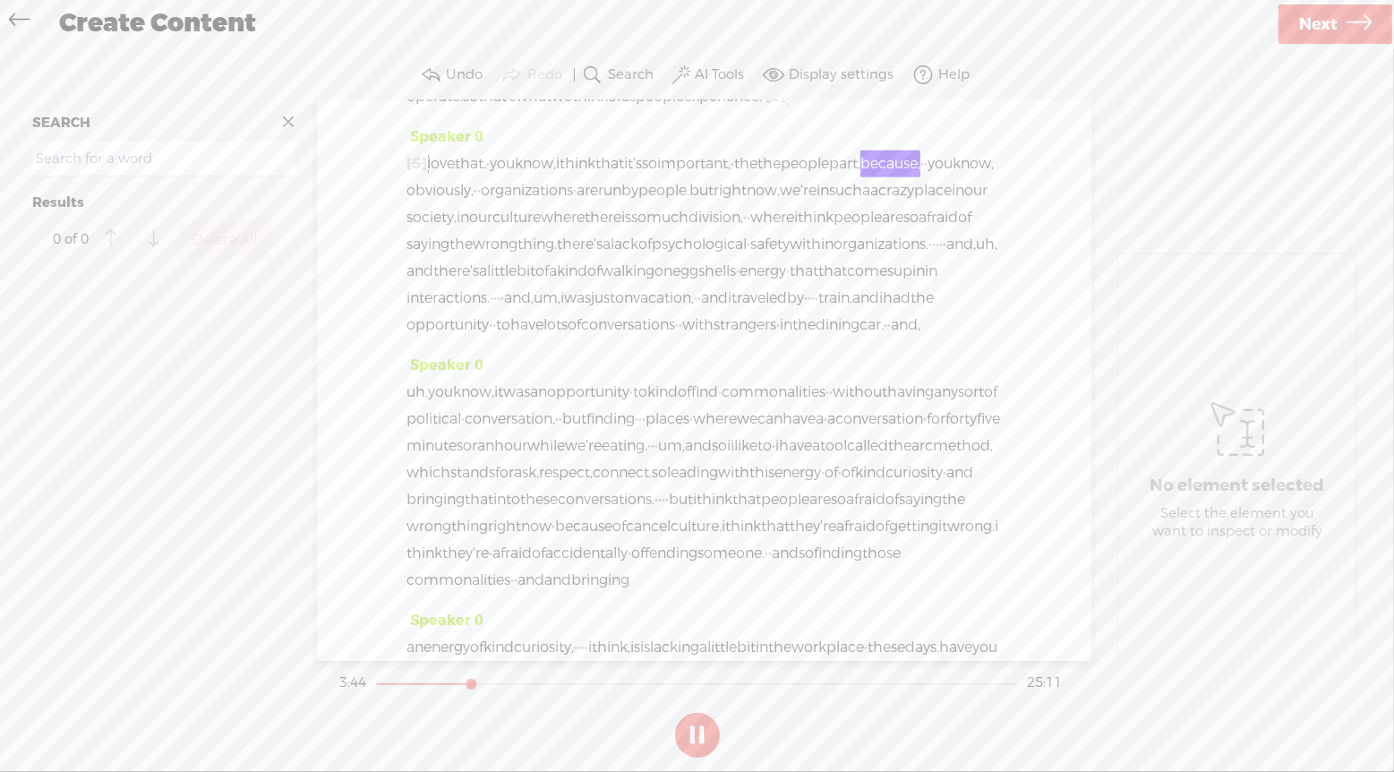
click at [694, 736] on button at bounding box center [697, 735] width 45 height 45
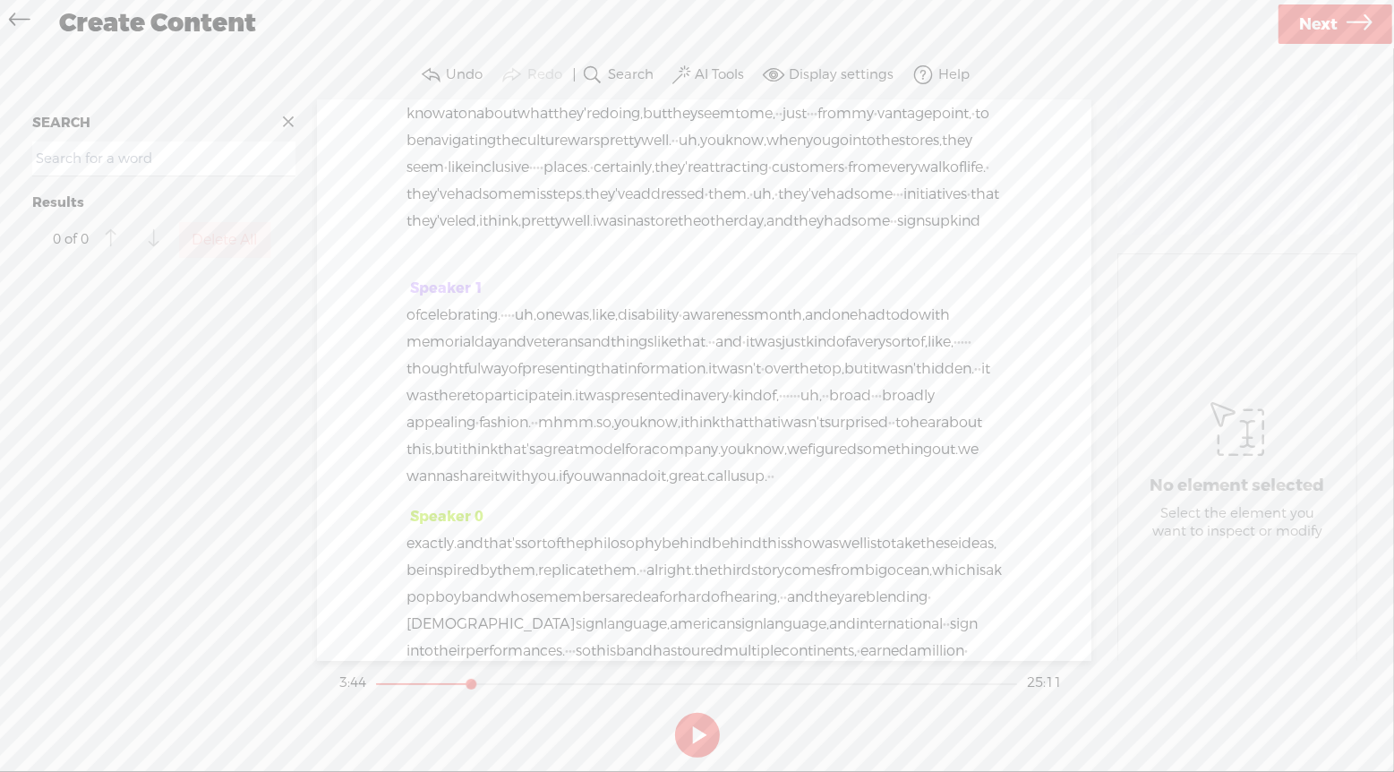
scroll to position [5483, 0]
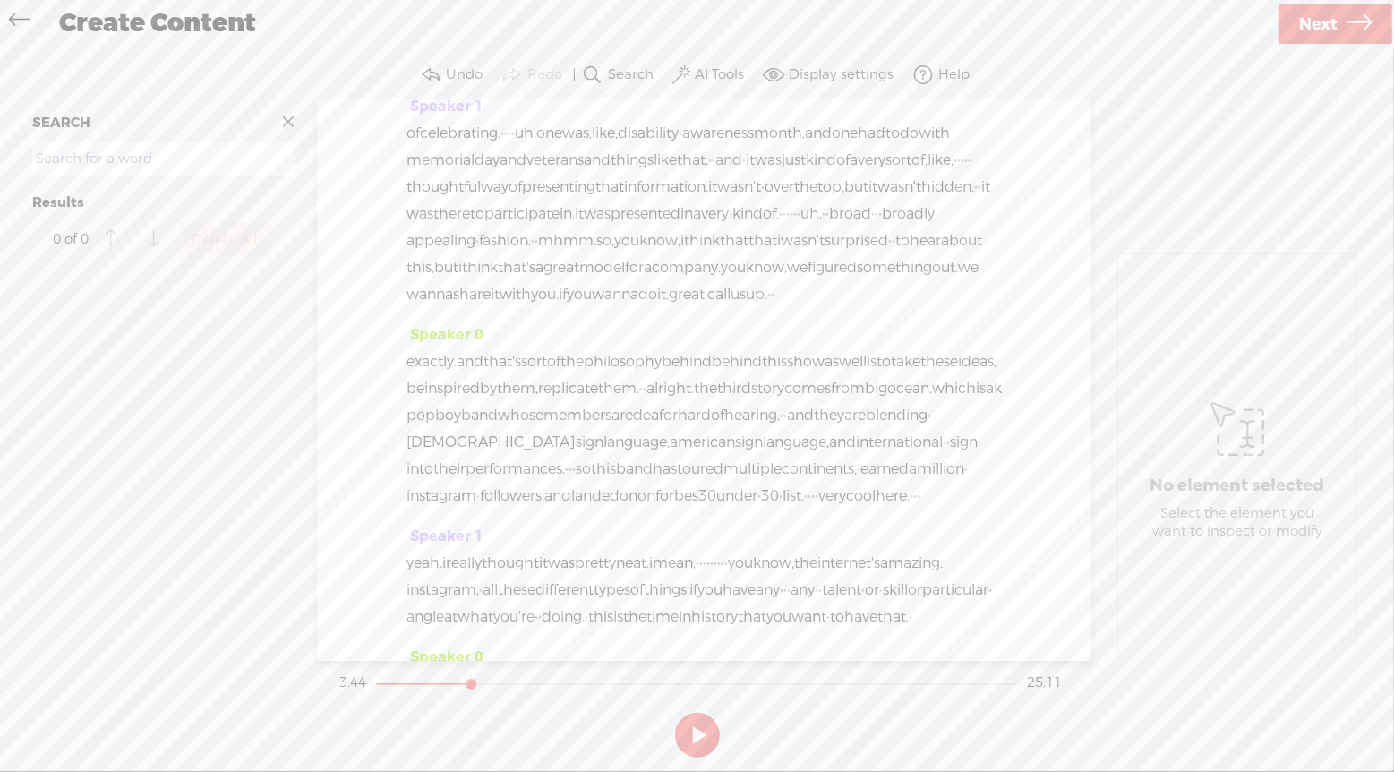
click at [700, 732] on button at bounding box center [697, 735] width 45 height 45
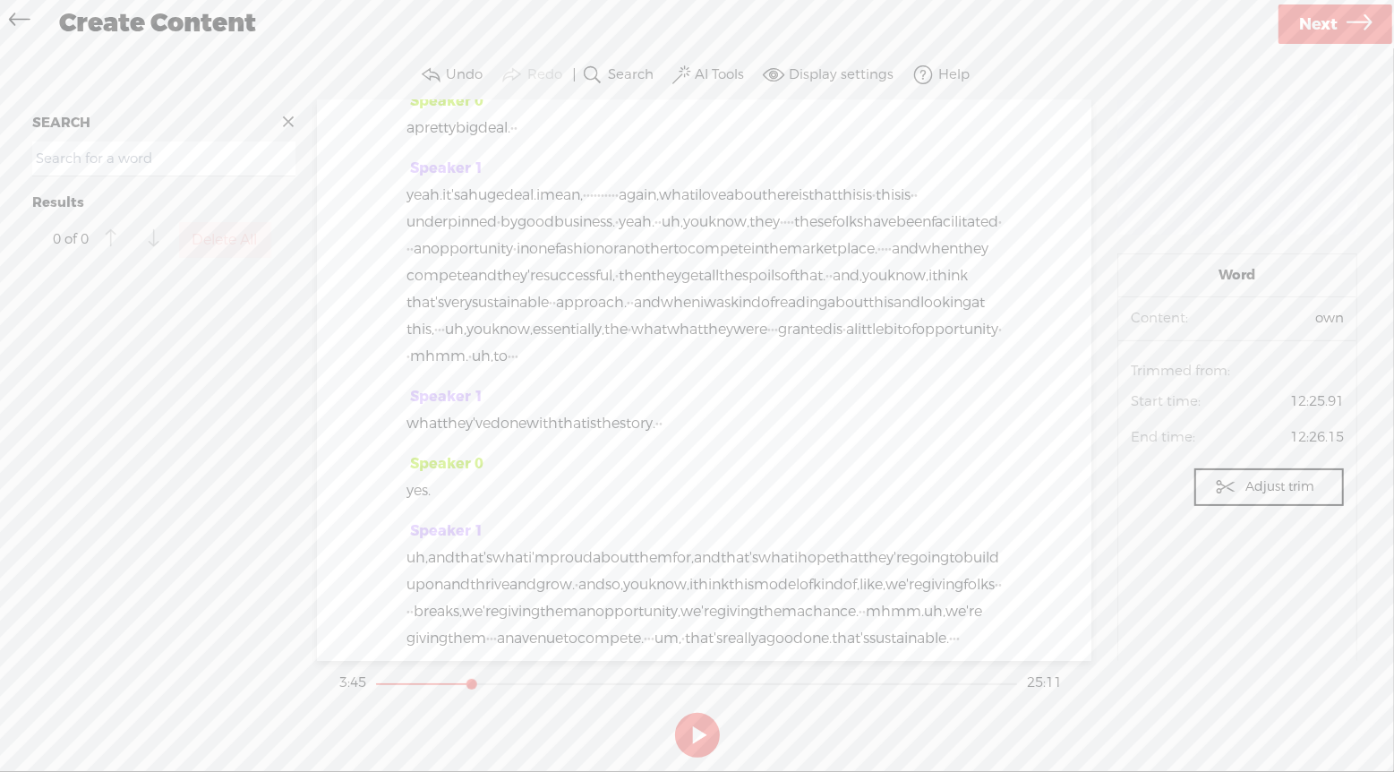
scroll to position [6910, 0]
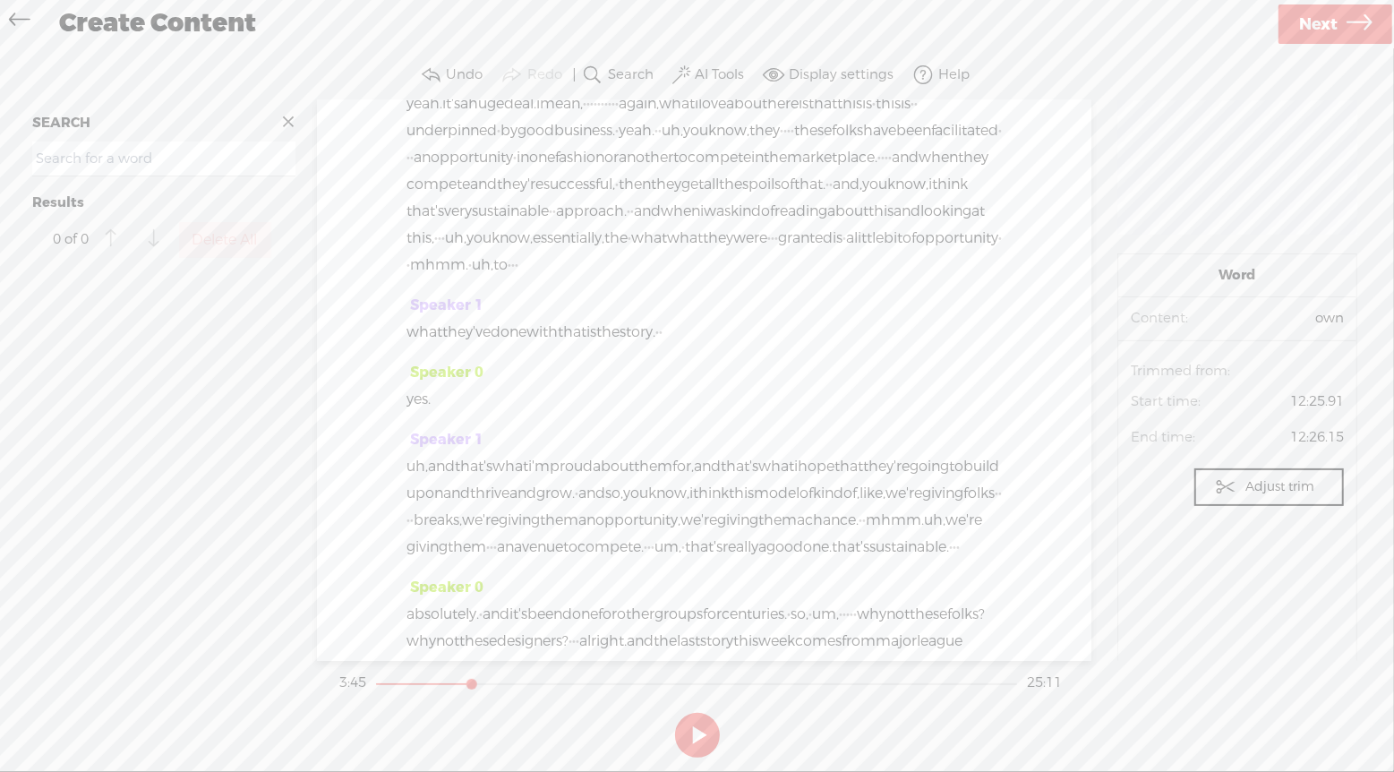
drag, startPoint x: 452, startPoint y: 200, endPoint x: 701, endPoint y: 387, distance: 311.5
click at [701, 387] on div "Speaker 0 [S] · my name is bernadette · smith, and i'm a keynote speaker and wr…" at bounding box center [704, 380] width 775 height 561
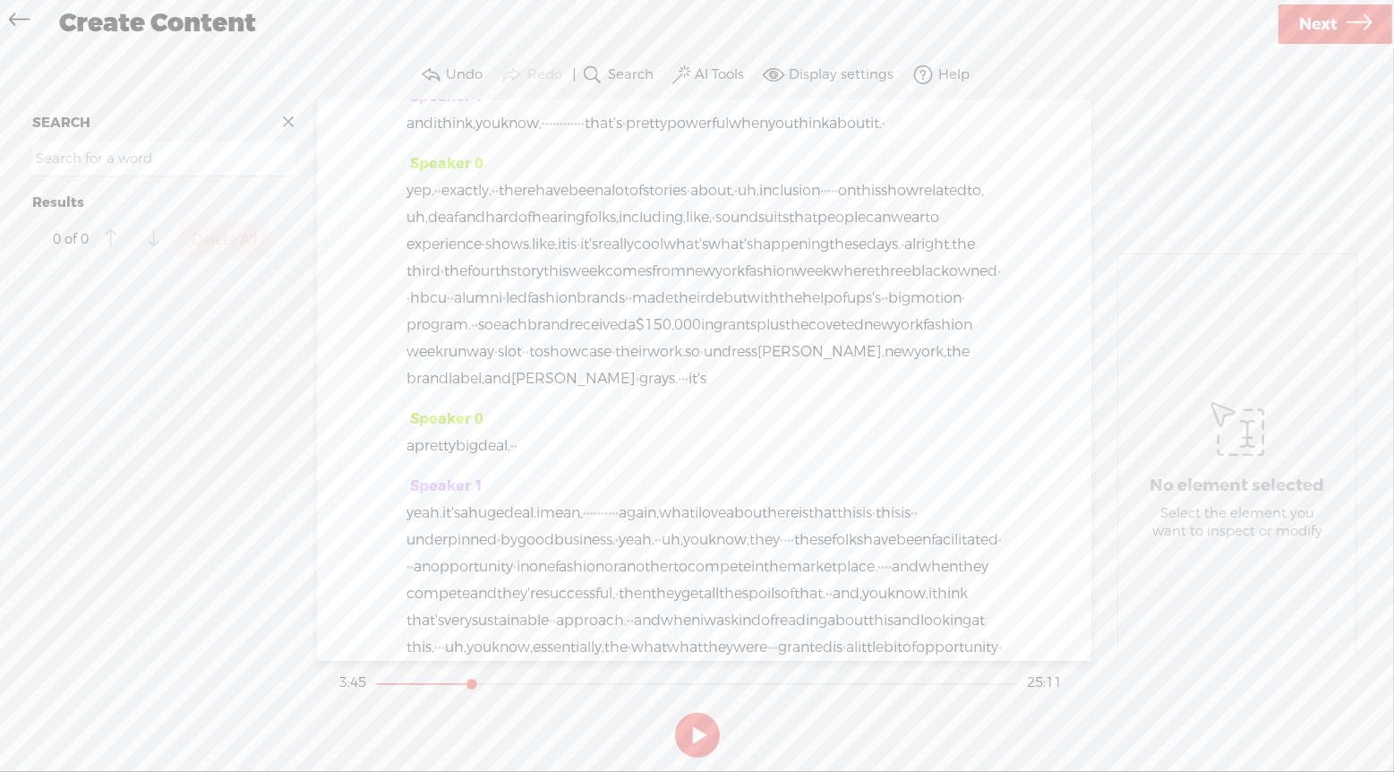
scroll to position [6487, 0]
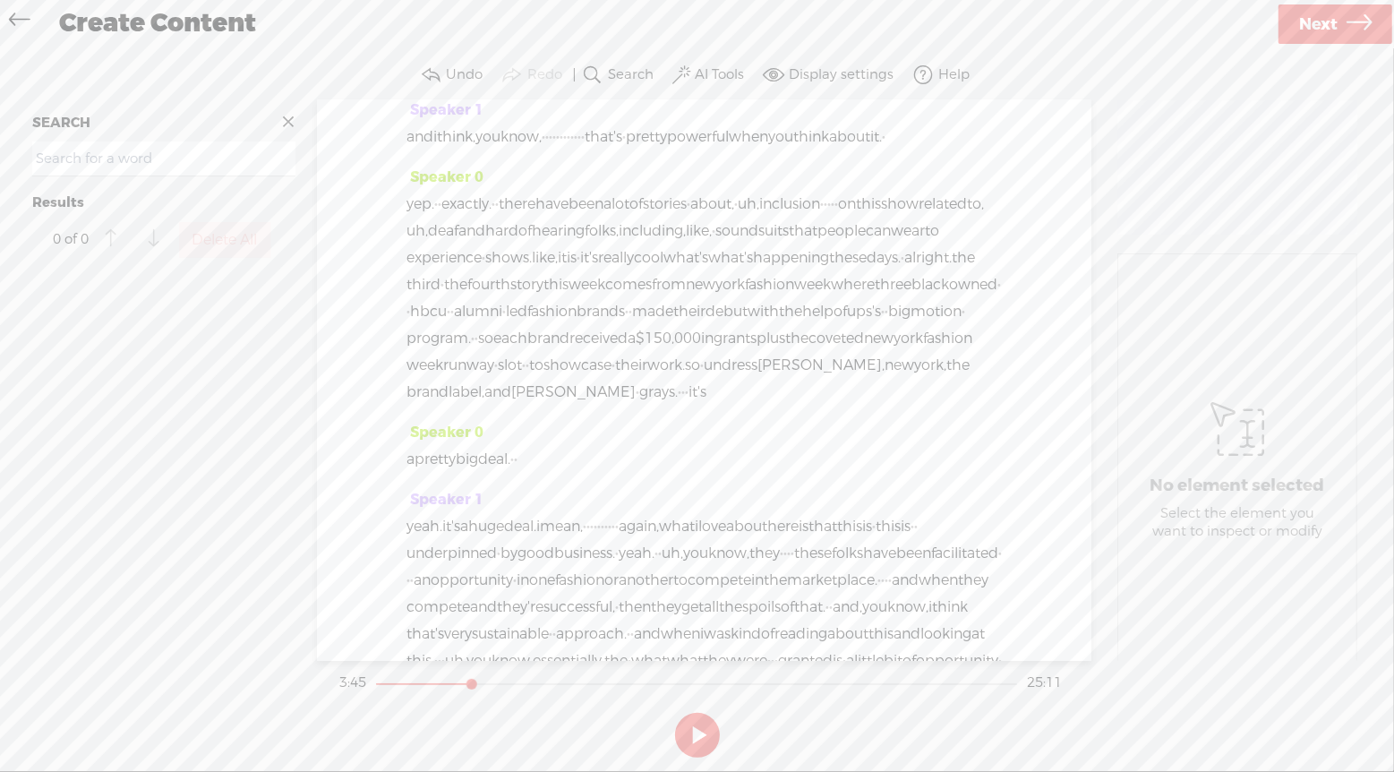
click at [698, 729] on button at bounding box center [697, 735] width 45 height 45
click at [666, 252] on span at bounding box center [657, 253] width 27 height 32
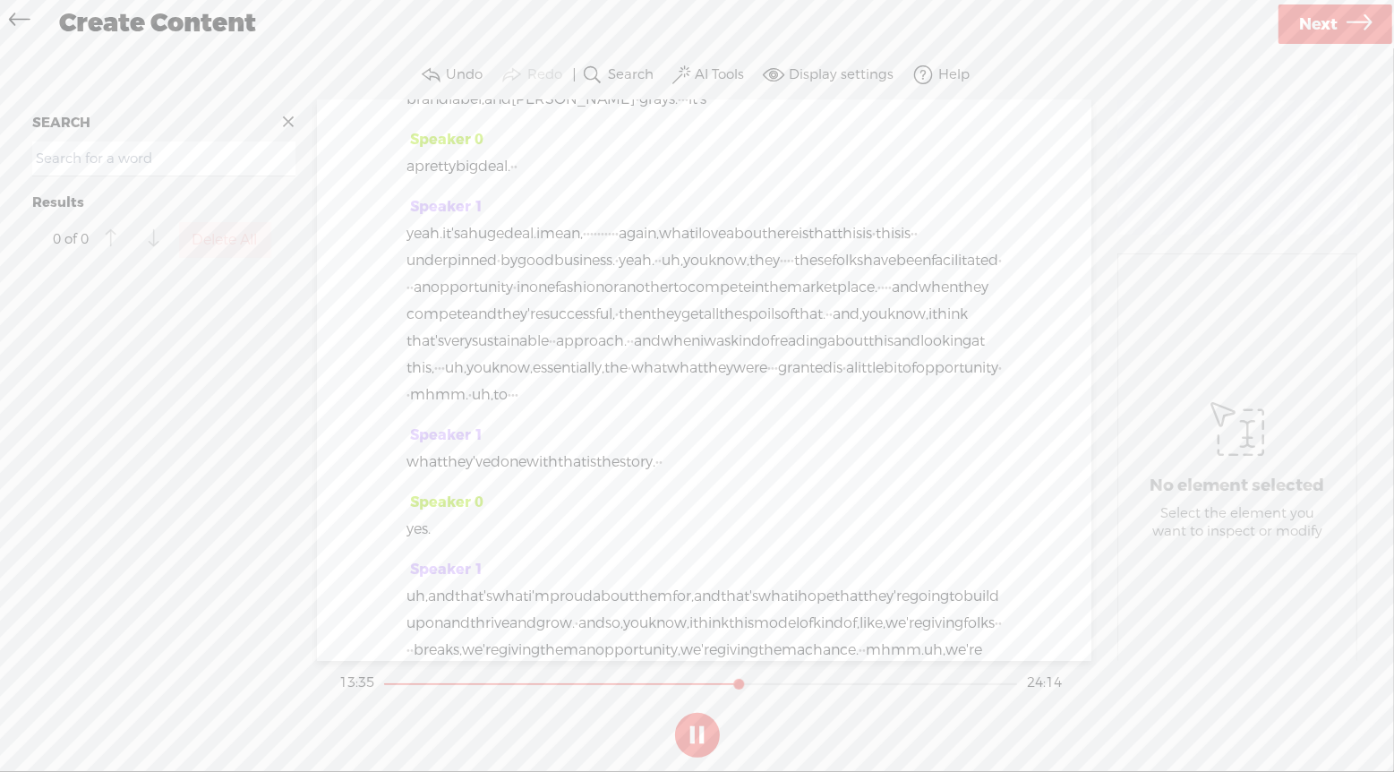
scroll to position [6783, 0]
click at [696, 736] on button at bounding box center [697, 735] width 45 height 45
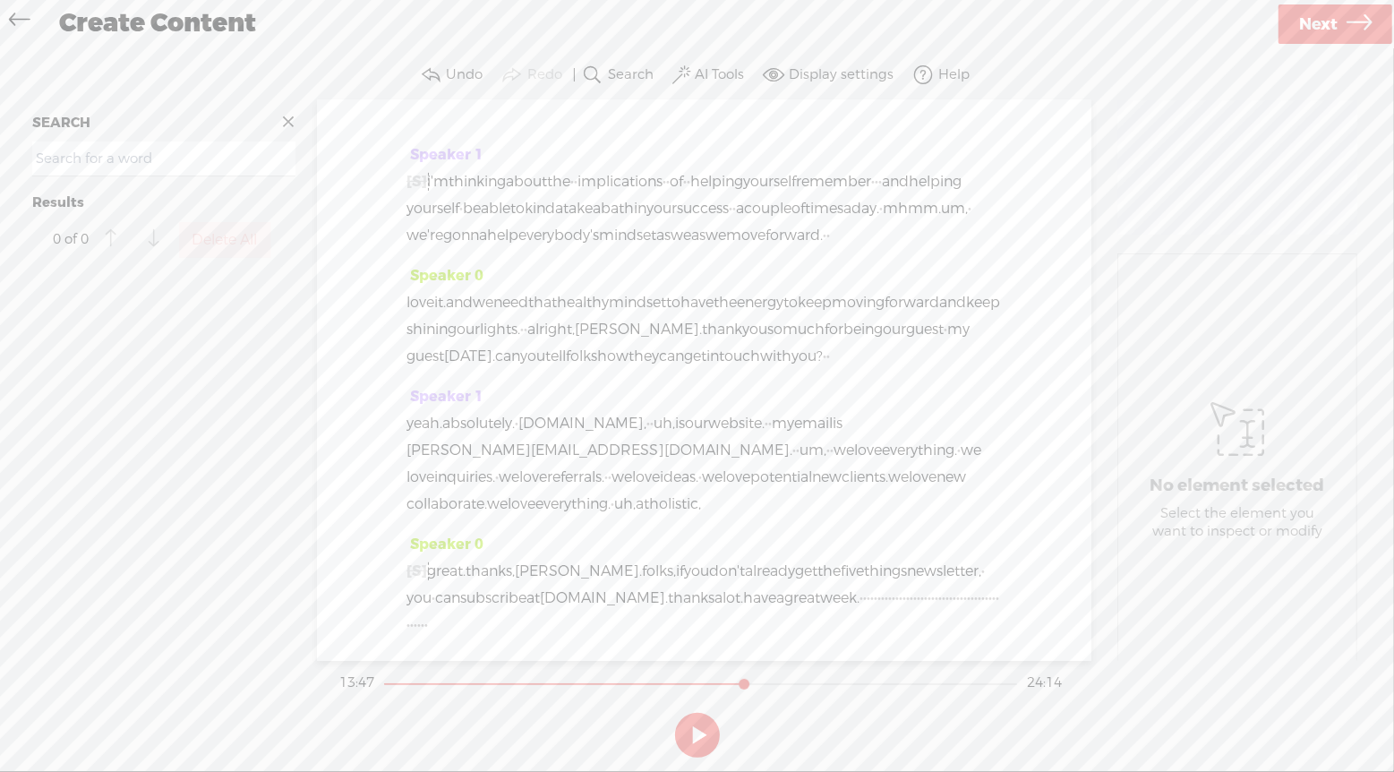
scroll to position [12583, 0]
click at [860, 612] on span "·" at bounding box center [862, 598] width 4 height 27
drag, startPoint x: 454, startPoint y: 627, endPoint x: 930, endPoint y: 633, distance: 476.4
click at [930, 633] on div "[S] we like to say, which i borrowed from my former boss, howard toman, · · you…" at bounding box center [704, 598] width 595 height 81
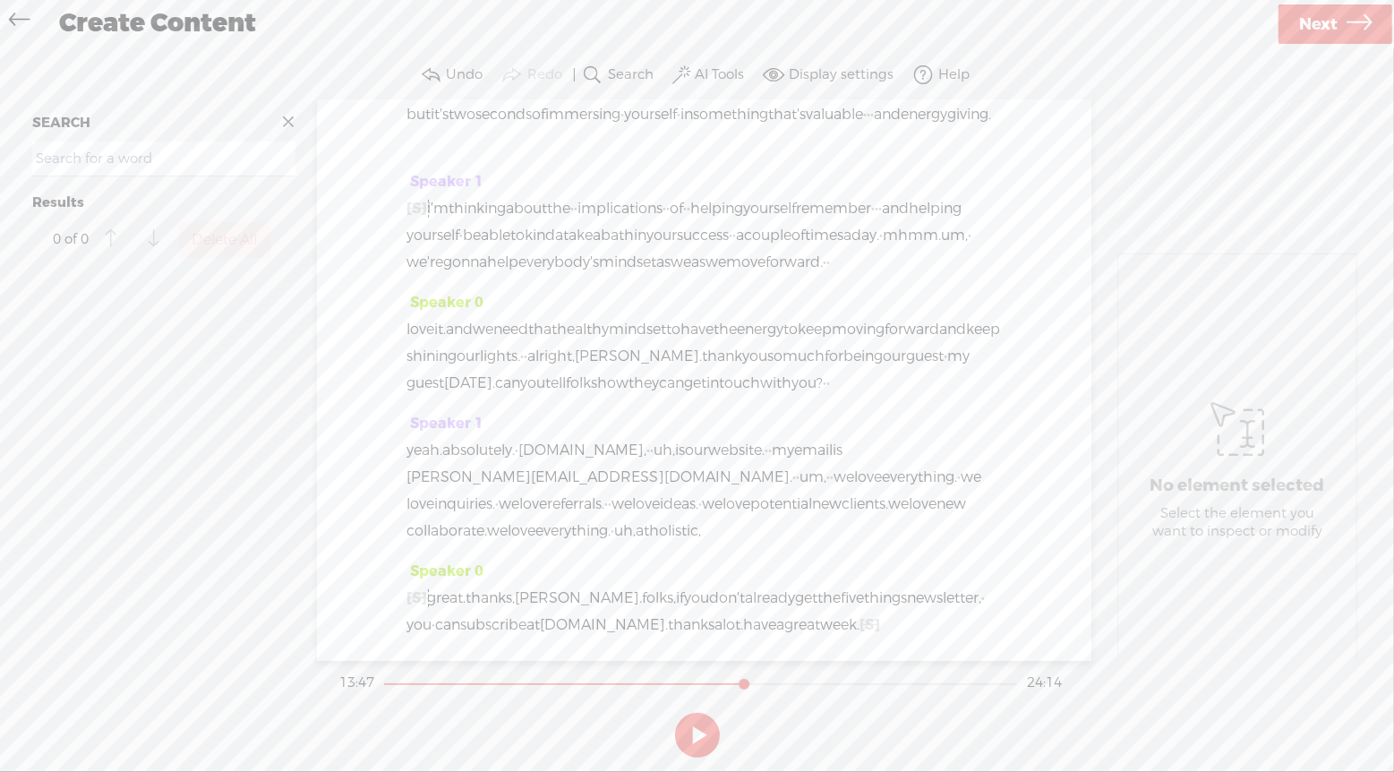
click at [880, 620] on span at bounding box center [898, 625] width 36 height 27
click at [820, 623] on span "week." at bounding box center [839, 625] width 39 height 27
click at [410, 582] on span "Insert" at bounding box center [400, 581] width 38 height 18
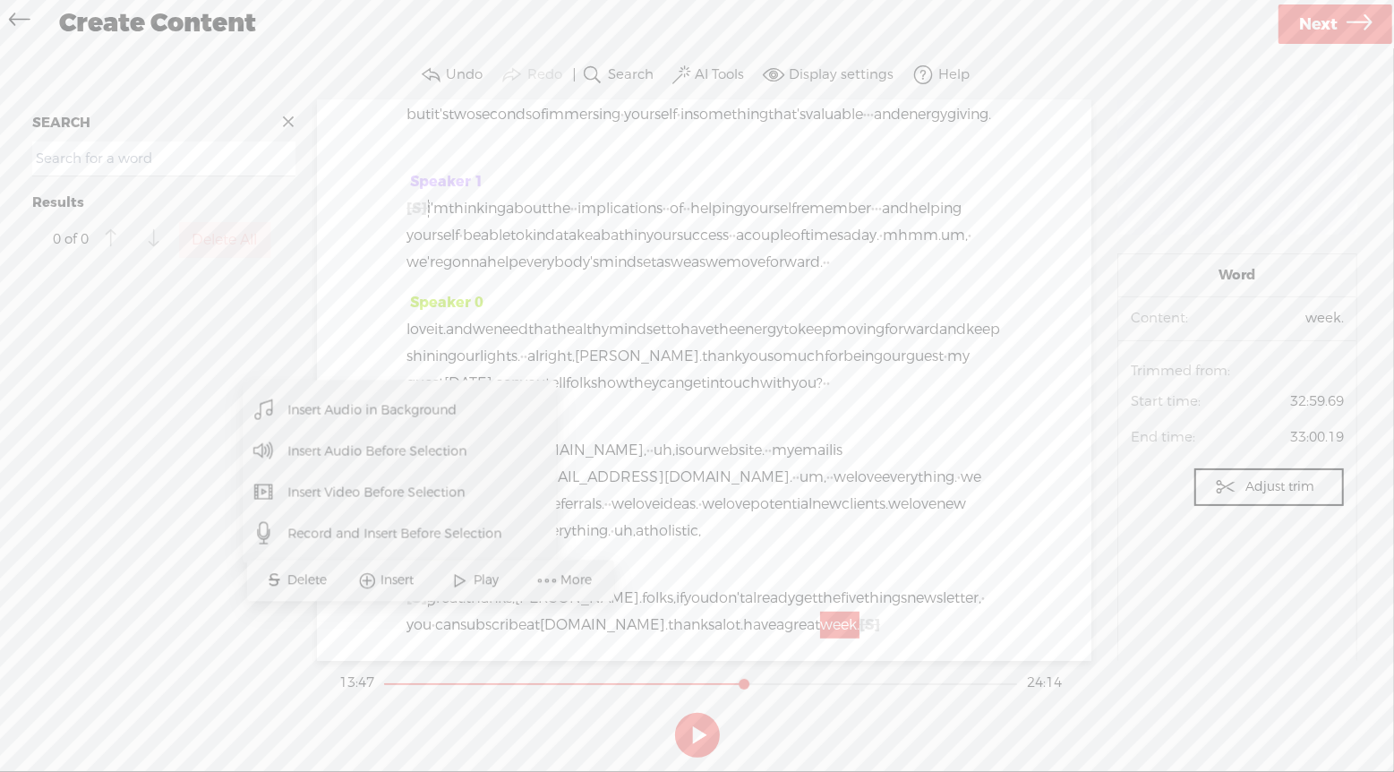
click at [420, 461] on span "Insert Audio Before Selection" at bounding box center [378, 451] width 250 height 40
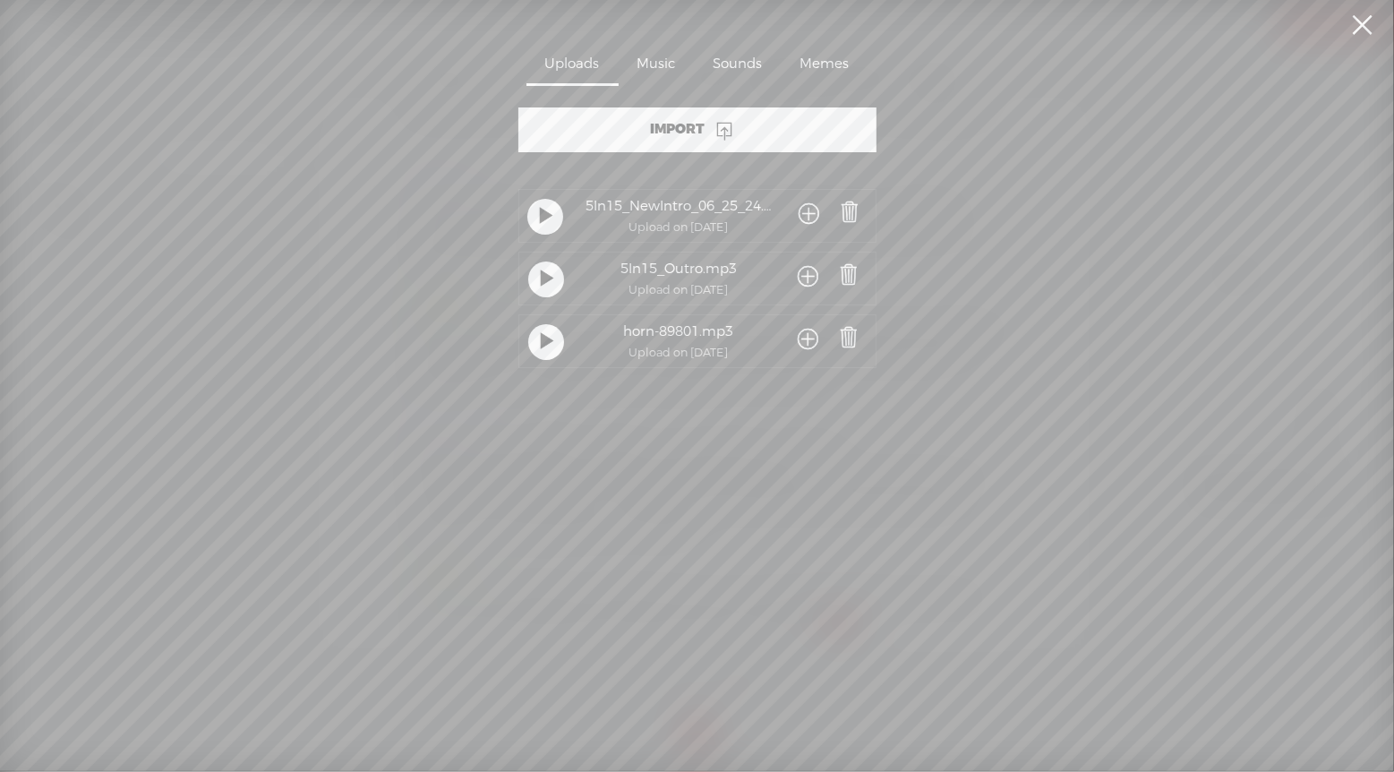
click at [1360, 31] on link at bounding box center [1363, 25] width 45 height 50
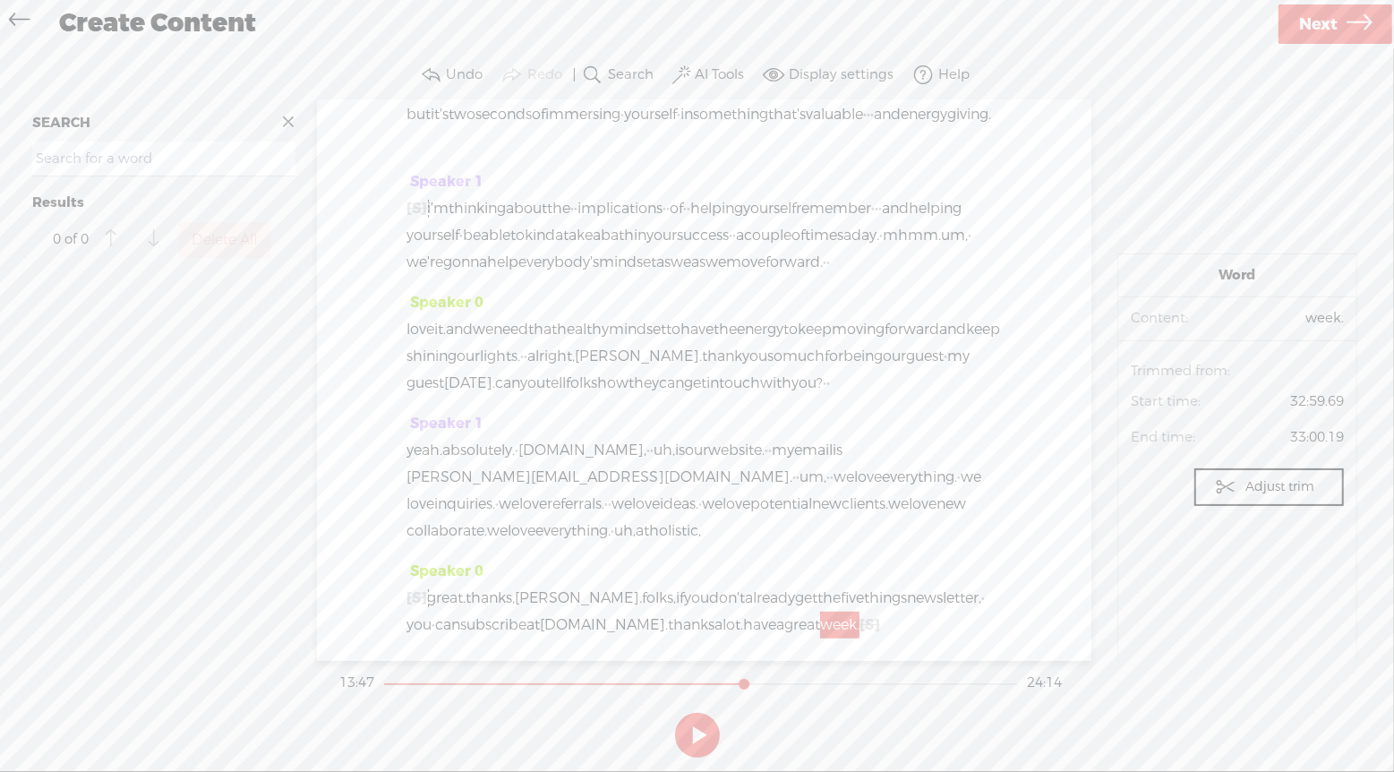
click at [880, 622] on span at bounding box center [898, 625] width 36 height 27
click at [820, 628] on span "week." at bounding box center [839, 625] width 39 height 27
click at [860, 626] on span "[S]" at bounding box center [870, 624] width 21 height 19
click at [546, 615] on div "[S] we like to say, which i borrowed from my former boss, howard toman, · · you…" at bounding box center [704, 612] width 595 height 54
click at [820, 626] on span "week." at bounding box center [839, 625] width 39 height 27
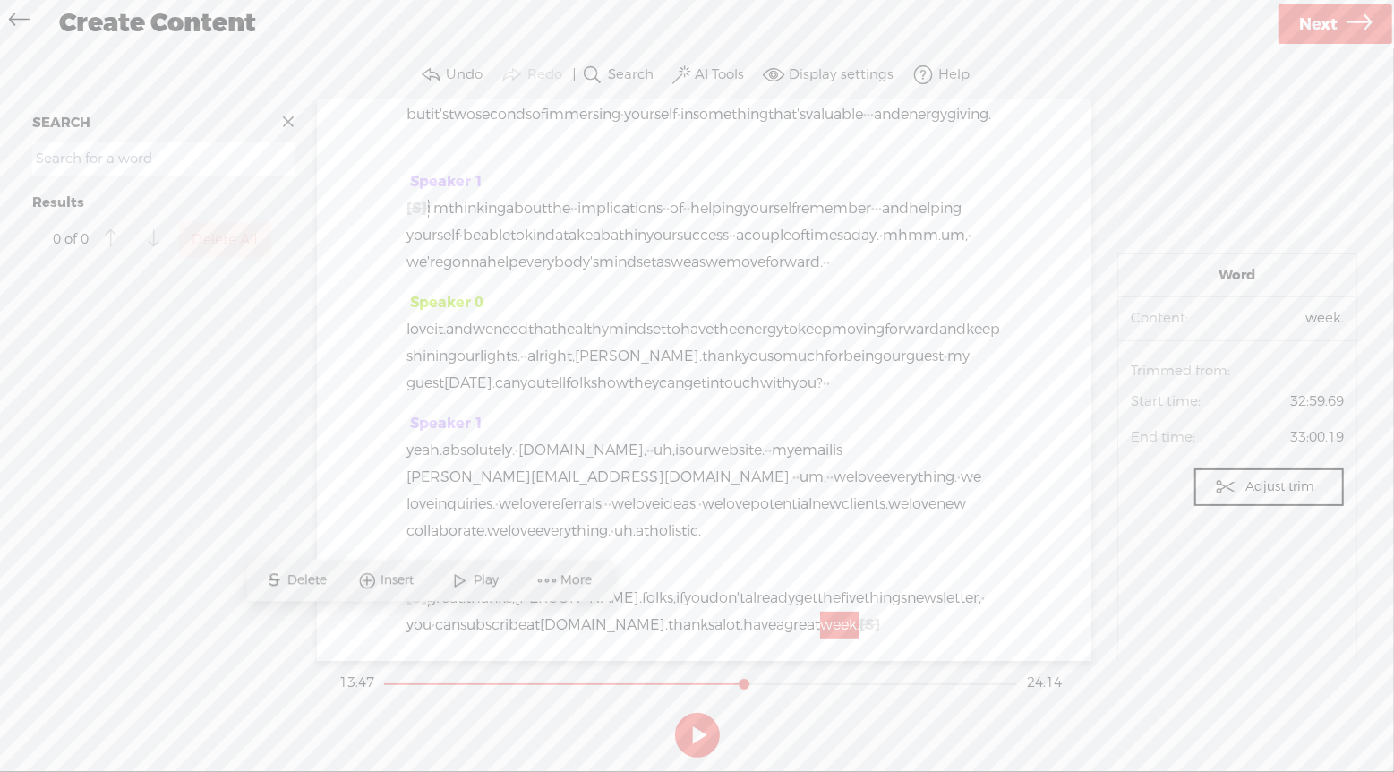
click at [398, 583] on span "Insert" at bounding box center [400, 581] width 38 height 18
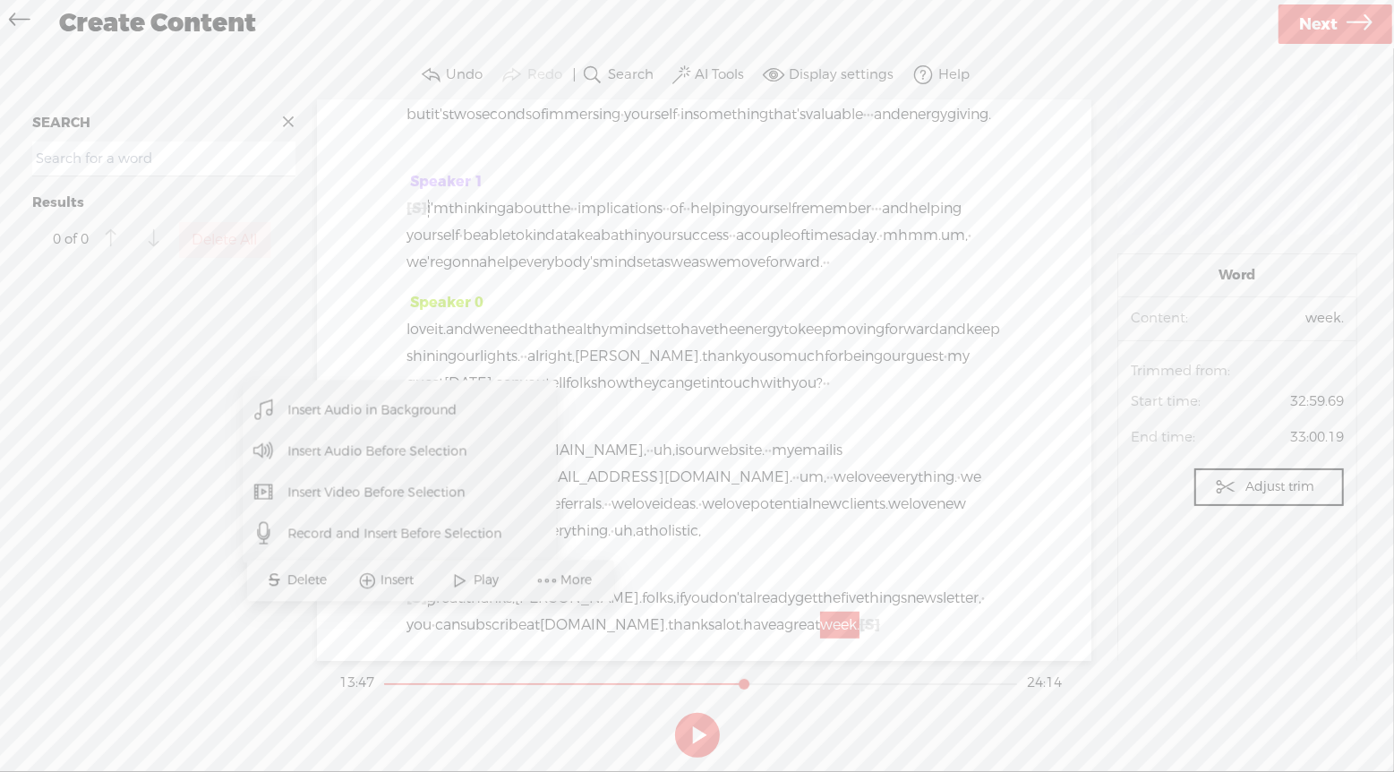
drag, startPoint x: 438, startPoint y: 458, endPoint x: 673, endPoint y: 611, distance: 279.7
click at [673, 611] on div "Speaker 0 [S] · my name is bernadette · smith, and i'm a keynote speaker and wr…" at bounding box center [704, 380] width 775 height 561
click at [579, 618] on div "[S] we like to say, which i borrowed from my former boss, howard toman, · · you…" at bounding box center [704, 612] width 595 height 54
click at [860, 628] on span "[S]" at bounding box center [870, 624] width 21 height 19
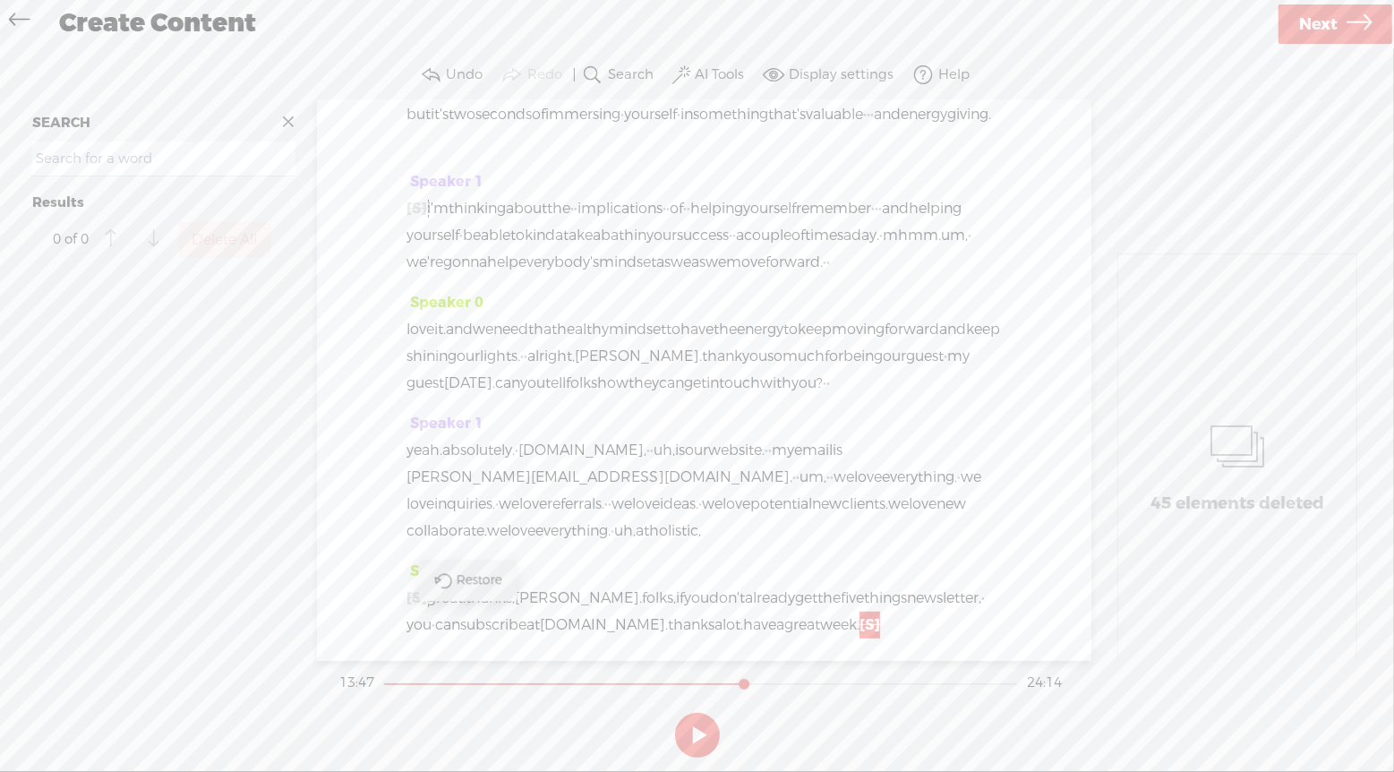
click at [820, 627] on span "week." at bounding box center [839, 625] width 39 height 27
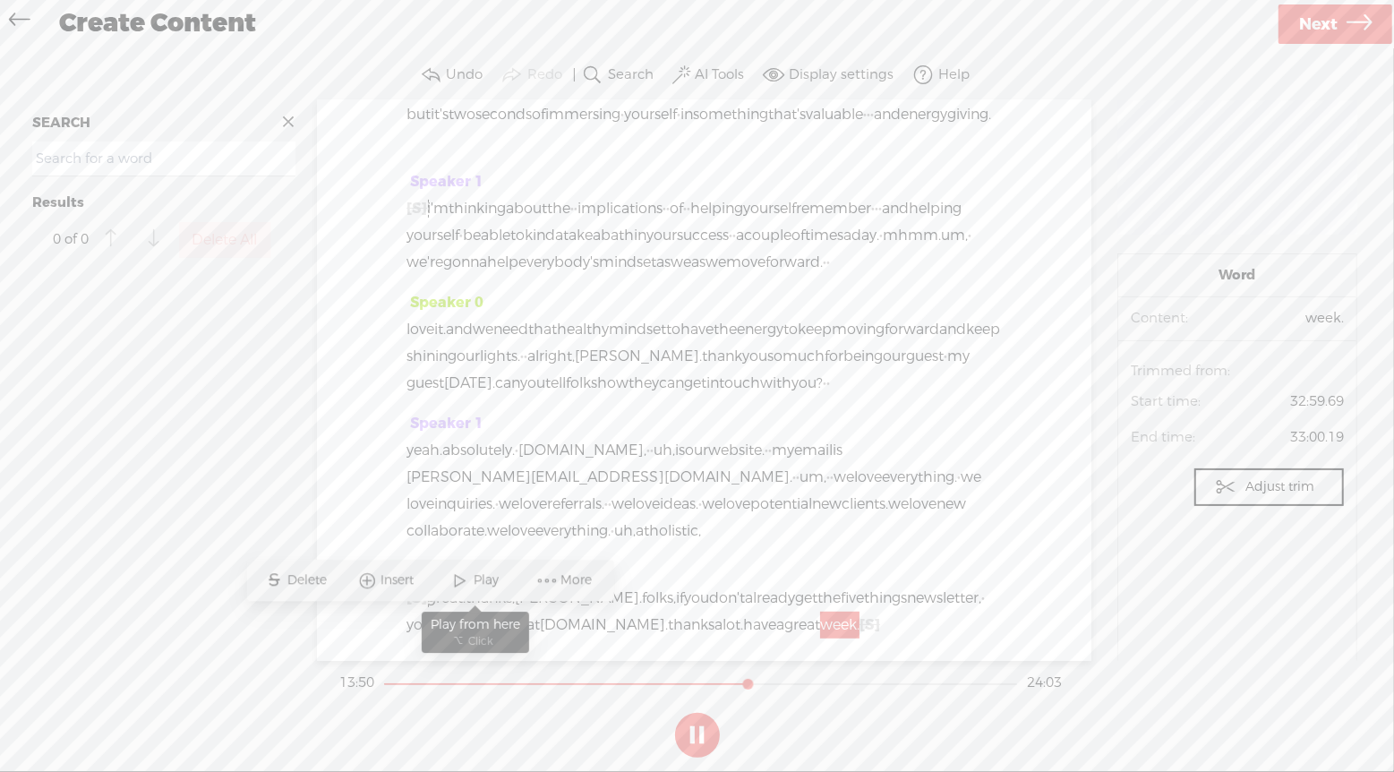
click at [484, 575] on span "Play" at bounding box center [489, 581] width 30 height 18
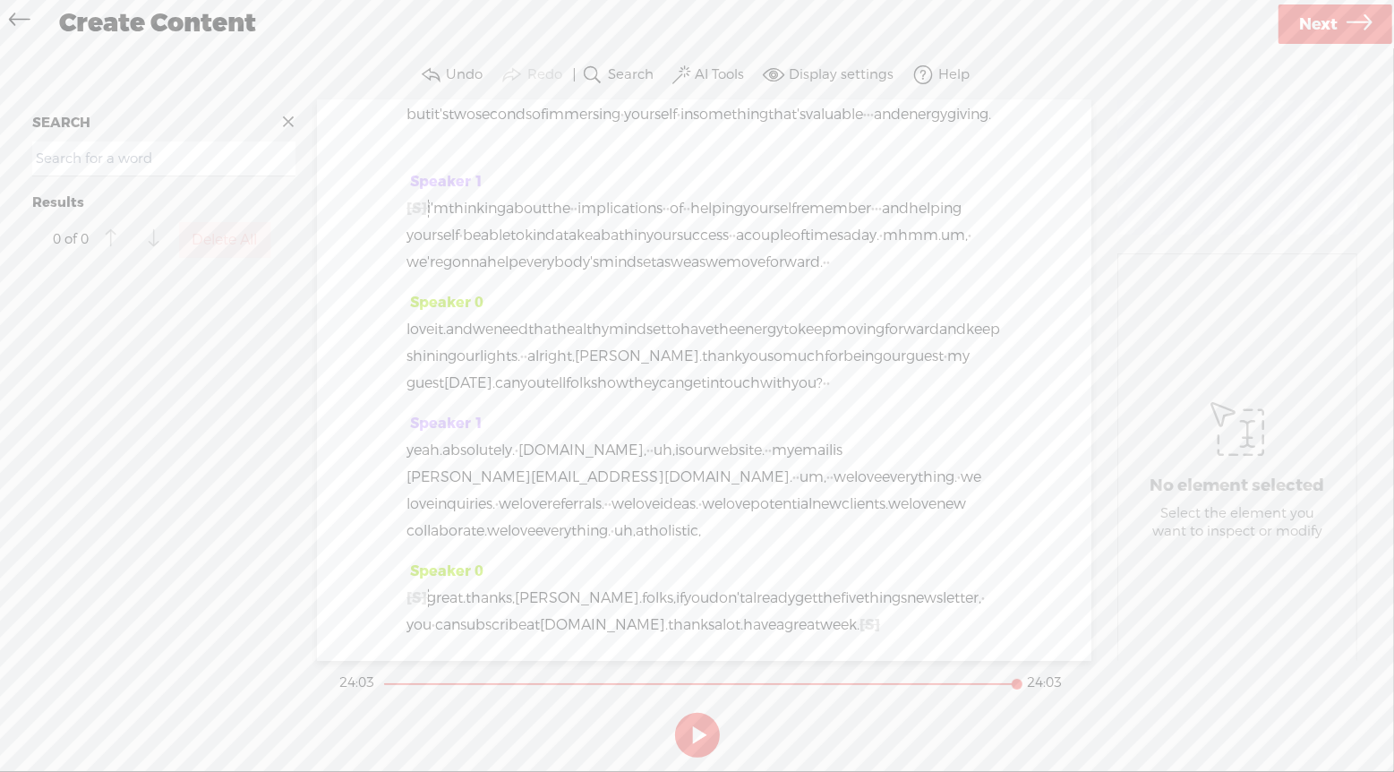
click at [820, 628] on span "week." at bounding box center [839, 625] width 39 height 27
click at [389, 580] on span "Insert" at bounding box center [400, 581] width 38 height 18
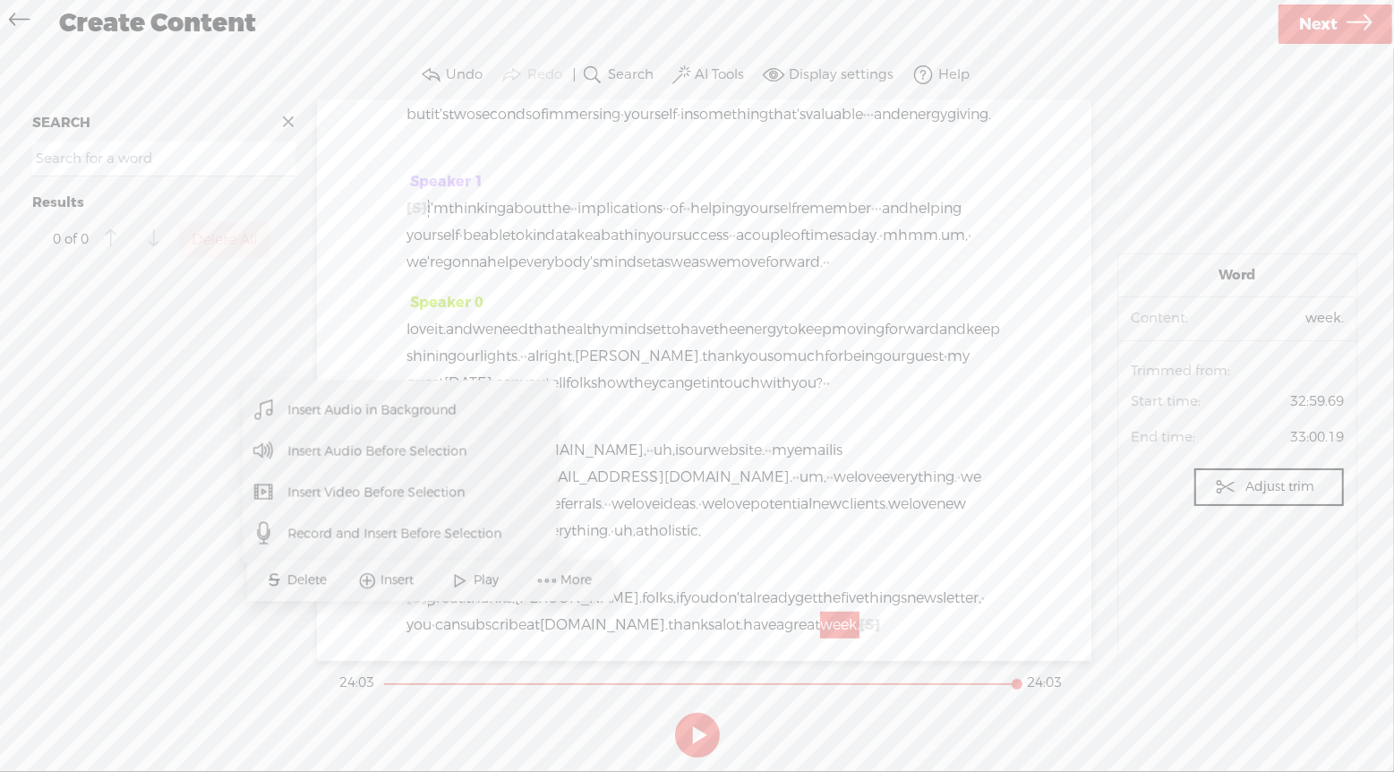
click at [416, 455] on span "Insert Audio Before Selection" at bounding box center [378, 451] width 250 height 40
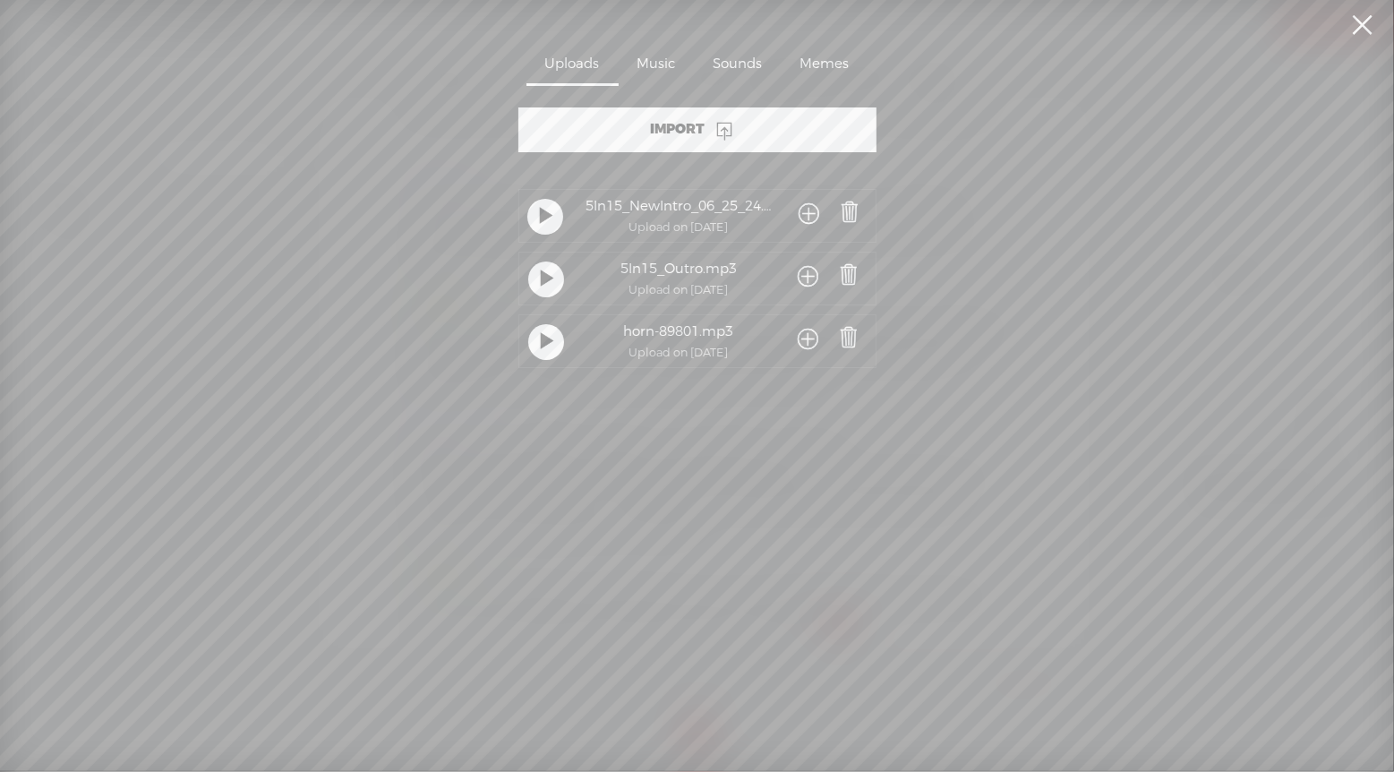
click at [799, 270] on span at bounding box center [809, 277] width 21 height 33
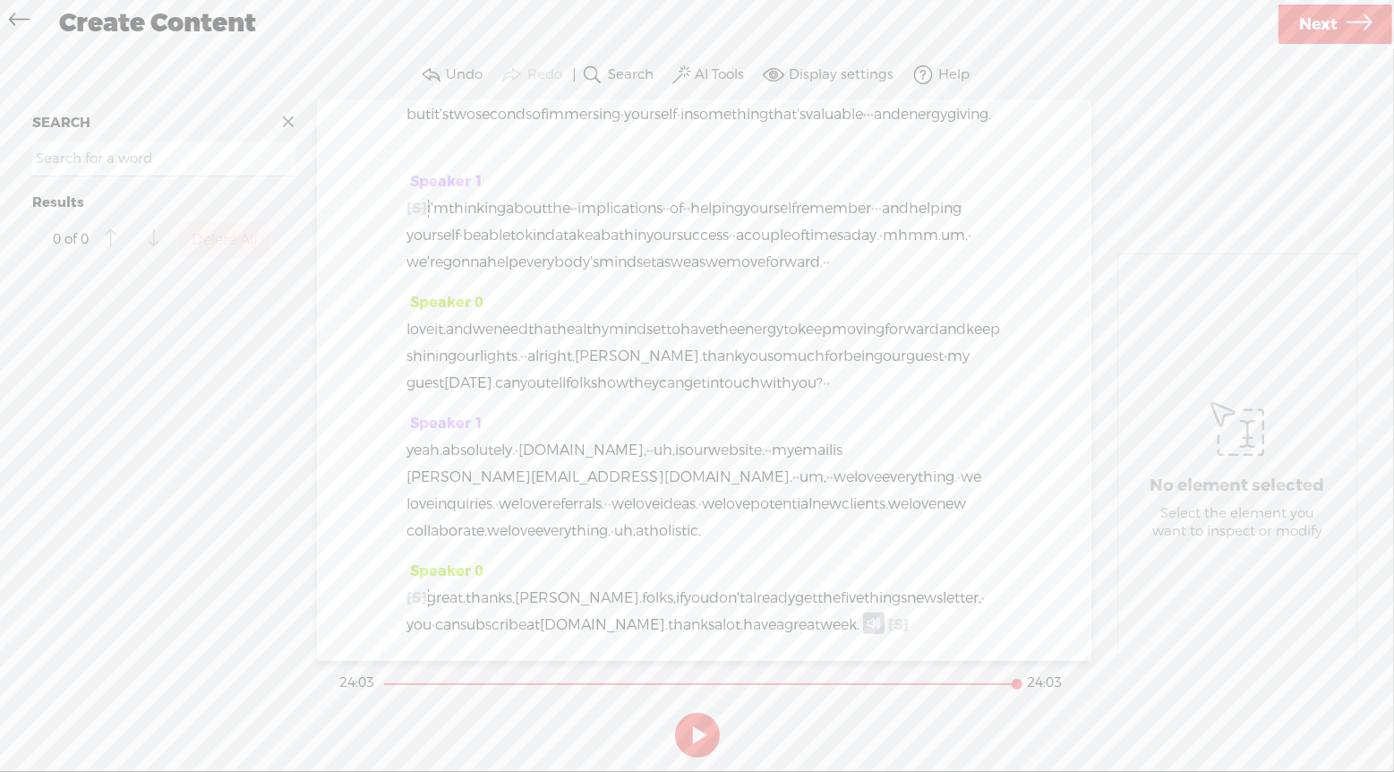
click at [820, 612] on span "great" at bounding box center [802, 625] width 36 height 27
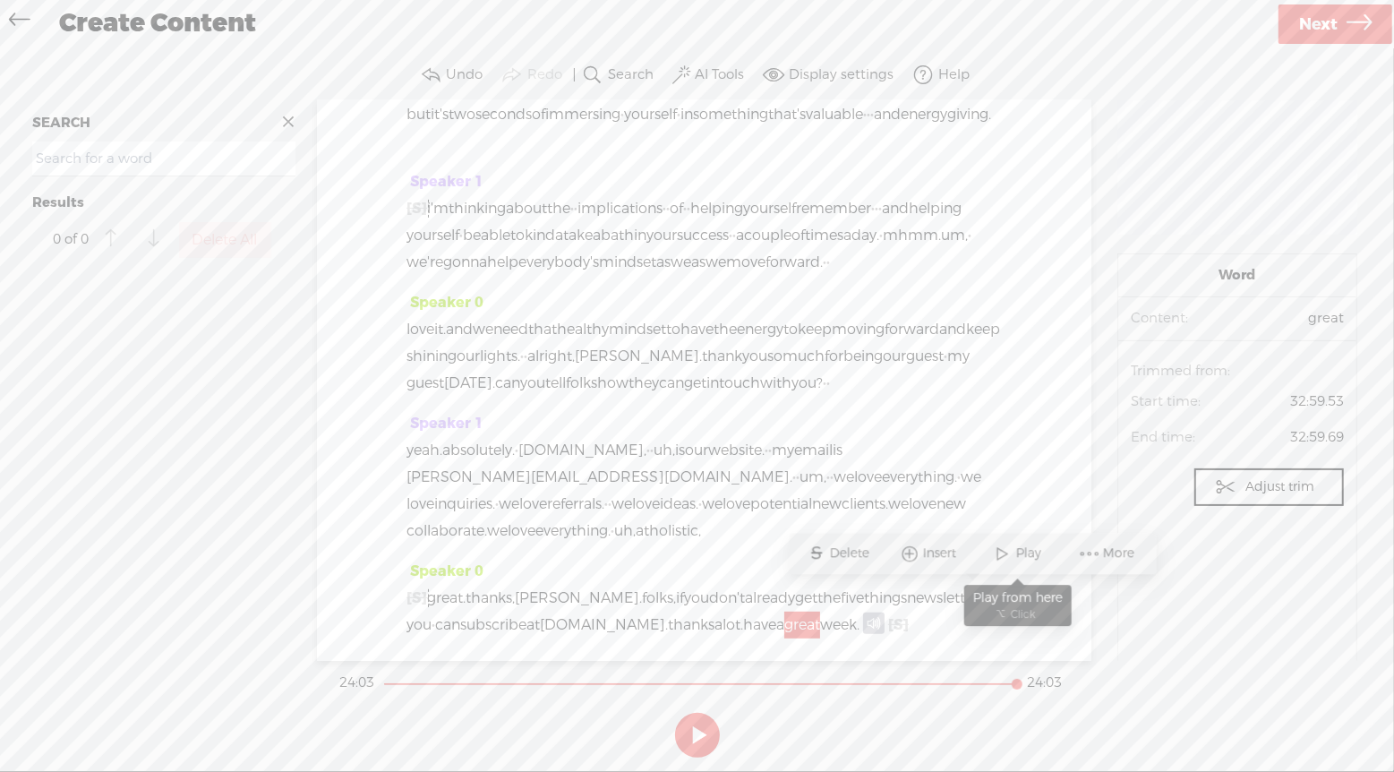
click at [1021, 551] on span "Play" at bounding box center [1031, 554] width 30 height 18
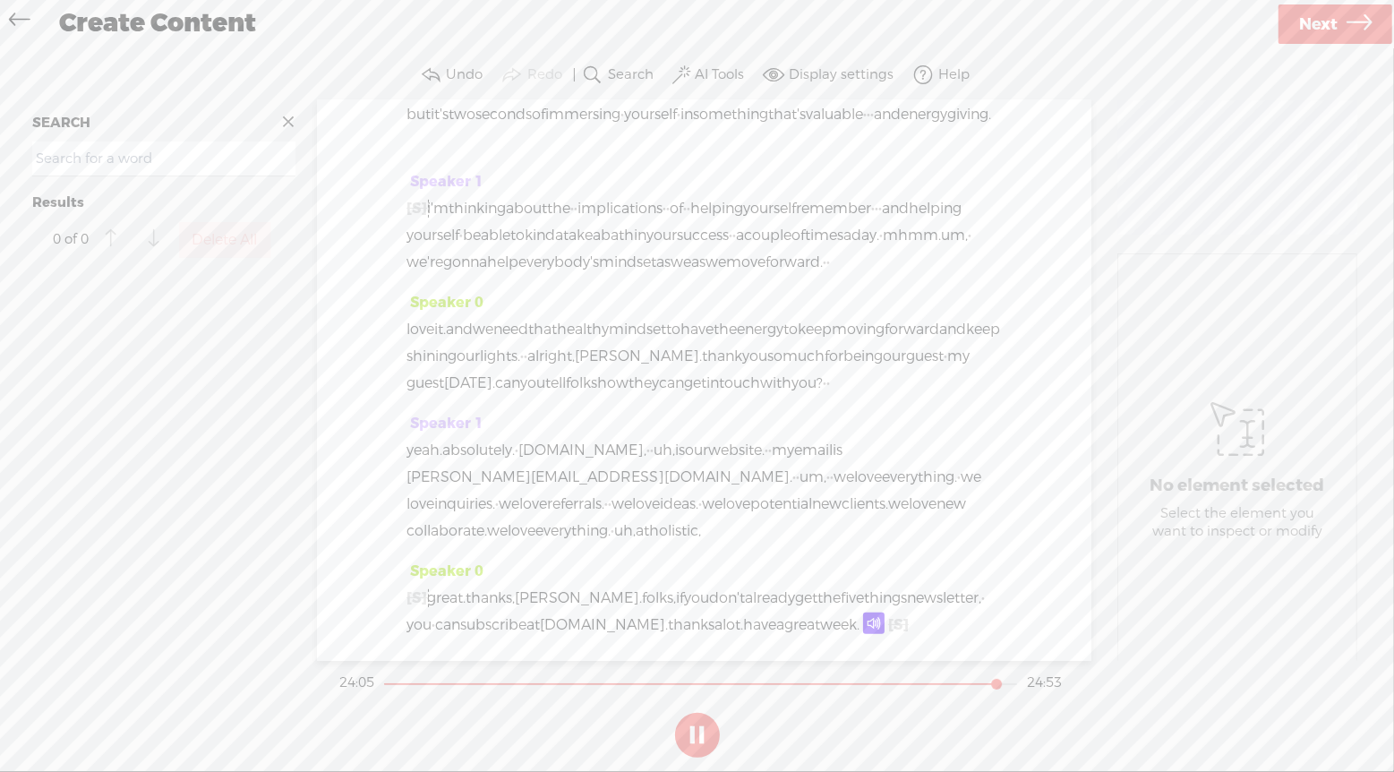
click at [690, 735] on button at bounding box center [697, 735] width 45 height 45
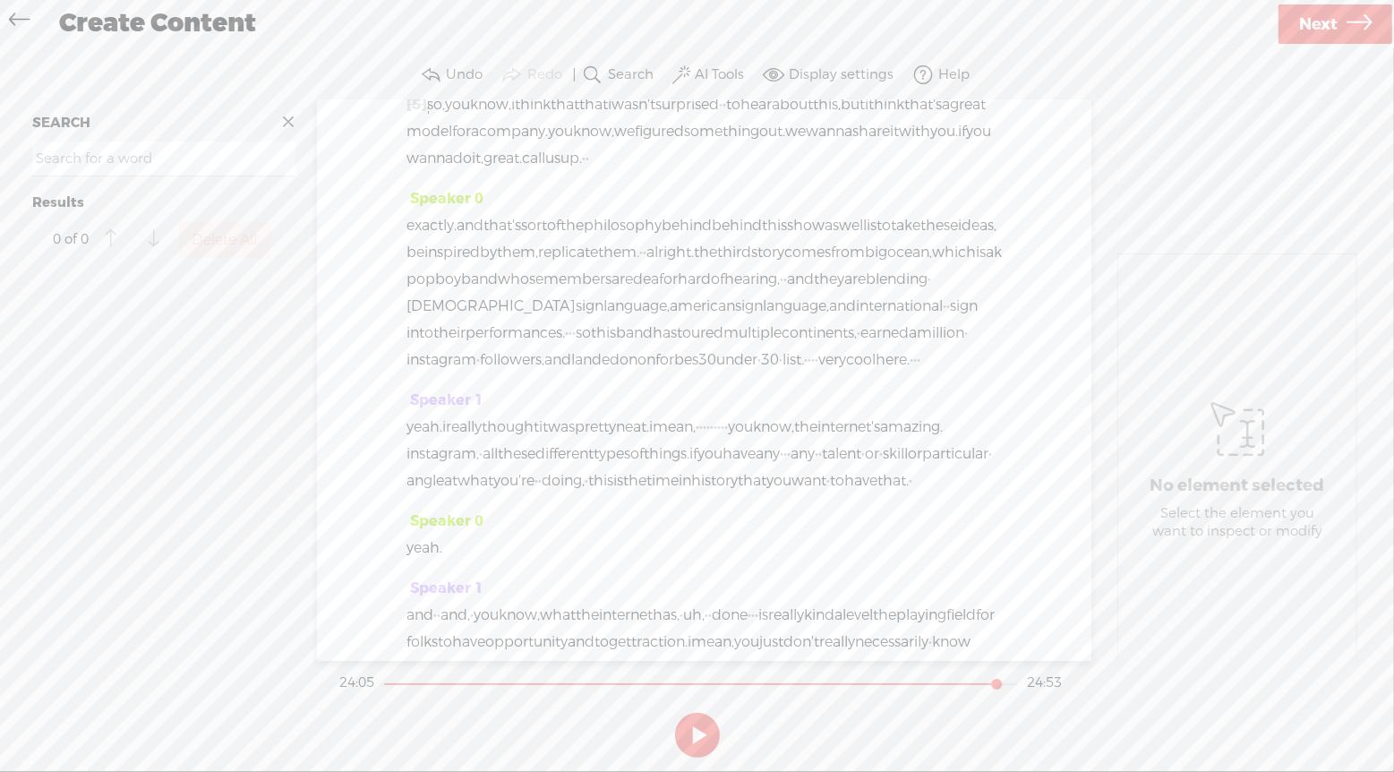
scroll to position [4913, 0]
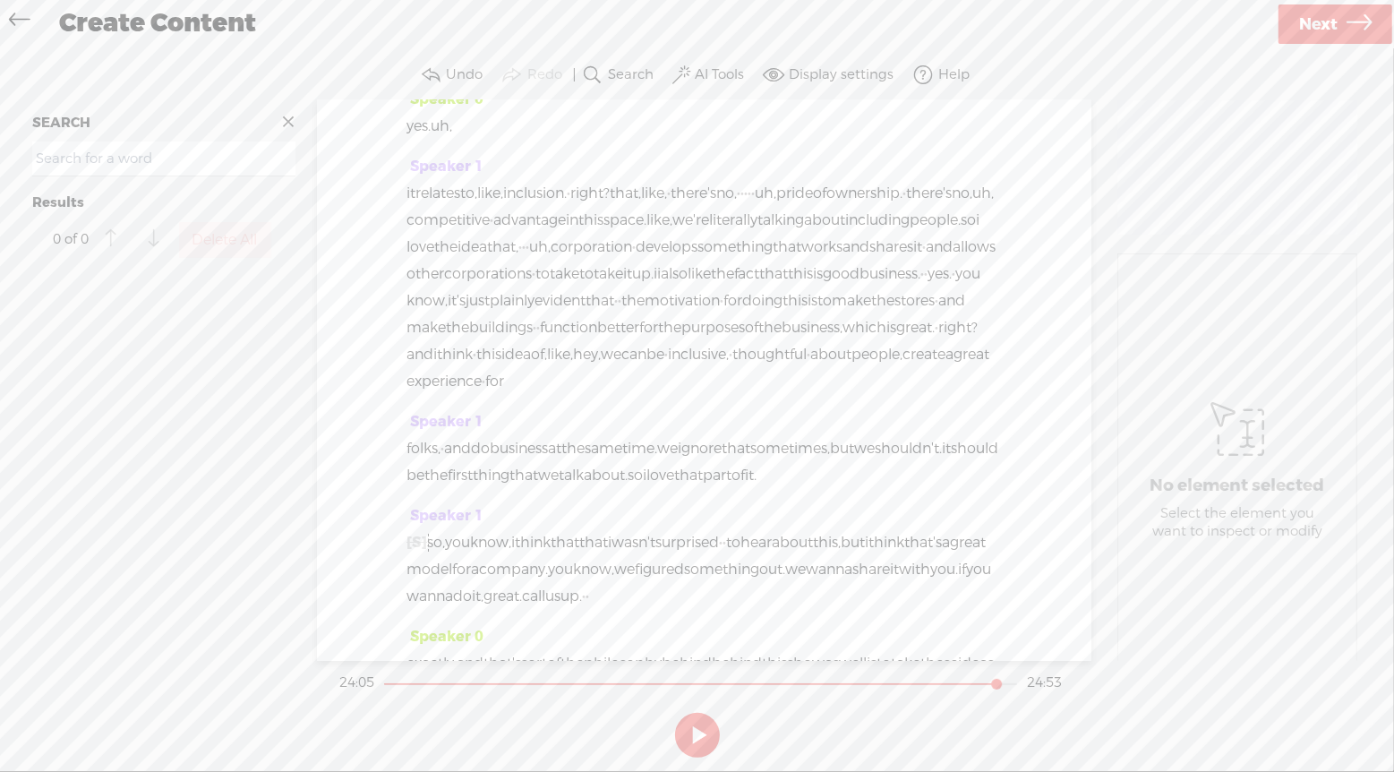
click at [1340, 27] on link "Next" at bounding box center [1336, 23] width 114 height 39
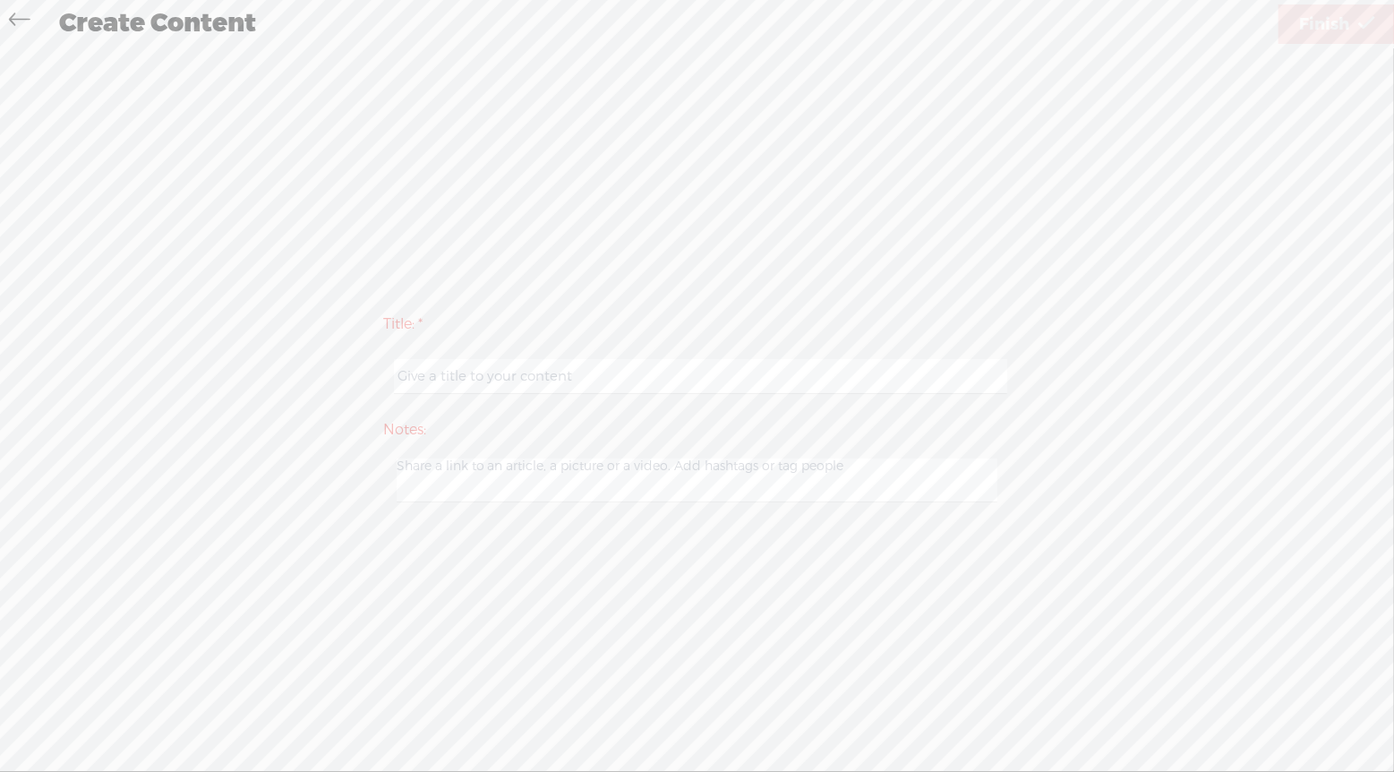
click at [679, 379] on input "text" at bounding box center [700, 376] width 613 height 35
drag, startPoint x: 679, startPoint y: 379, endPoint x: 18, endPoint y: 16, distance: 753.8
click at [18, 16] on icon at bounding box center [19, 22] width 21 height 40
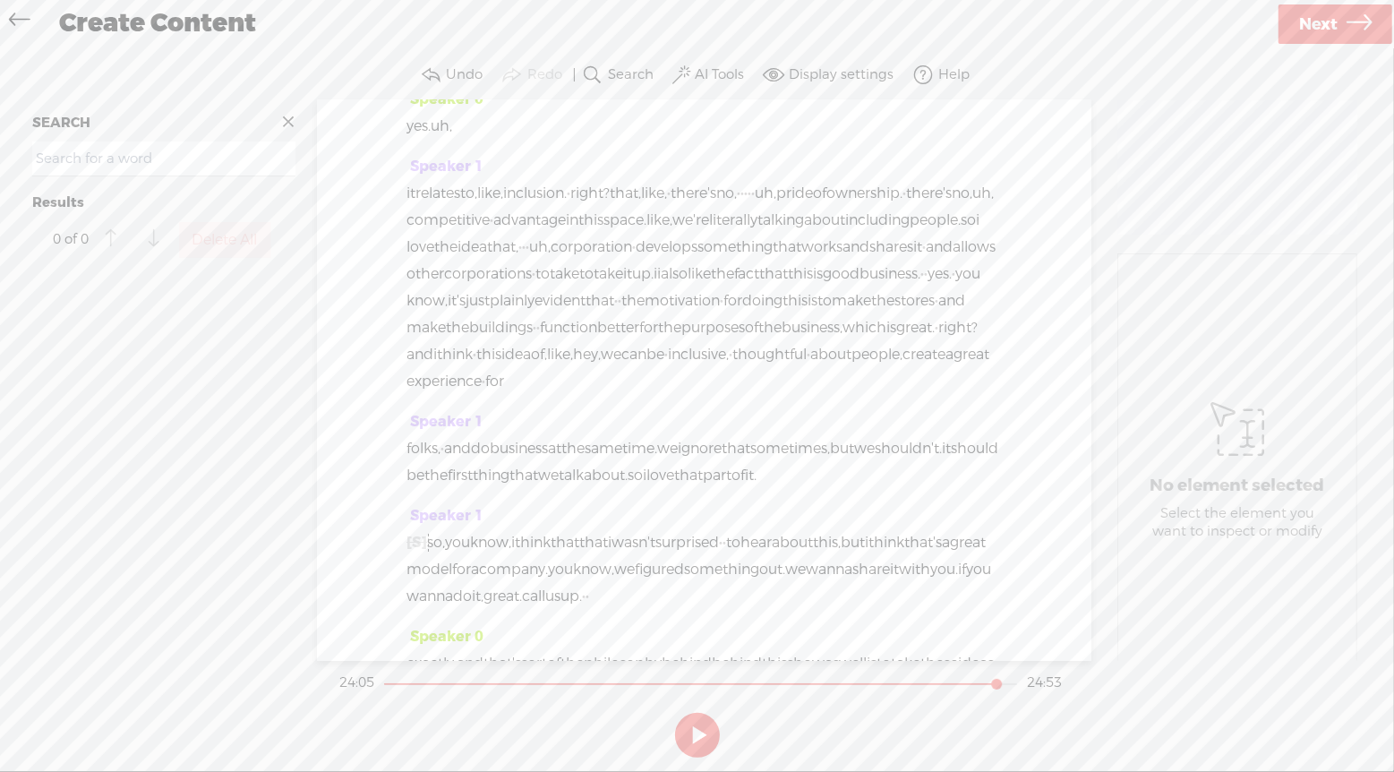
click at [709, 78] on label "AI Tools" at bounding box center [719, 75] width 49 height 18
click at [706, 308] on span at bounding box center [698, 307] width 32 height 13
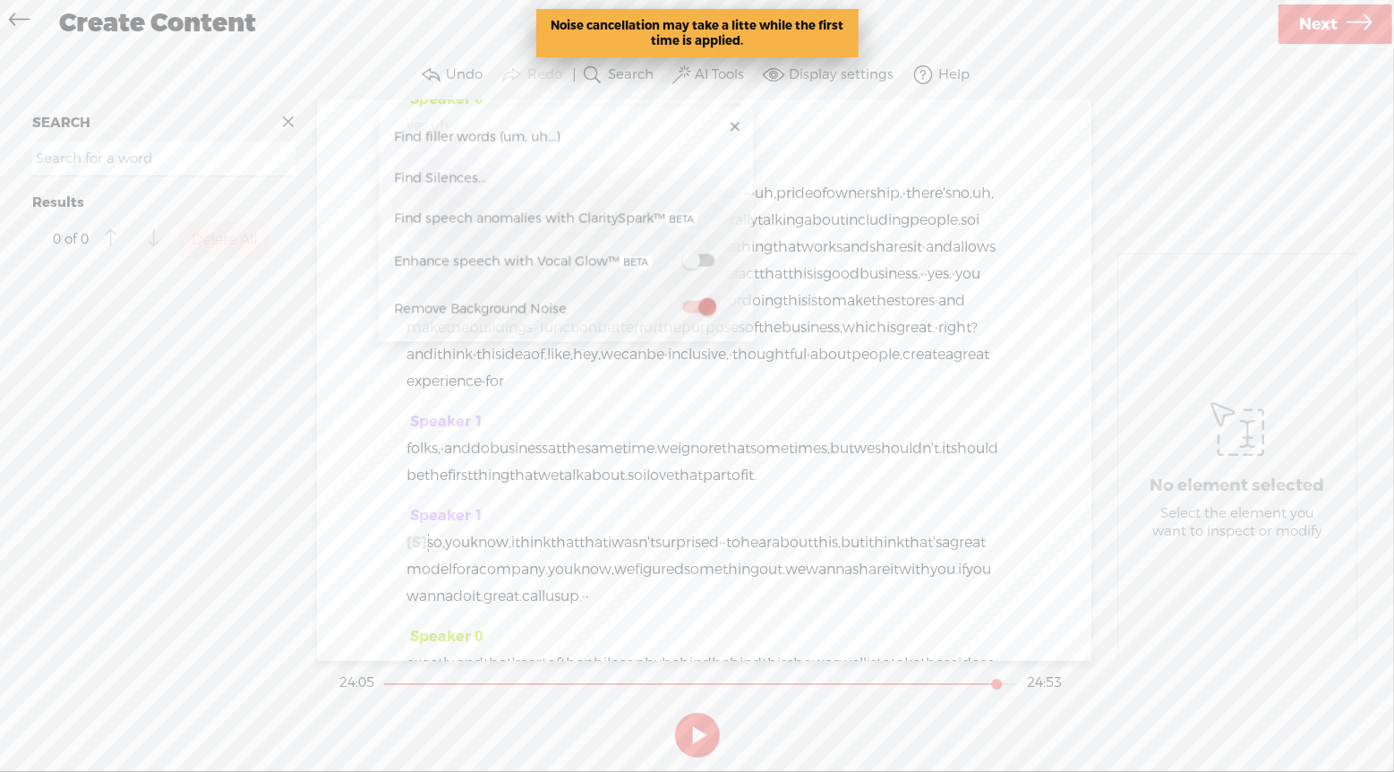
click at [699, 257] on span at bounding box center [698, 260] width 32 height 13
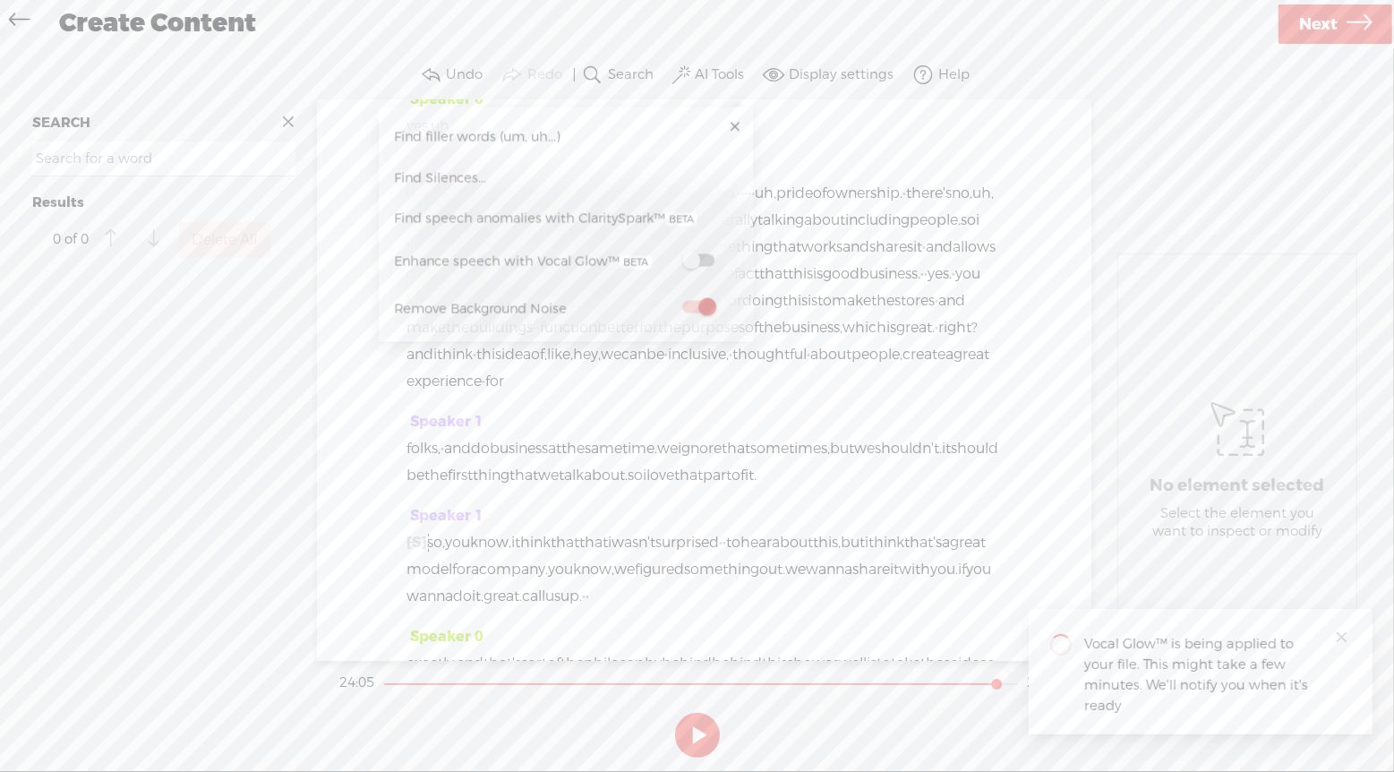
click at [733, 128] on link at bounding box center [735, 127] width 18 height 18
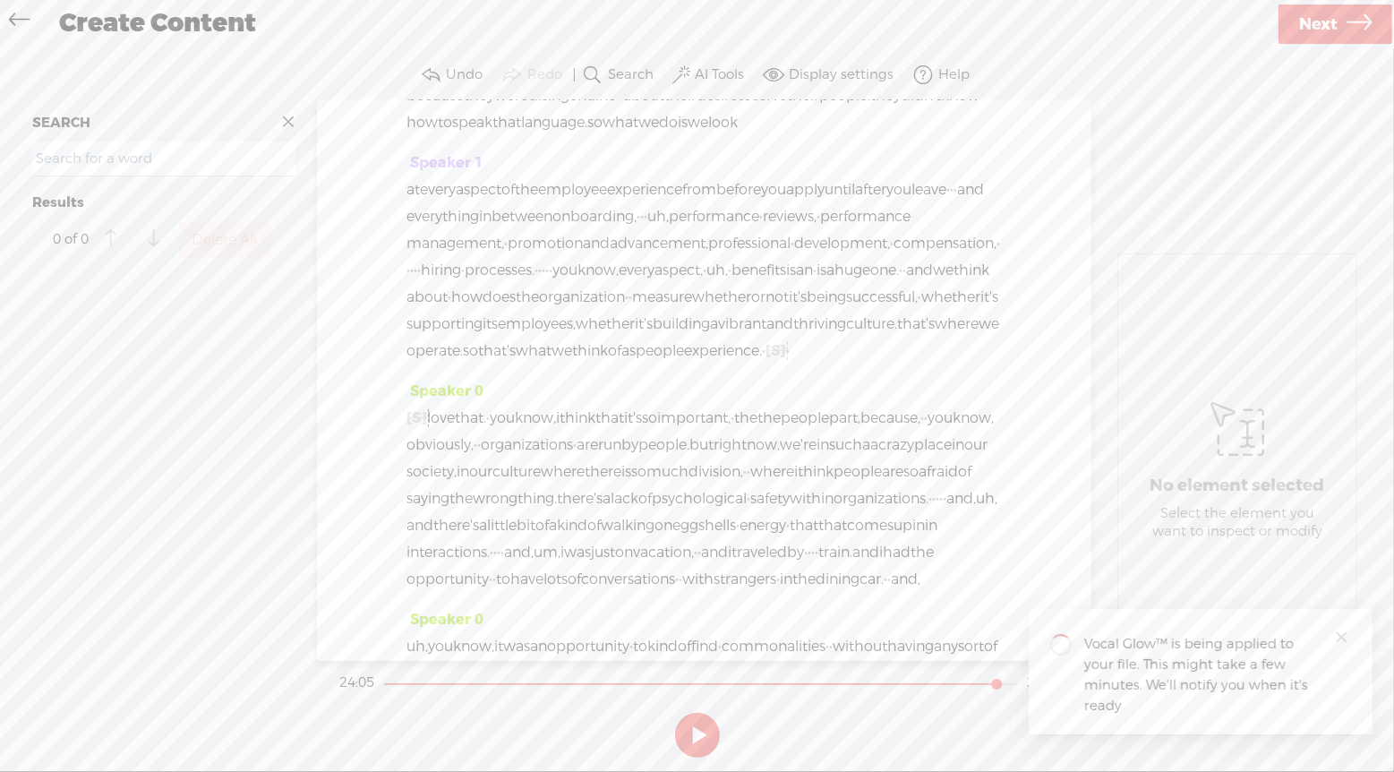
scroll to position [1155, 0]
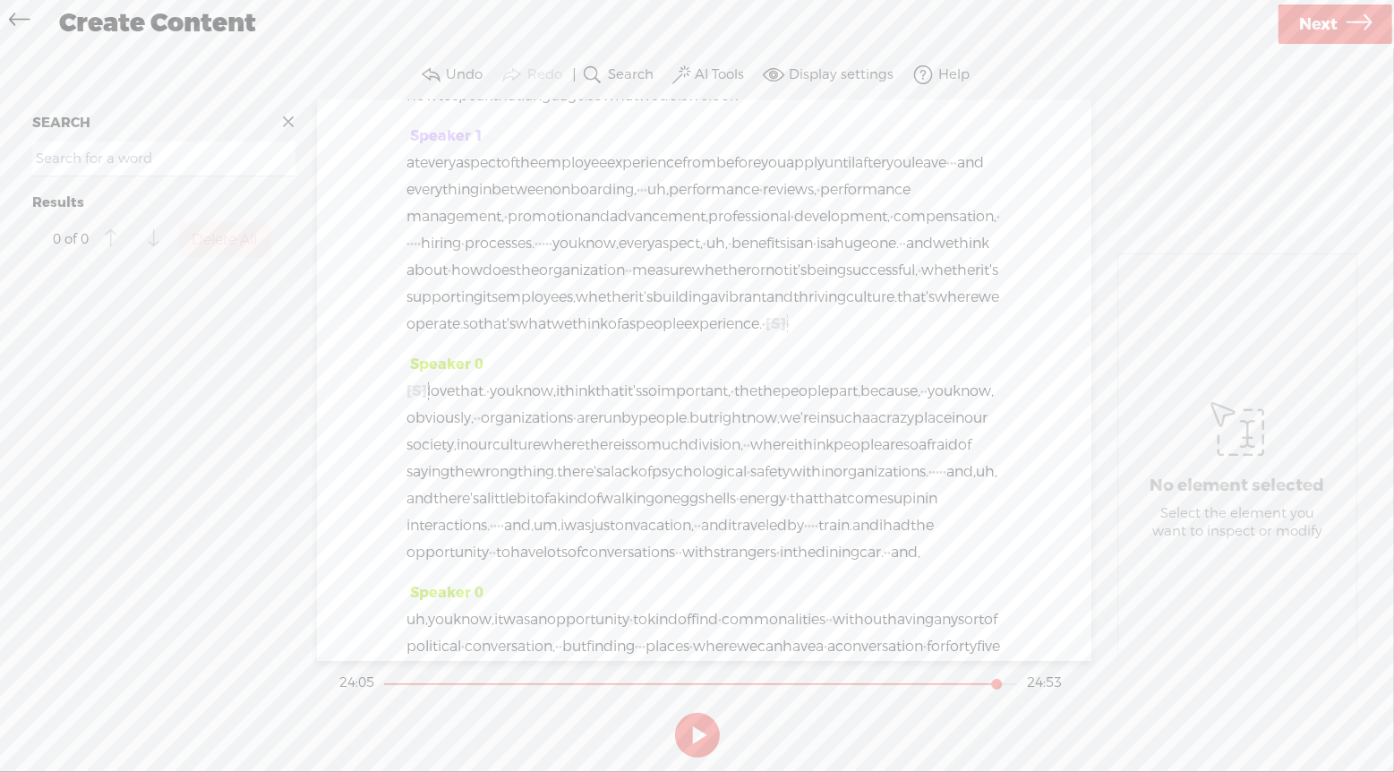
click at [607, 176] on span "employee" at bounding box center [572, 163] width 69 height 27
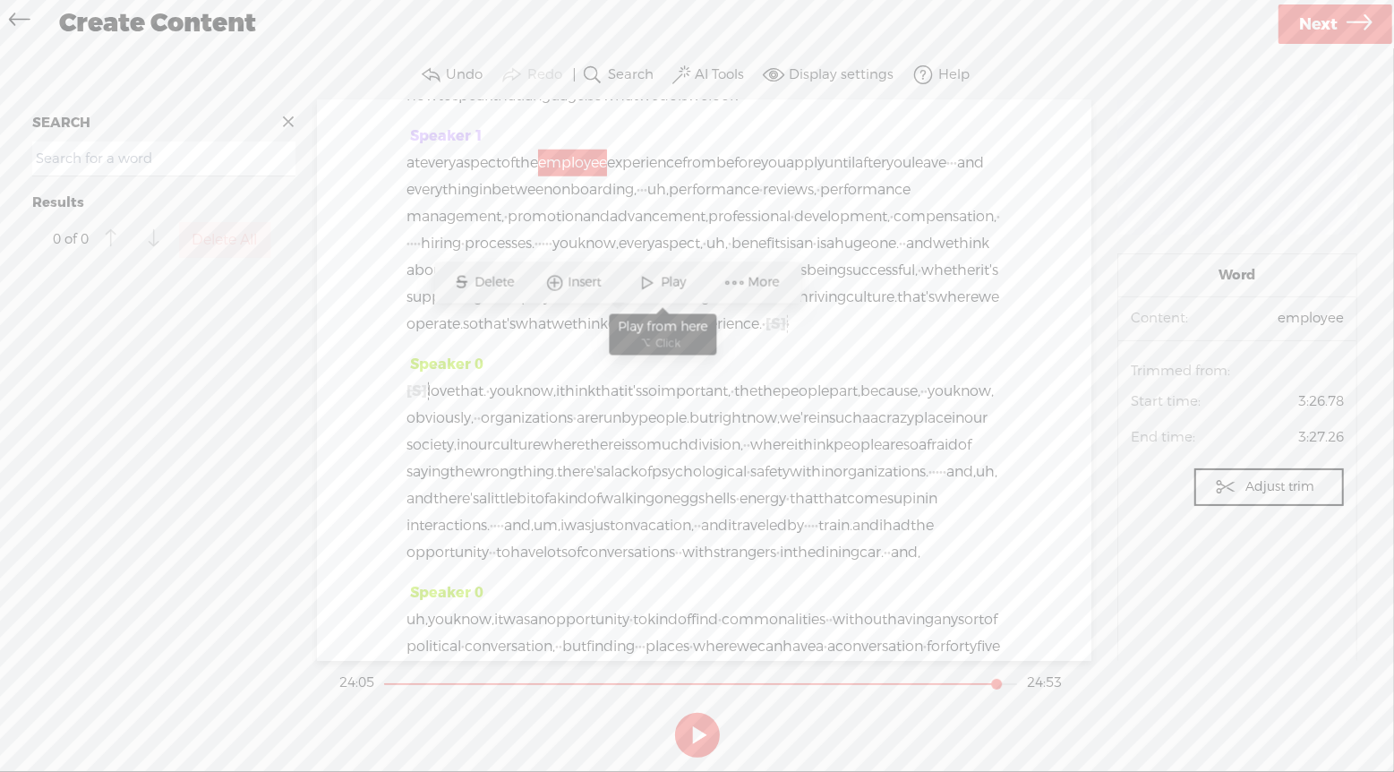
click at [667, 281] on span "Play" at bounding box center [677, 283] width 30 height 18
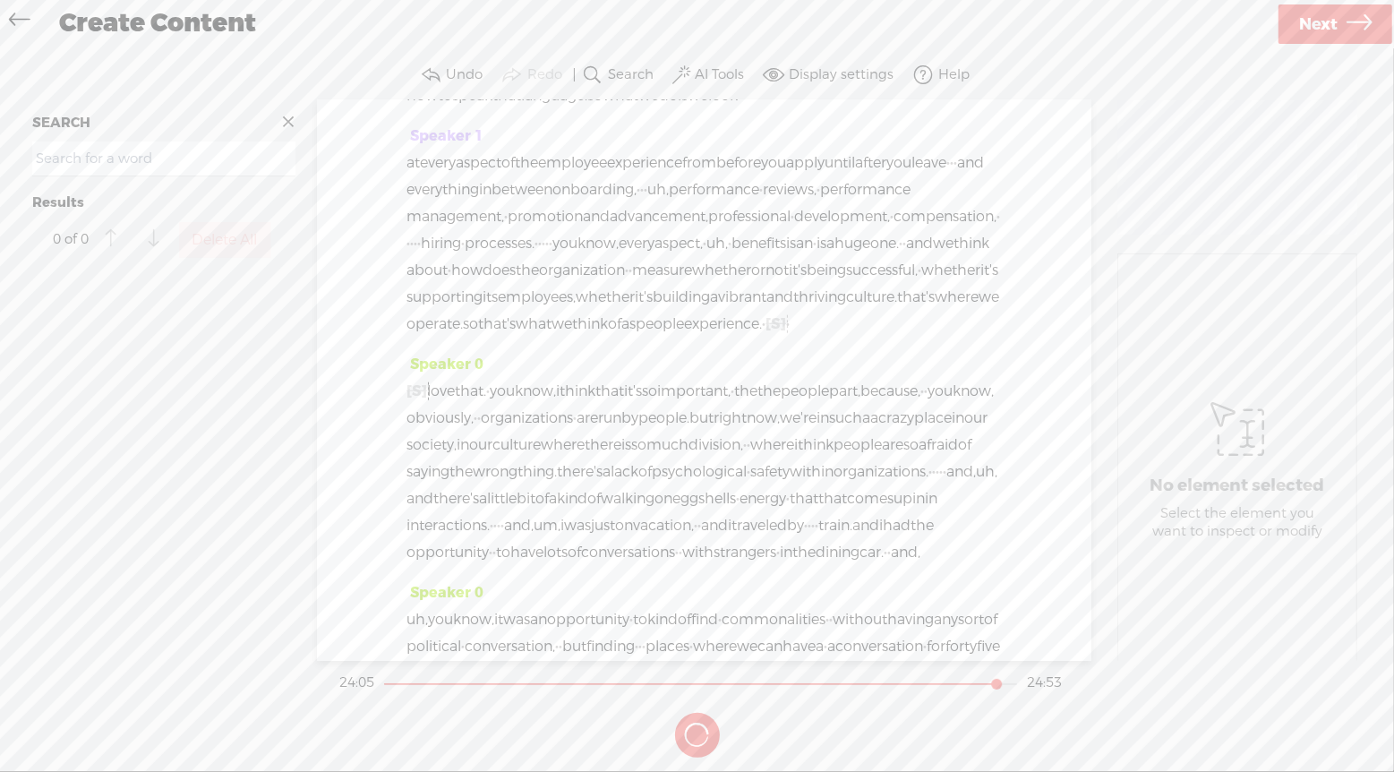
click at [716, 176] on span "from" at bounding box center [699, 163] width 34 height 27
click at [812, 278] on span "Play" at bounding box center [821, 283] width 30 height 18
click at [820, 203] on span "performance" at bounding box center [865, 189] width 90 height 27
click at [537, 355] on div "S Delete Insert Play More" at bounding box center [528, 336] width 367 height 41
click at [568, 343] on span at bounding box center [557, 337] width 27 height 32
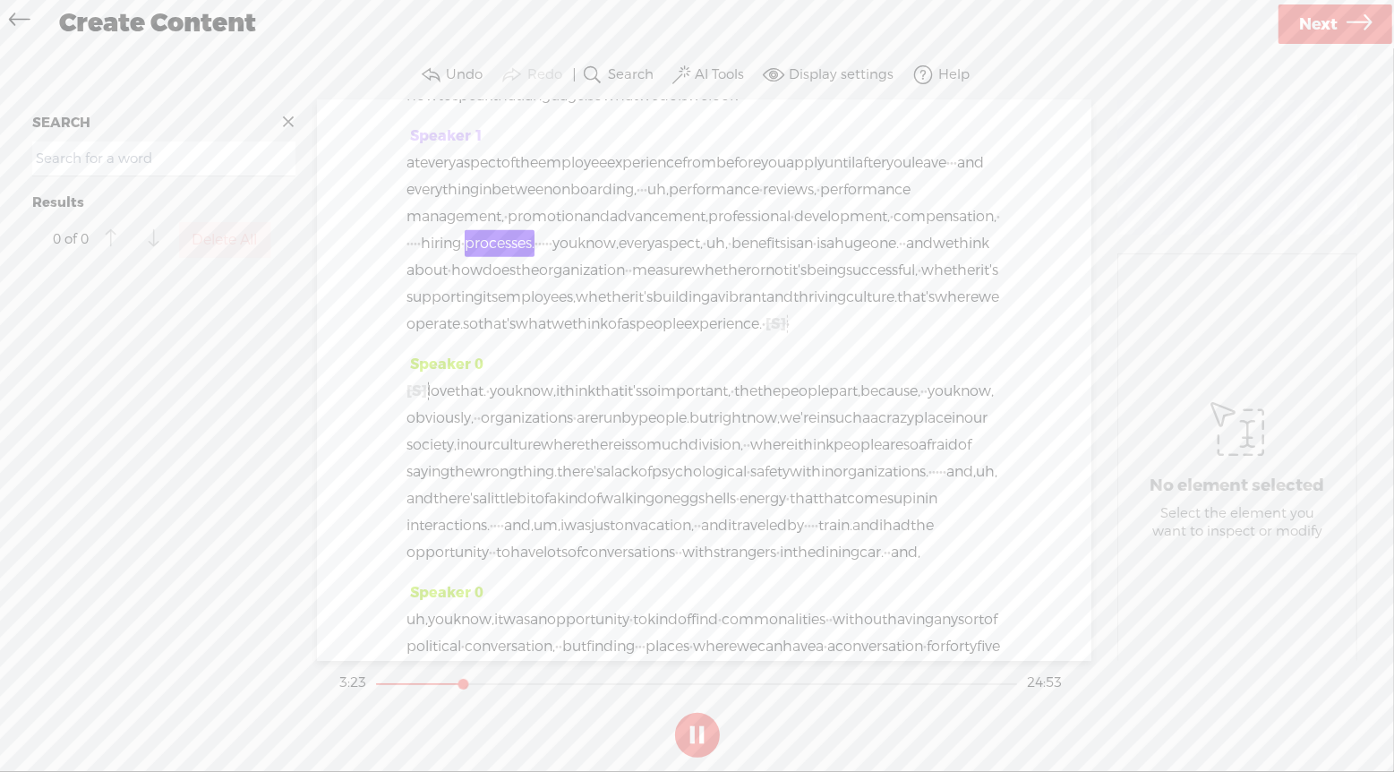
click at [1334, 21] on span "Next" at bounding box center [1318, 25] width 39 height 46
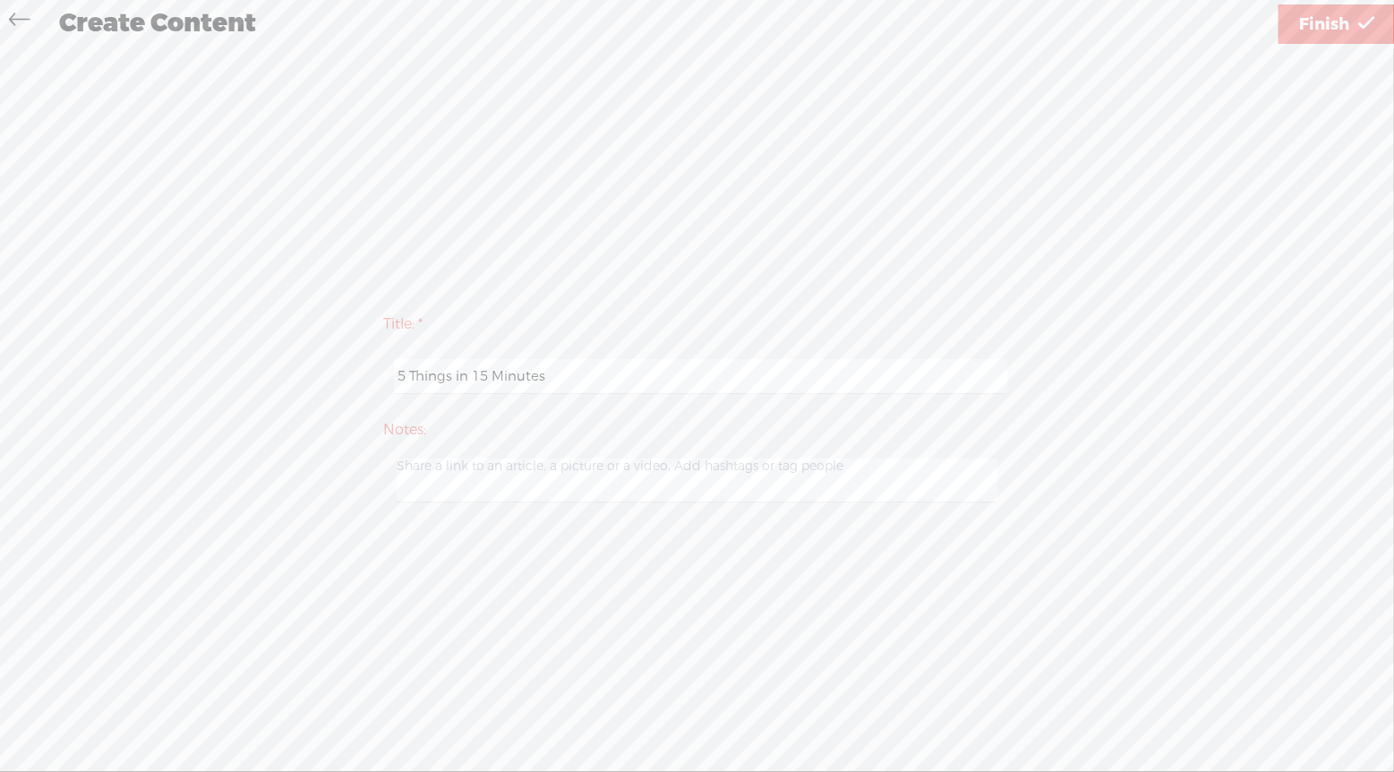
click at [627, 376] on input "5 Things in 15 Minutes" at bounding box center [700, 376] width 613 height 35
type input "5 Things in 15 Minutes: Commonalities"
click at [1332, 22] on span "Finish" at bounding box center [1324, 25] width 50 height 46
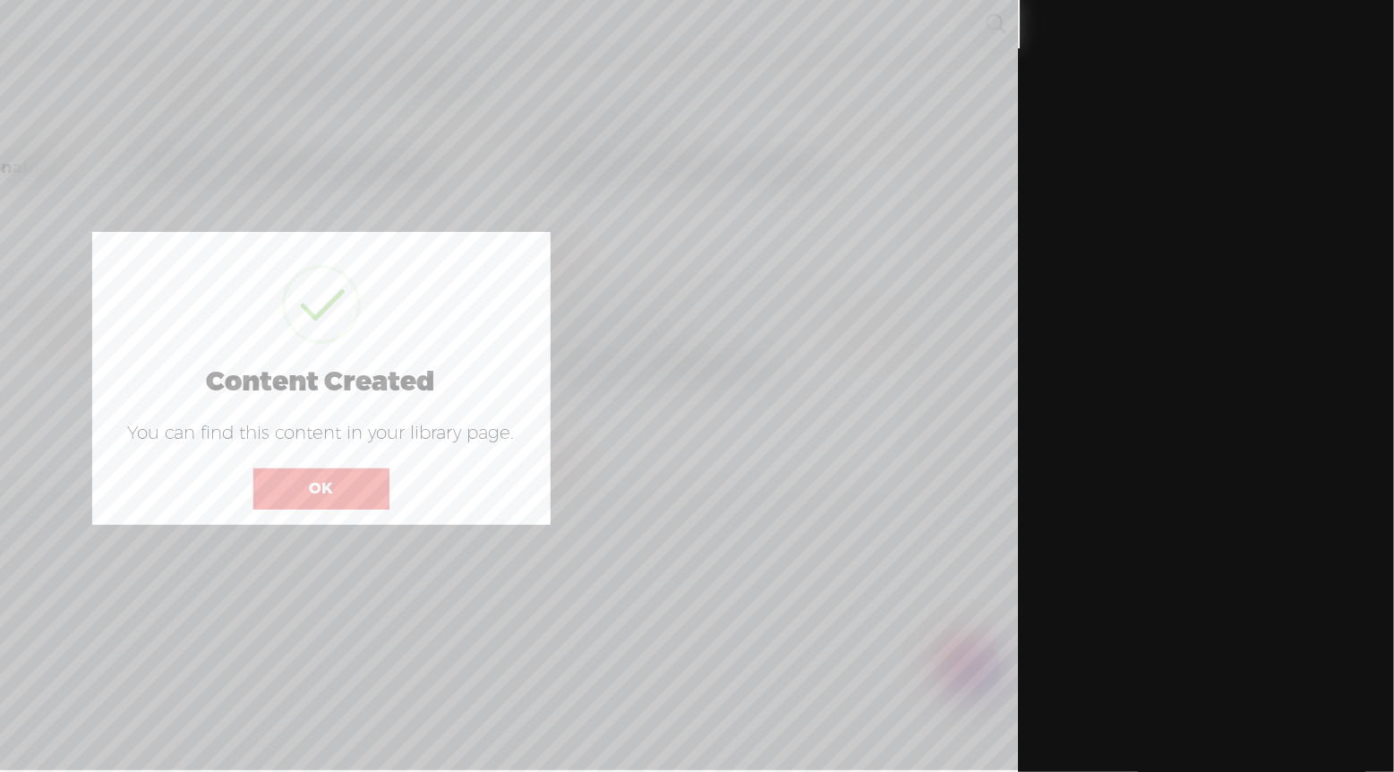
click at [315, 484] on button "OK" at bounding box center [321, 488] width 136 height 41
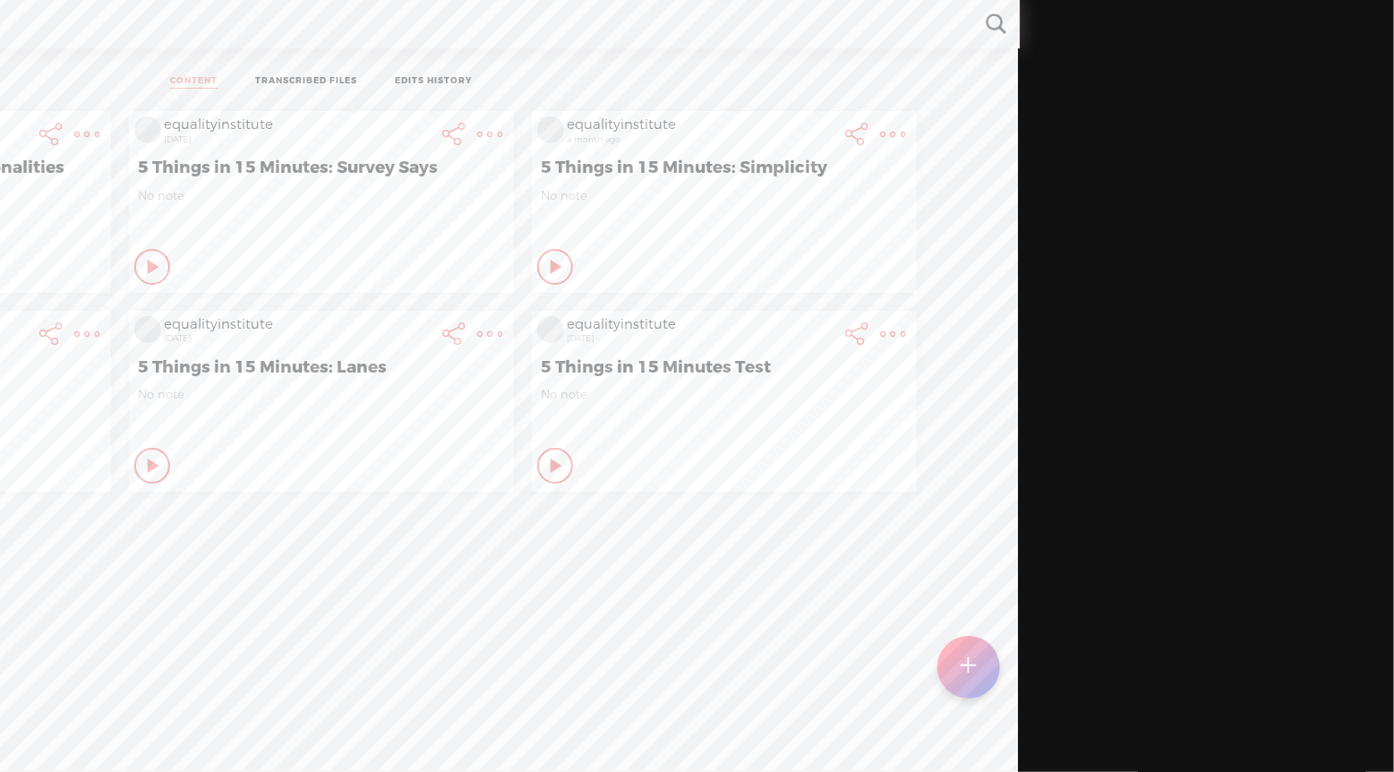
click at [92, 134] on t at bounding box center [87, 134] width 25 height 25
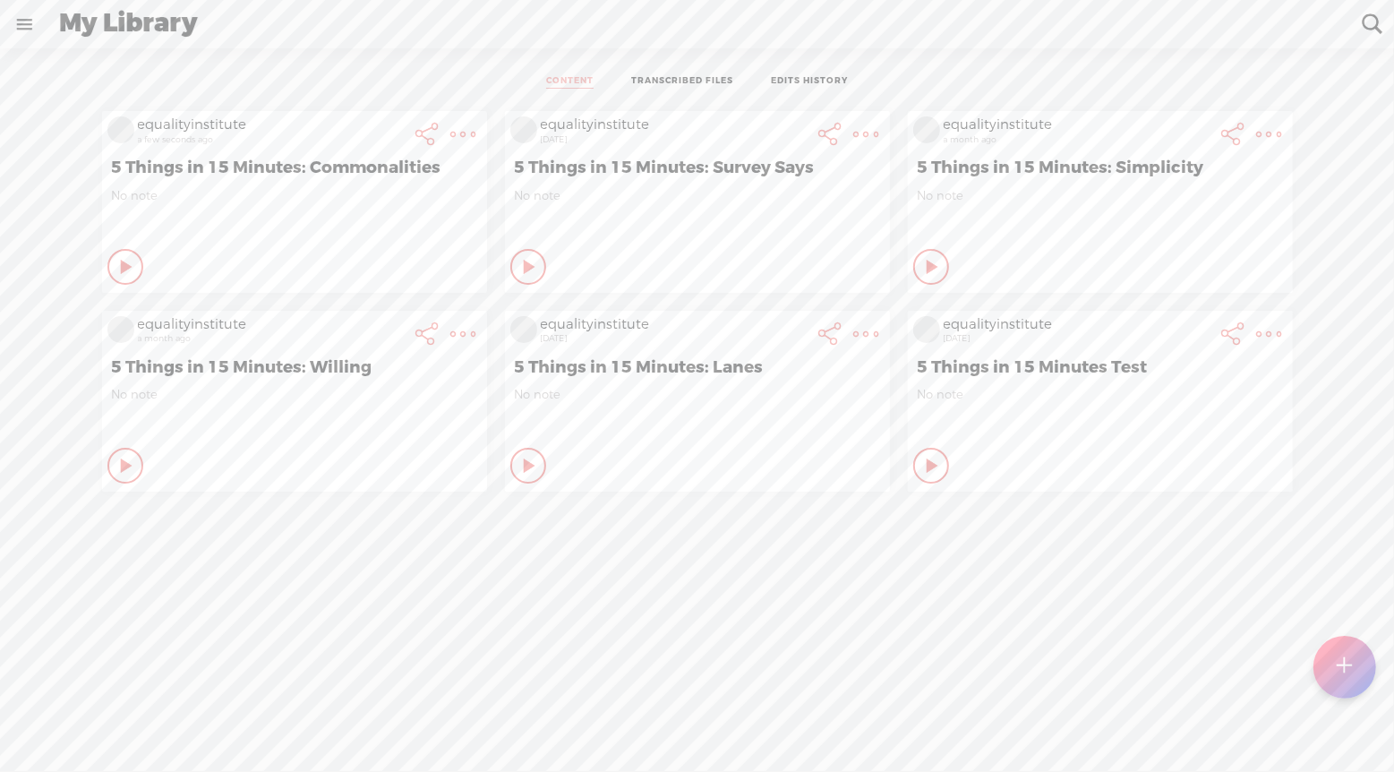
click at [467, 133] on t at bounding box center [463, 134] width 25 height 25
click at [378, 316] on link "Download Audio" at bounding box center [367, 316] width 202 height 41
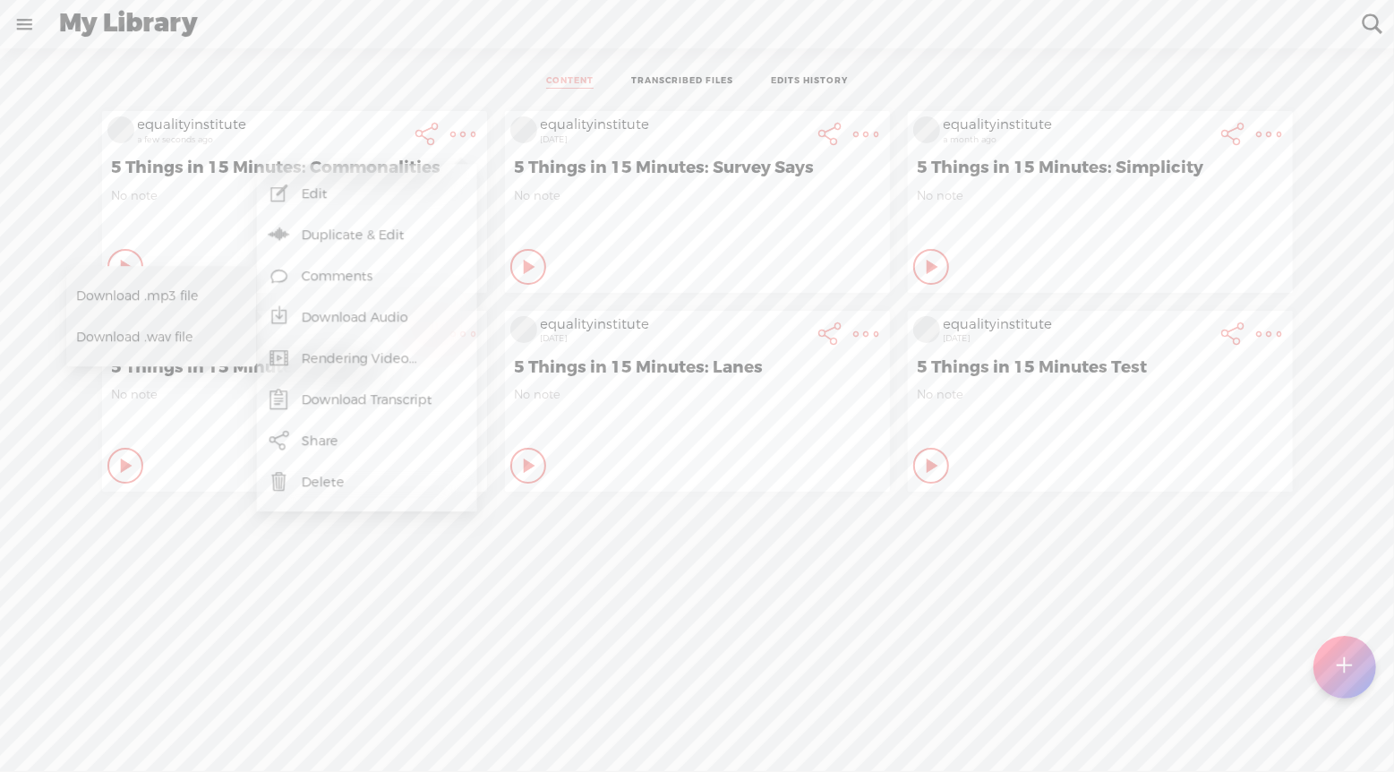
click at [172, 296] on span "Download .mp3 file" at bounding box center [155, 296] width 158 height 40
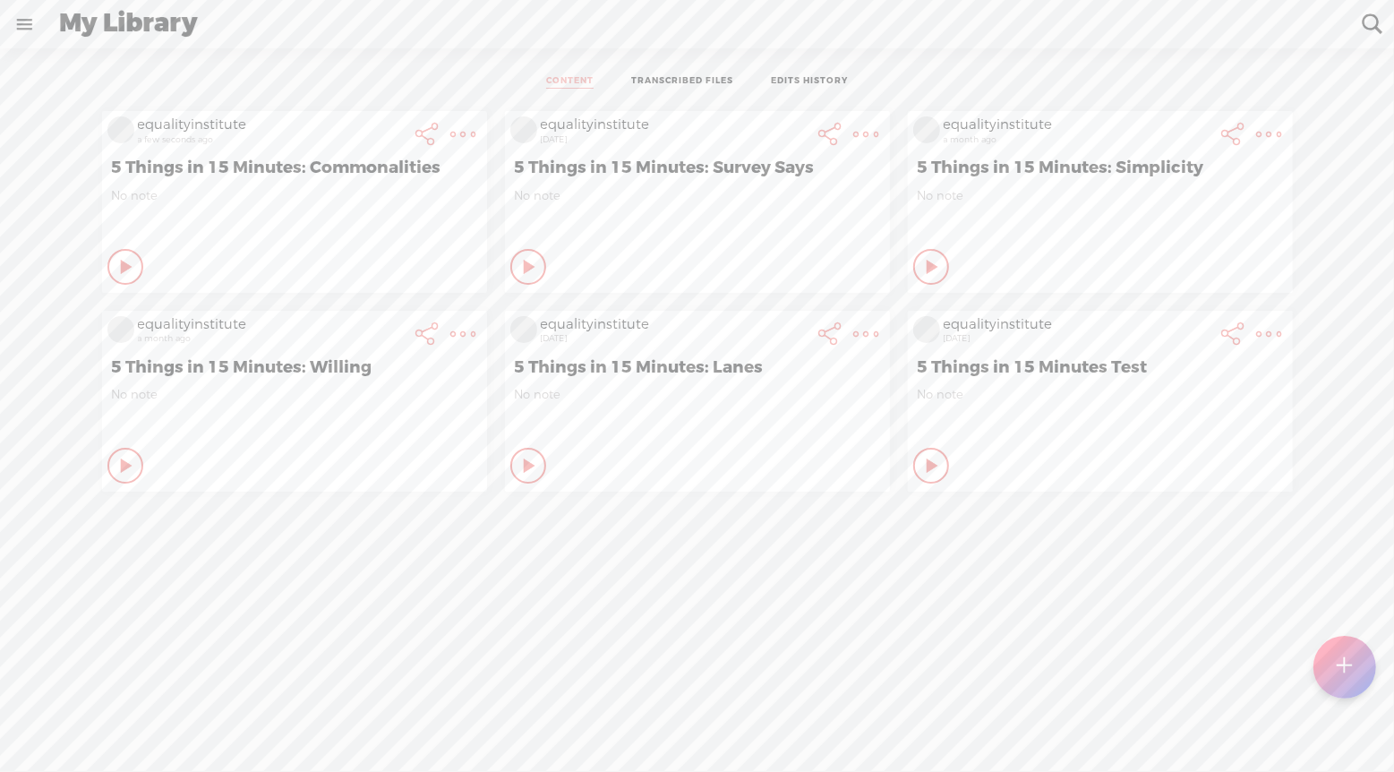
click at [467, 141] on t at bounding box center [463, 134] width 25 height 25
click at [405, 268] on link "Comments" at bounding box center [367, 276] width 202 height 41
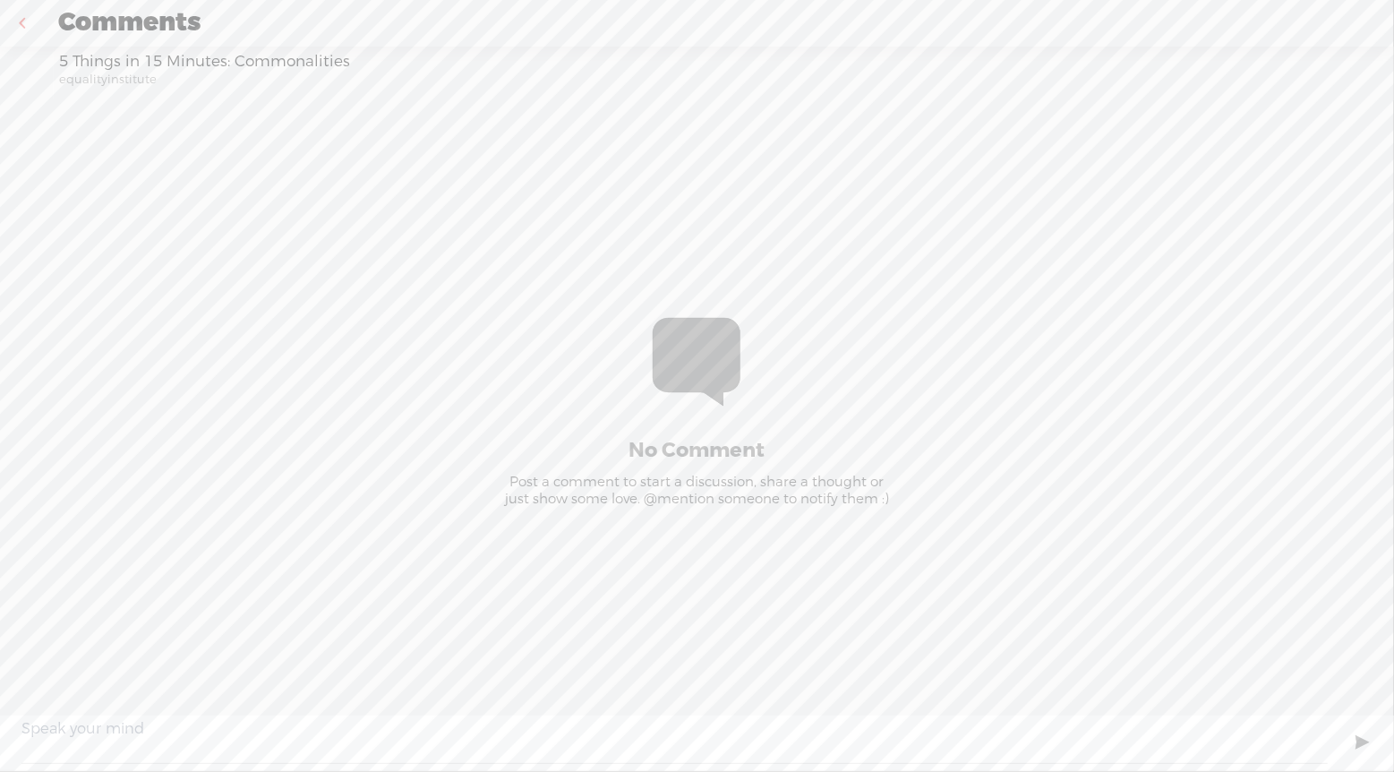
click at [25, 31] on link at bounding box center [22, 23] width 45 height 47
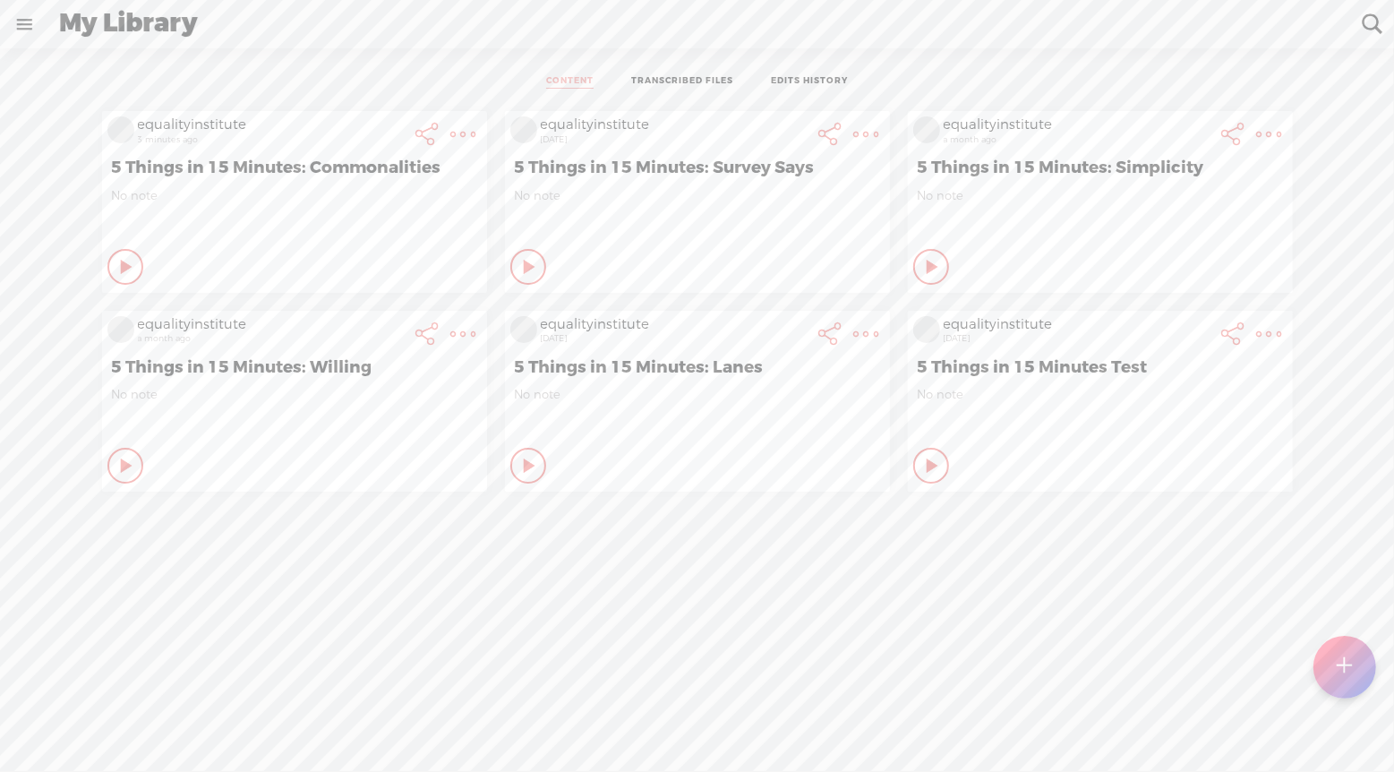
click at [465, 133] on t at bounding box center [463, 134] width 25 height 25
click at [454, 617] on div "equalityinstitute 3 minutes ago 5 Things in 15 Minutes: Commonalities No note P…" at bounding box center [696, 456] width 1367 height 709
click at [675, 68] on ul "CONTENT TRANSCRIBED FILES EDITS HISTORY" at bounding box center [697, 82] width 475 height 40
click at [663, 77] on link "TRANSCRIBED FILES" at bounding box center [682, 81] width 102 height 13
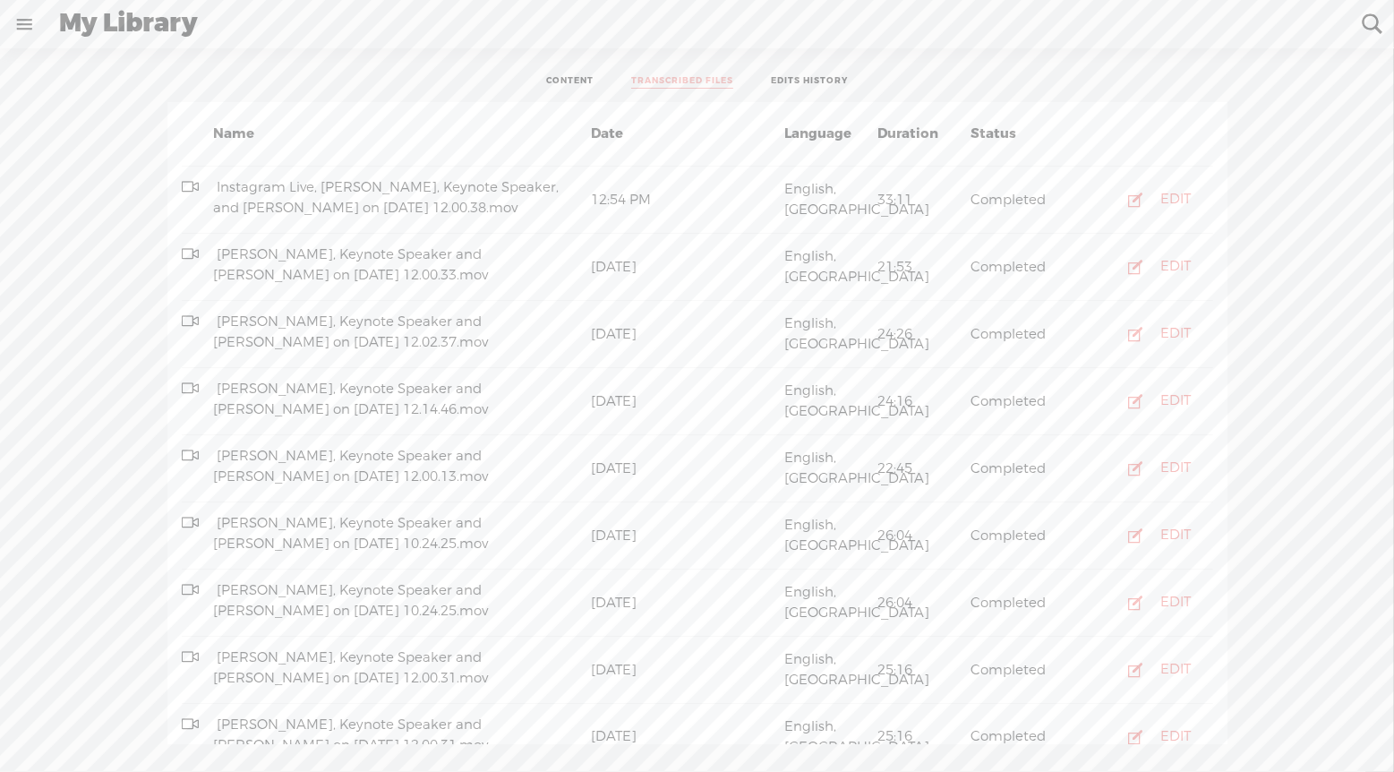
click at [563, 81] on link "CONTENT" at bounding box center [569, 81] width 47 height 13
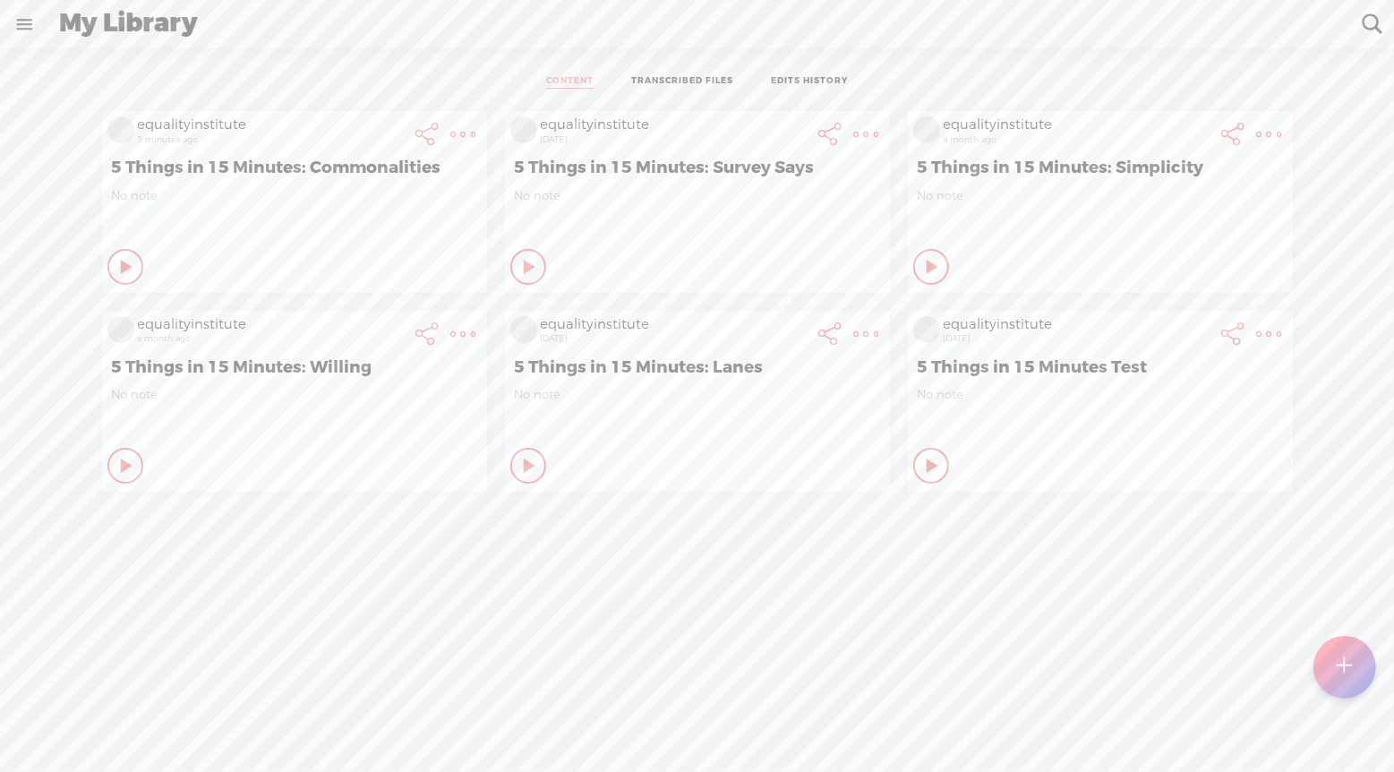
click at [795, 78] on link "EDITS HISTORY" at bounding box center [809, 81] width 77 height 13
